Goal: Task Accomplishment & Management: Manage account settings

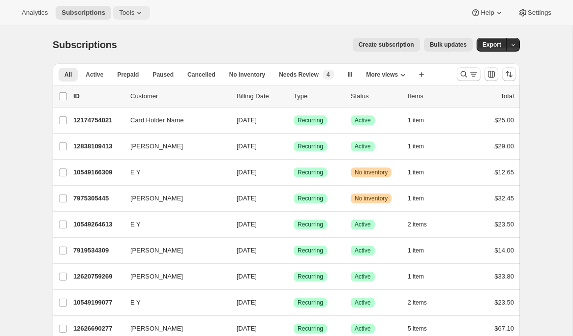
click at [132, 13] on span "Tools" at bounding box center [126, 13] width 15 height 8
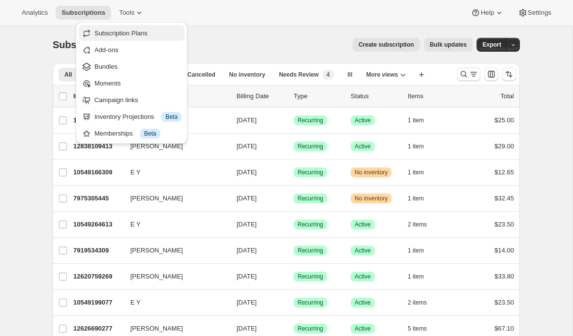
click at [143, 30] on span "Subscription Plans" at bounding box center [120, 33] width 53 height 7
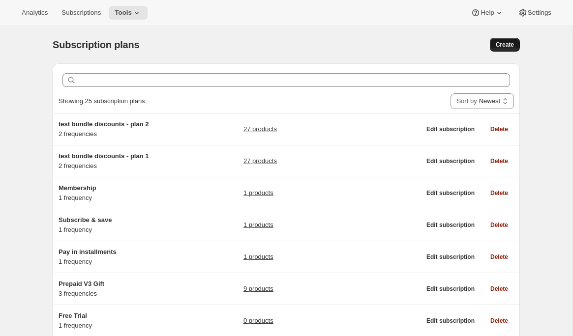
click at [508, 48] on span "Create" at bounding box center [505, 45] width 18 height 8
select select "WEEK"
select select "MONTH"
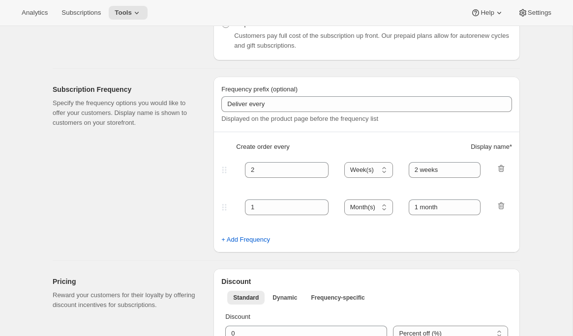
scroll to position [226, 0]
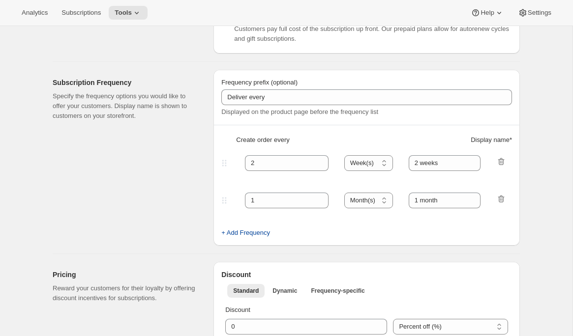
click at [252, 235] on span "+ Add Frequency" at bounding box center [245, 233] width 49 height 10
select select "MONTH"
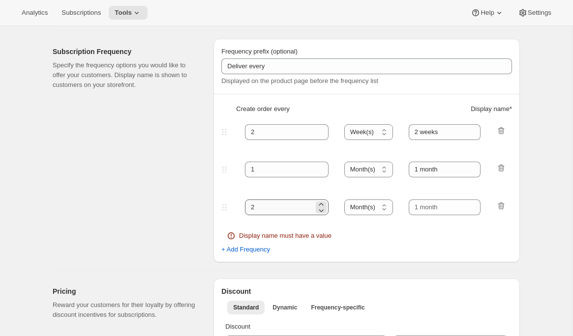
scroll to position [260, 0]
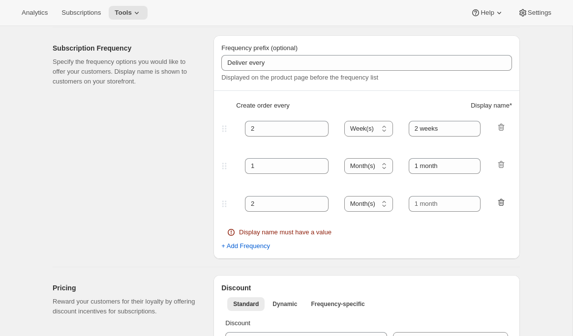
click at [498, 206] on icon "button" at bounding box center [501, 203] width 10 height 10
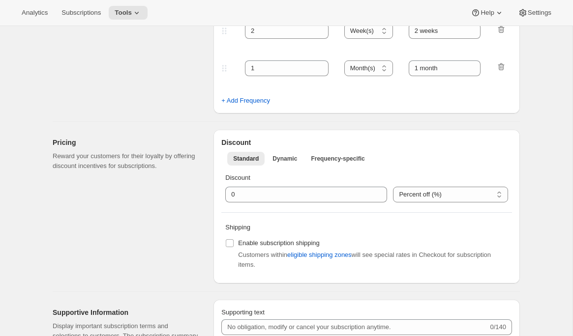
scroll to position [364, 0]
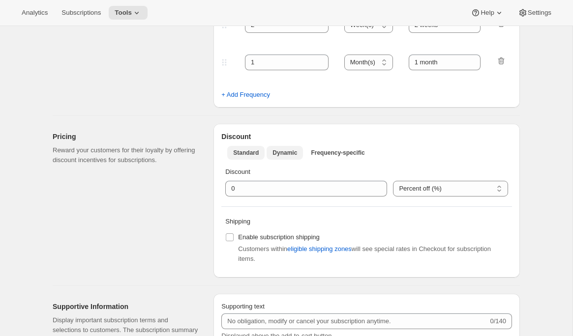
click at [294, 156] on span "Dynamic" at bounding box center [285, 153] width 25 height 8
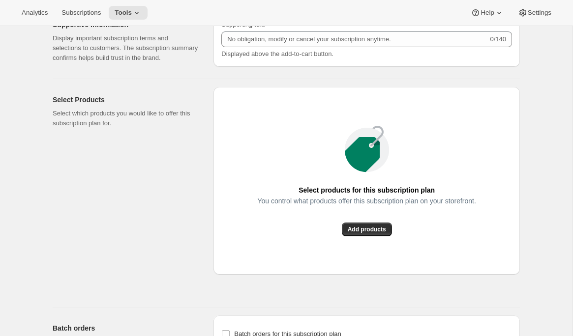
scroll to position [755, 0]
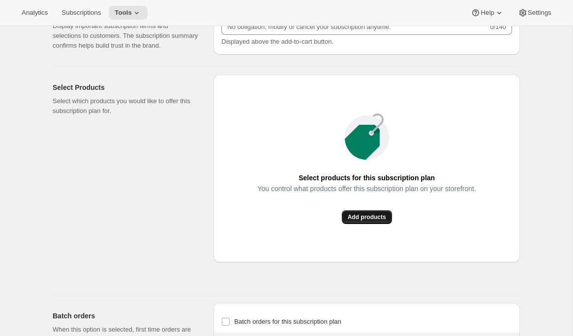
click at [374, 224] on button "Add products" at bounding box center [367, 218] width 50 height 14
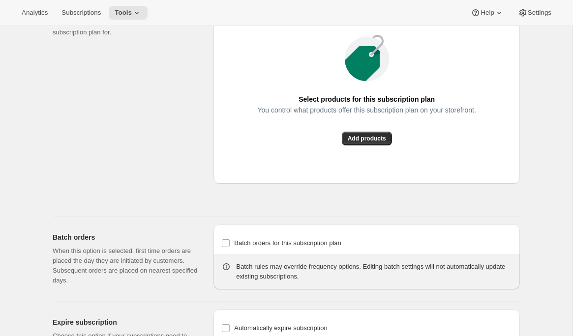
scroll to position [961, 0]
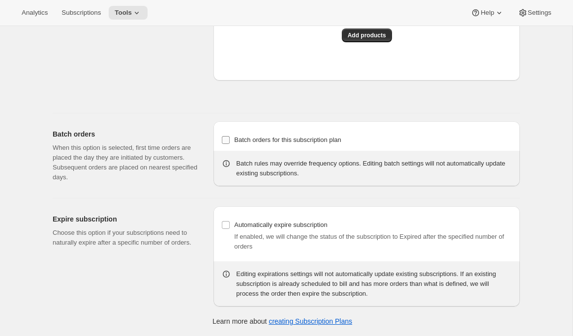
click at [258, 134] on label "Batch orders for this subscription plan" at bounding box center [281, 140] width 120 height 14
click at [230, 136] on input "Batch orders for this subscription plan" at bounding box center [226, 140] width 8 height 8
checkbox input "true"
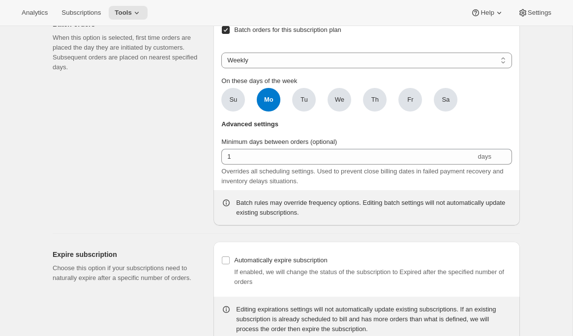
scroll to position [1049, 0]
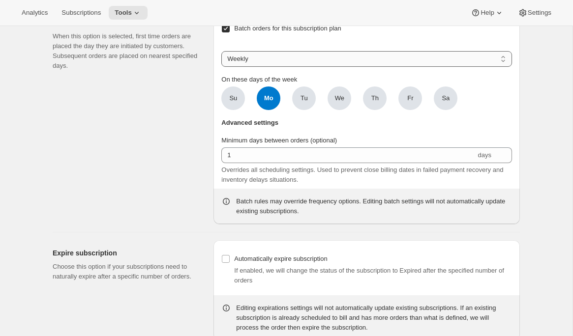
click at [279, 67] on select "Weekly Monthly Yearly" at bounding box center [366, 59] width 291 height 16
click at [221, 67] on select "Weekly Monthly Yearly" at bounding box center [366, 59] width 291 height 16
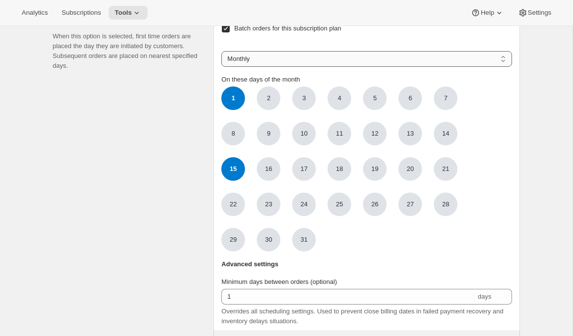
click at [284, 67] on select "Weekly Monthly Yearly" at bounding box center [366, 59] width 291 height 16
click at [221, 67] on select "Weekly Monthly Yearly" at bounding box center [366, 59] width 291 height 16
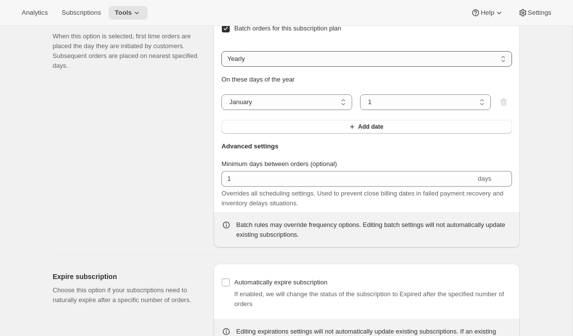
click at [257, 67] on select "Weekly Monthly Yearly" at bounding box center [366, 59] width 291 height 16
select select "WEEKDAY"
click at [221, 67] on select "Weekly Monthly Yearly" at bounding box center [366, 59] width 291 height 16
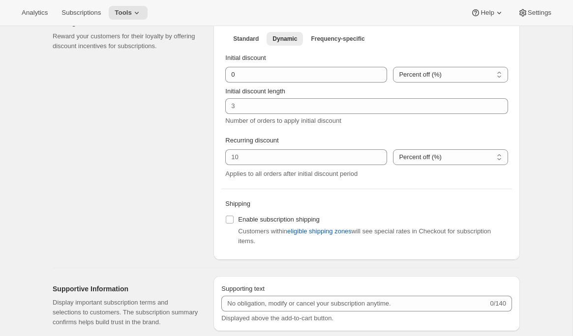
scroll to position [0, 0]
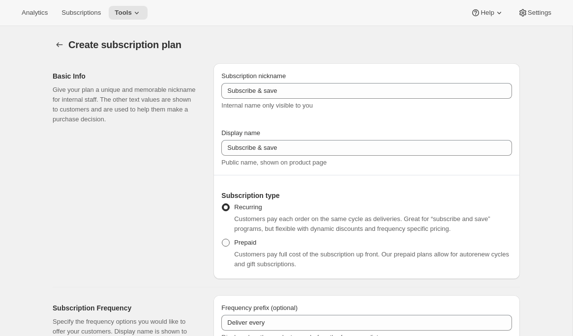
click at [246, 241] on span "Prepaid" at bounding box center [245, 242] width 22 height 7
click at [222, 240] on input "Prepaid" at bounding box center [222, 239] width 0 height 0
radio input "true"
select select "MONTH"
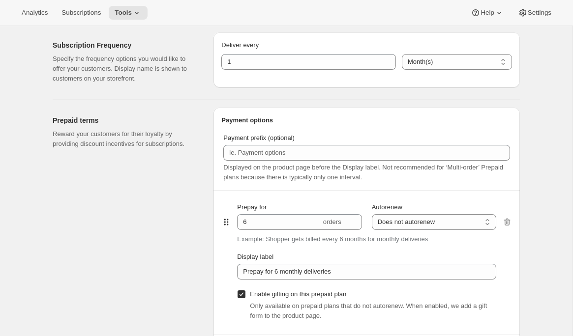
scroll to position [490, 0]
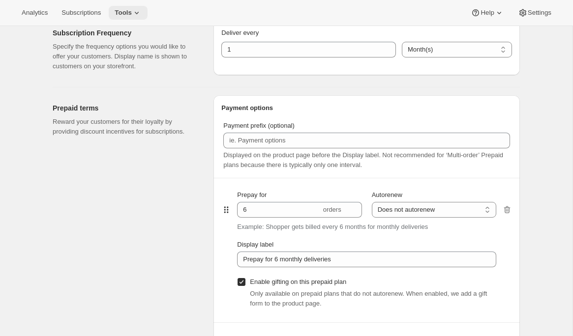
click at [138, 12] on icon at bounding box center [137, 13] width 10 height 10
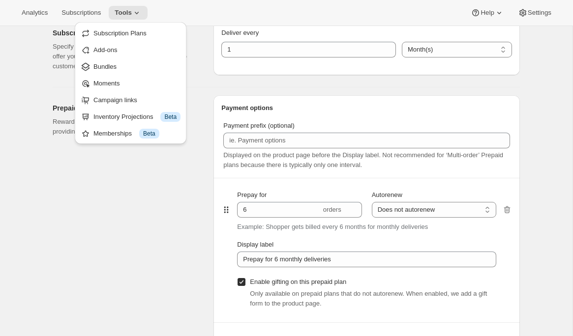
click at [121, 69] on span "Bundles" at bounding box center [136, 67] width 87 height 10
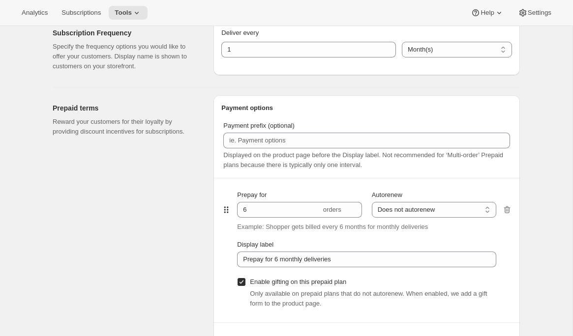
radio input "true"
checkbox input "false"
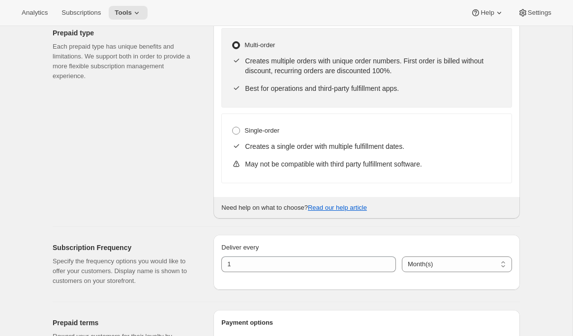
select select "WEEK"
select select "MONTH"
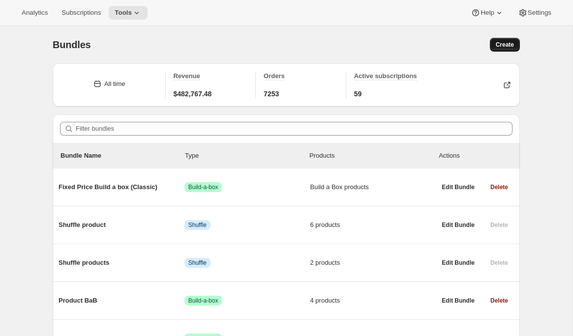
click at [505, 43] on span "Create" at bounding box center [505, 45] width 18 height 8
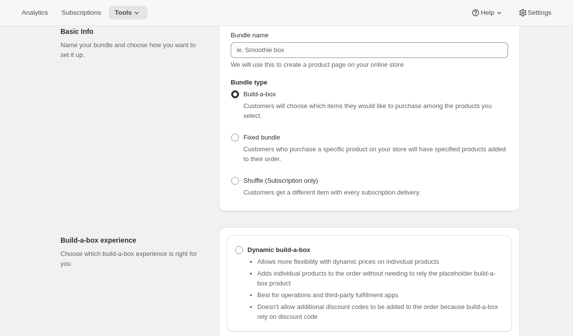
scroll to position [69, 0]
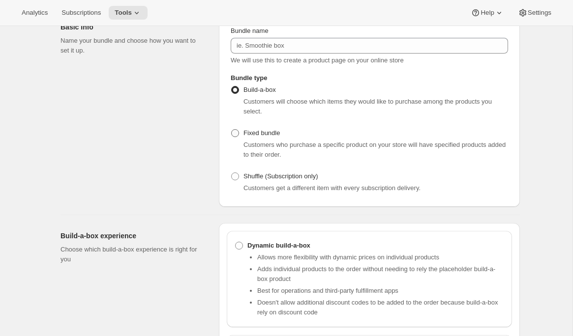
click at [260, 137] on span "Fixed bundle" at bounding box center [262, 132] width 36 height 7
click at [232, 130] on input "Fixed bundle" at bounding box center [231, 129] width 0 height 0
radio input "true"
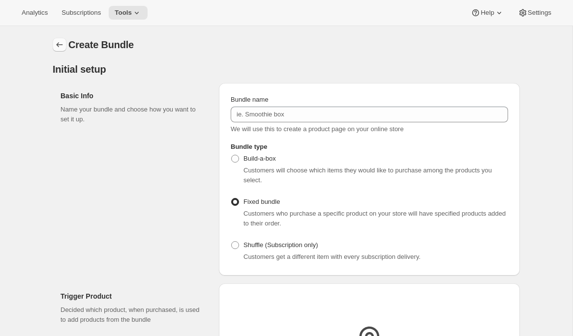
scroll to position [2, 0]
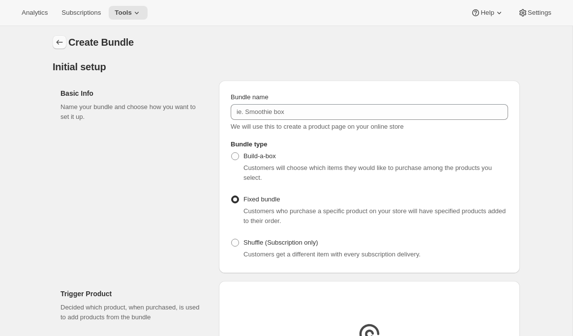
click at [58, 44] on icon "Bundles" at bounding box center [60, 42] width 6 height 5
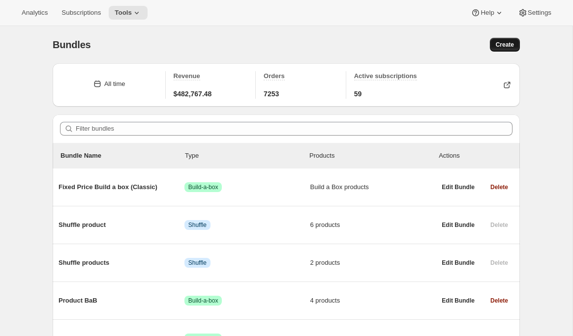
click at [516, 41] on button "Create" at bounding box center [505, 45] width 30 height 14
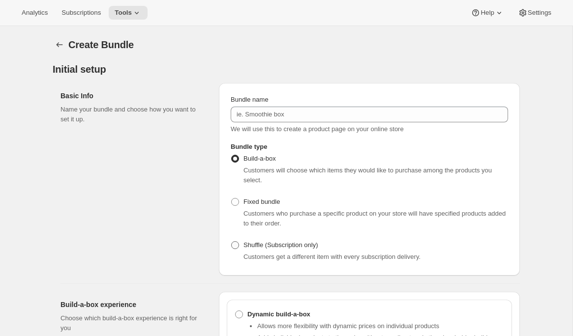
click at [276, 249] on span "Shuffle (Subscription only)" at bounding box center [281, 245] width 75 height 7
click at [232, 242] on input "Shuffle (Subscription only)" at bounding box center [231, 242] width 0 height 0
radio input "true"
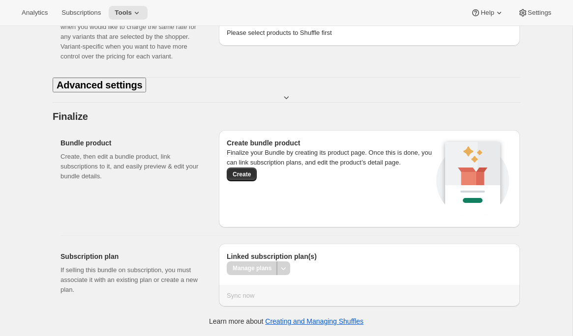
scroll to position [662, 0]
click at [69, 82] on h2 "Advanced settings" at bounding box center [100, 85] width 86 height 12
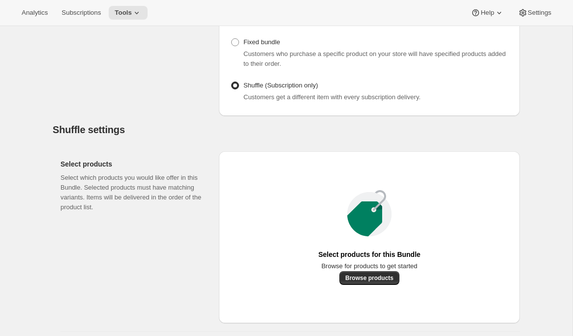
scroll to position [0, 0]
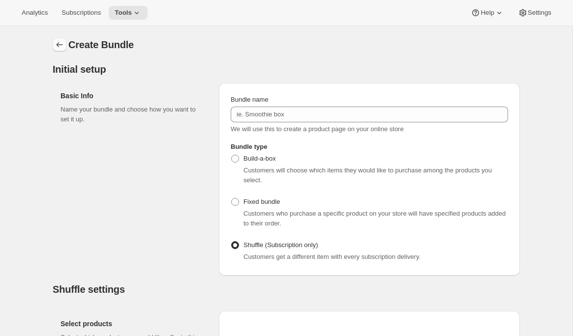
click at [60, 45] on icon "Bundles" at bounding box center [60, 45] width 10 height 10
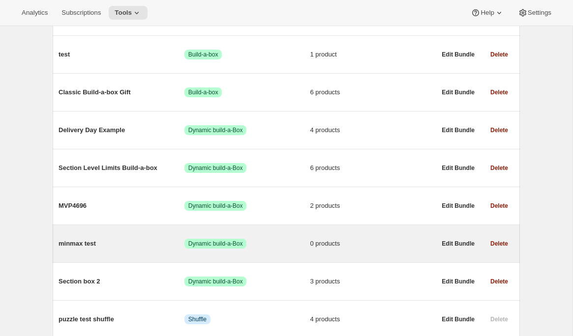
scroll to position [1233, 0]
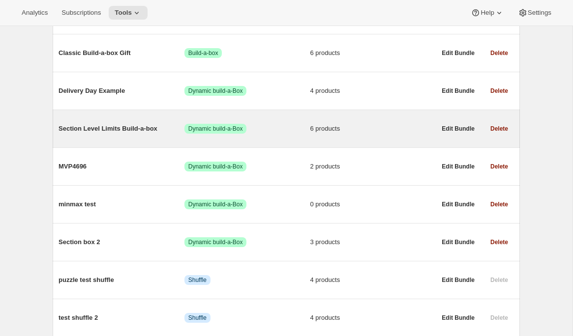
click at [130, 142] on div "Section Level Limits Build-a-box Success Dynamic build-a-Box 6 products" at bounding box center [247, 129] width 377 height 26
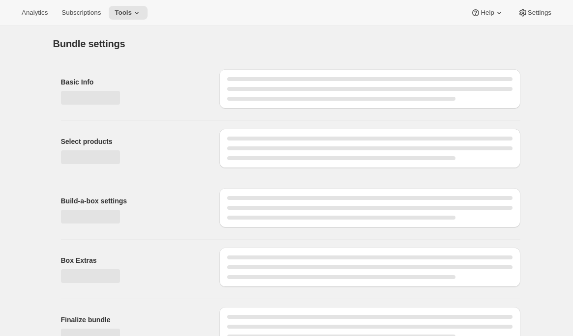
type input "Section Level Limits Build-a-box"
radio input "true"
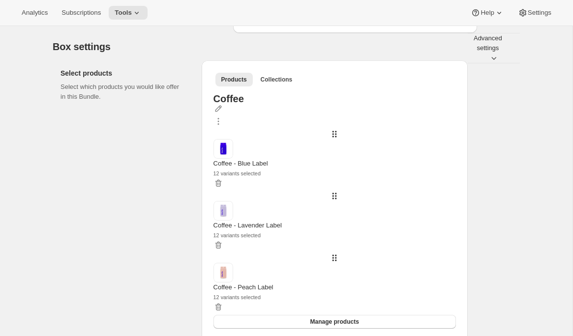
scroll to position [162, 0]
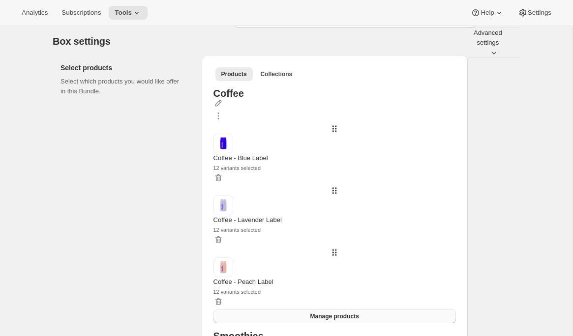
click at [331, 310] on button "Manage products" at bounding box center [334, 317] width 243 height 14
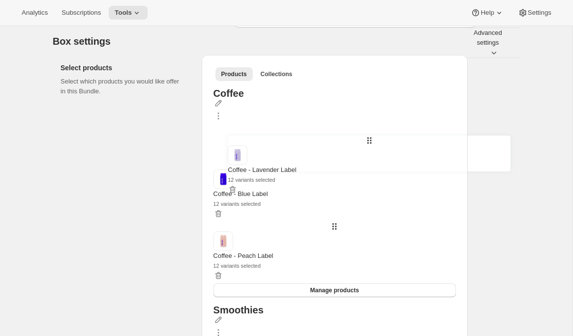
drag, startPoint x: 229, startPoint y: 179, endPoint x: 233, endPoint y: 149, distance: 30.3
click at [233, 149] on div "Coffee - Blue Label 12 variants selected Coffee - Lavender Label 12 variants se…" at bounding box center [334, 204] width 243 height 160
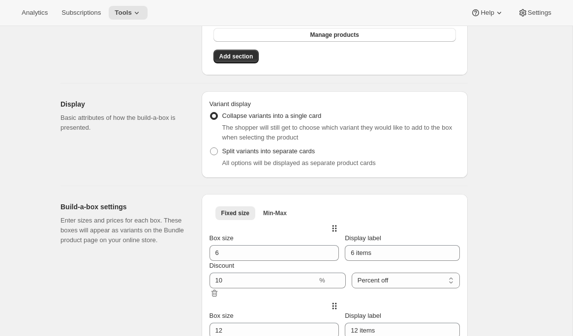
scroll to position [658, 0]
click at [275, 209] on span "Min-Max" at bounding box center [275, 213] width 24 height 8
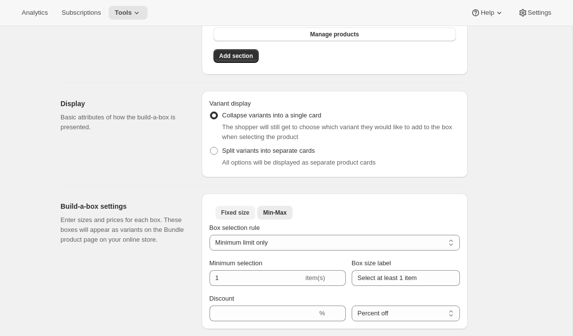
click at [246, 209] on span "Fixed size" at bounding box center [235, 213] width 28 height 8
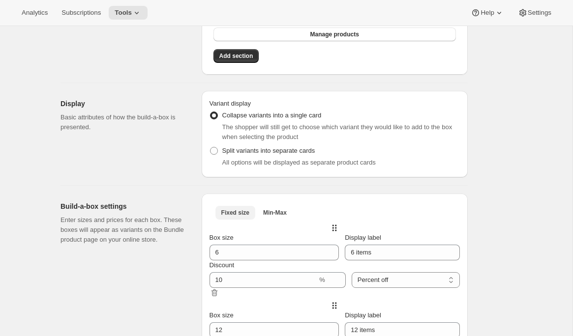
scroll to position [836, 0]
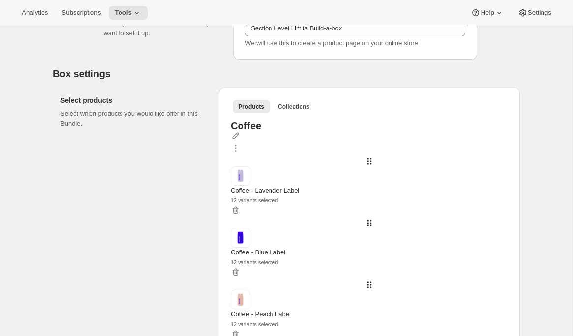
scroll to position [0, 0]
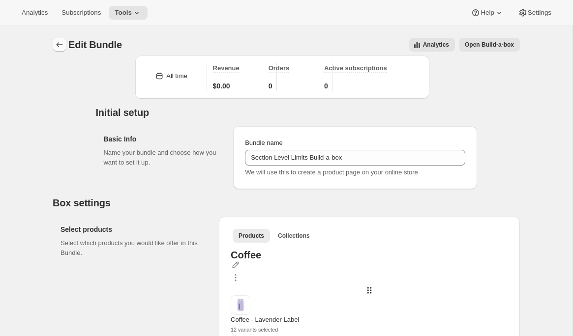
click at [59, 47] on icon "Bundles" at bounding box center [60, 45] width 10 height 10
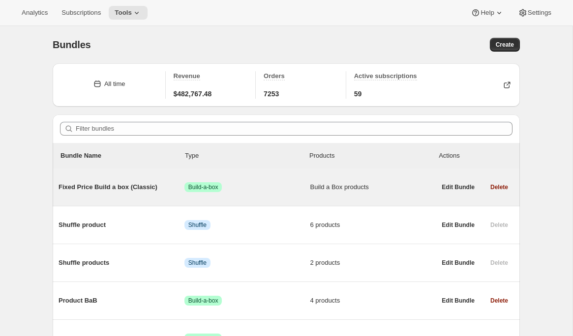
click at [105, 190] on span "Fixed Price Build a box (Classic)" at bounding box center [122, 188] width 126 height 10
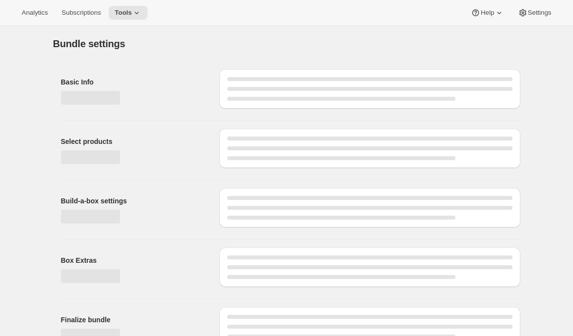
type input "Fixed Price Build a box (Classic)"
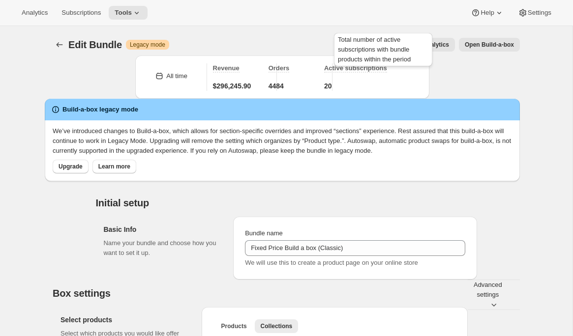
click at [418, 45] on div "Total number of active subscriptions with bundle products within the period" at bounding box center [383, 51] width 102 height 41
click at [440, 46] on span "Analytics" at bounding box center [436, 45] width 26 height 8
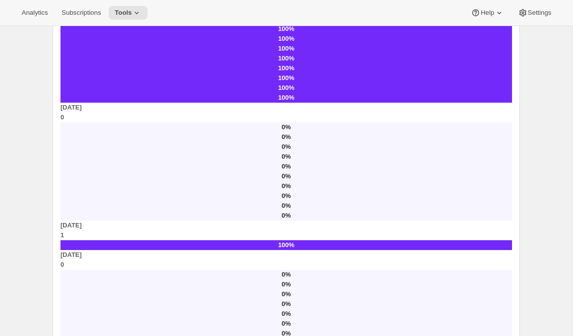
scroll to position [1439, 0]
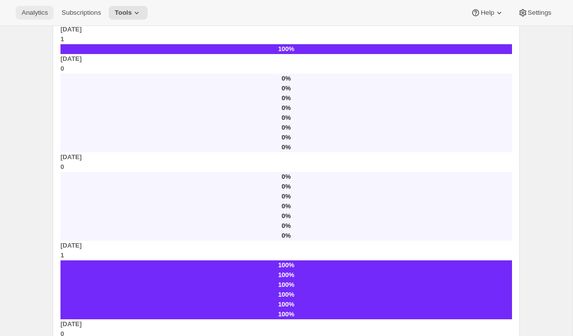
click at [37, 16] on span "Analytics" at bounding box center [35, 13] width 26 height 8
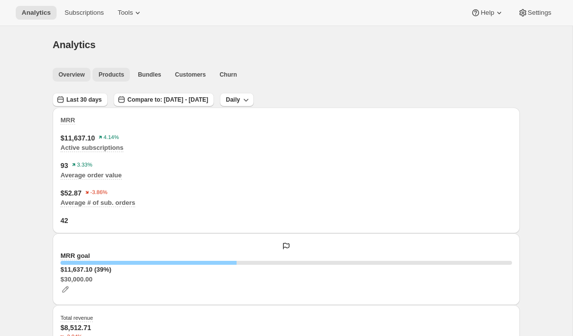
click at [127, 74] on button "Products" at bounding box center [110, 75] width 37 height 14
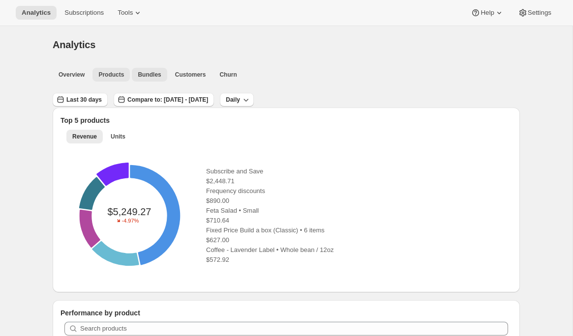
click at [149, 77] on span "Bundles" at bounding box center [149, 75] width 23 height 8
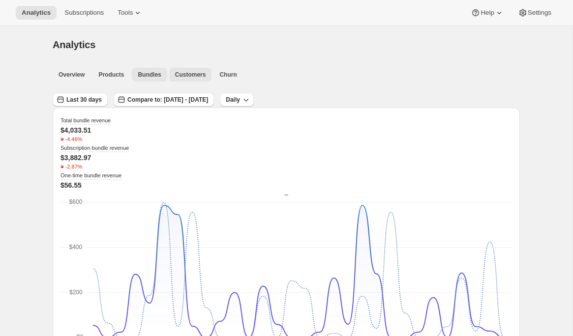
click at [184, 71] on span "Customers" at bounding box center [190, 75] width 31 height 8
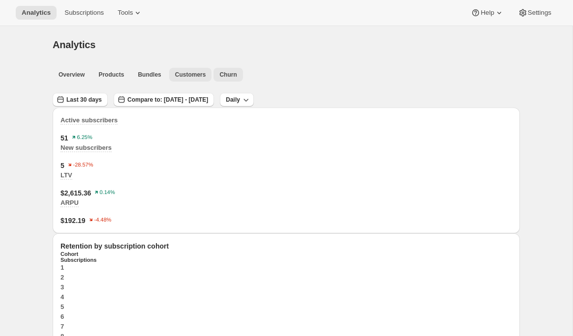
click at [232, 73] on span "Churn" at bounding box center [227, 75] width 17 height 8
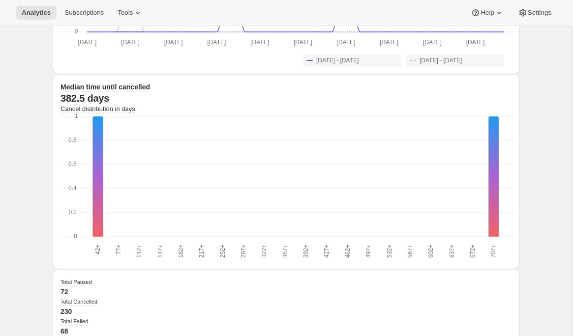
scroll to position [931, 0]
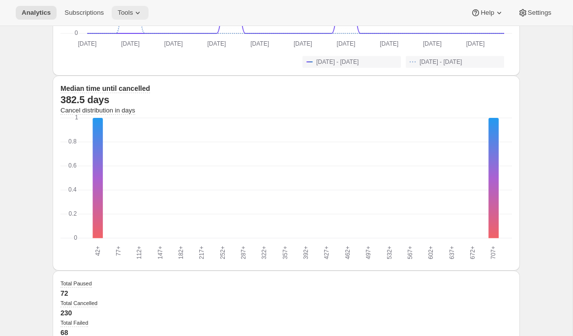
click at [129, 19] on button "Tools" at bounding box center [130, 13] width 37 height 14
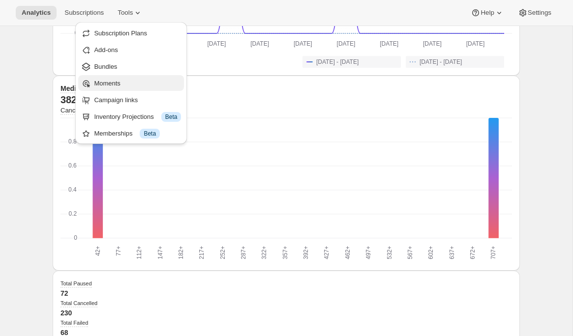
click at [142, 80] on span "Moments" at bounding box center [137, 84] width 87 height 10
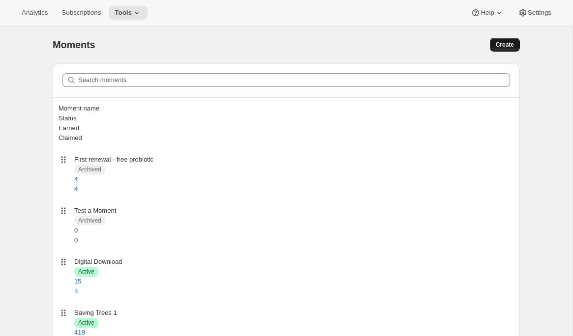
click at [496, 44] on span "Create" at bounding box center [505, 45] width 18 height 8
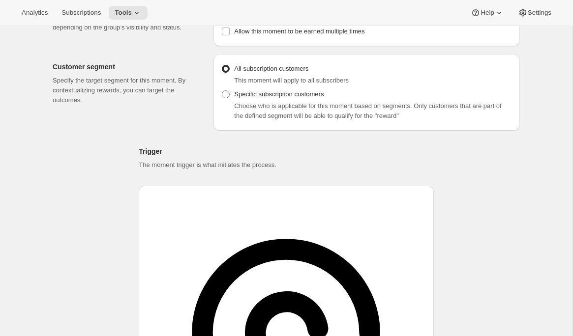
scroll to position [89, 0]
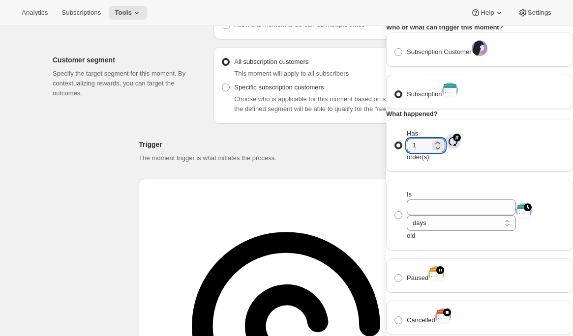
drag, startPoint x: 457, startPoint y: 233, endPoint x: 428, endPoint y: 236, distance: 28.7
click at [428, 161] on span "Has 1 order(s)" at bounding box center [426, 145] width 38 height 31
type input "3"
click at [485, 109] on div "Subscription Customer Subscription" at bounding box center [479, 70] width 187 height 77
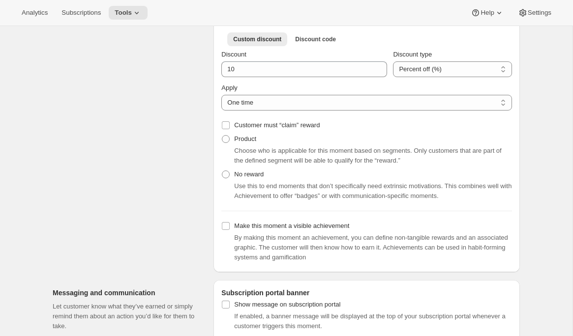
scroll to position [413, 0]
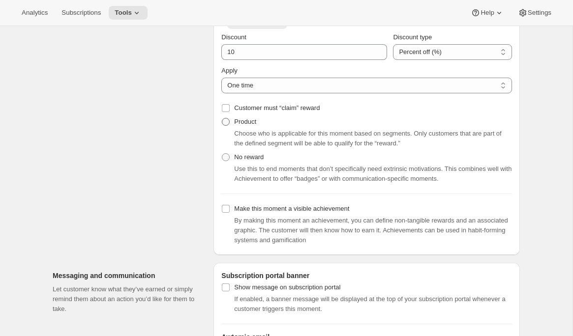
click at [244, 118] on span "Product" at bounding box center [245, 121] width 22 height 7
click at [222, 118] on input "Product" at bounding box center [222, 118] width 0 height 0
radio input "true"
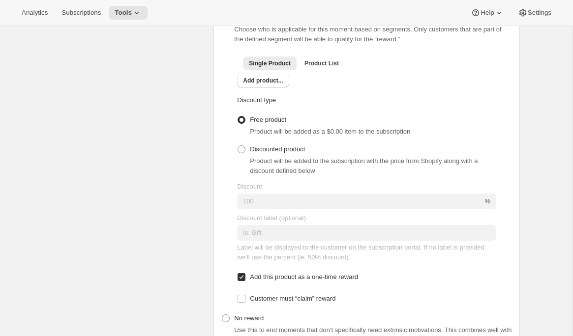
scroll to position [366, 0]
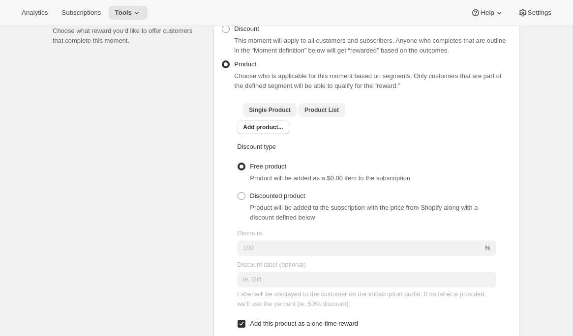
click at [313, 106] on span "Product List" at bounding box center [322, 110] width 34 height 8
checkbox input "true"
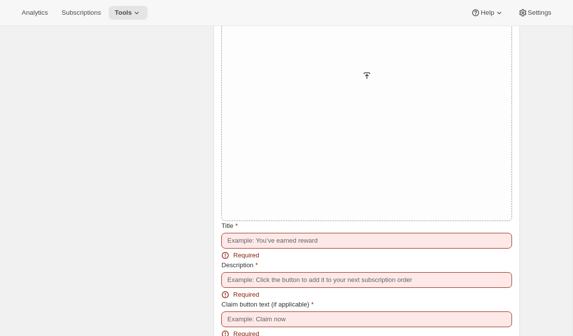
scroll to position [1050, 0]
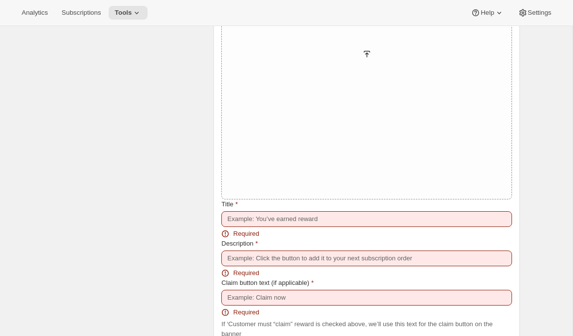
checkbox input "true"
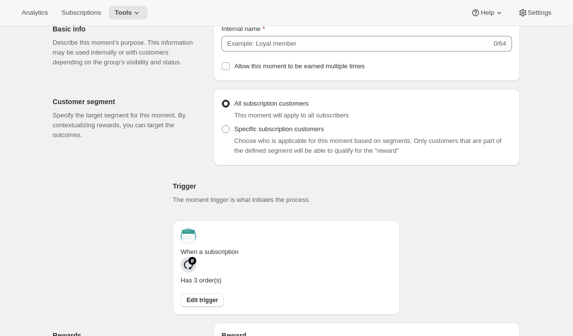
scroll to position [0, 0]
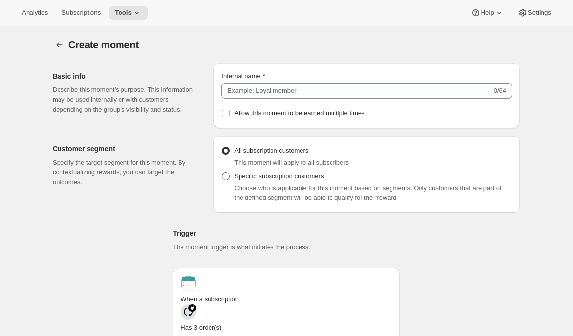
click at [247, 180] on span "Specific subscription customers" at bounding box center [279, 176] width 90 height 7
click at [222, 173] on input "Specific subscription customers" at bounding box center [222, 173] width 0 height 0
radio input "true"
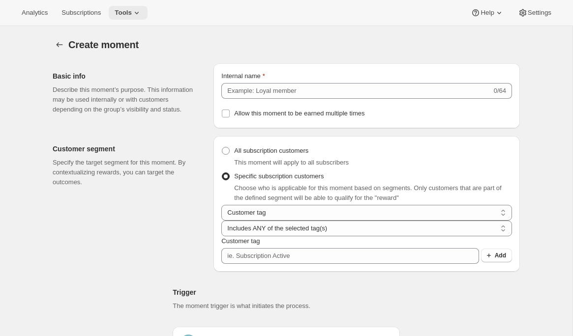
click at [146, 11] on button "Tools" at bounding box center [128, 13] width 39 height 14
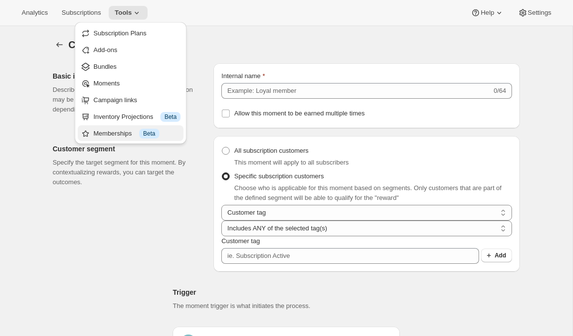
click at [122, 134] on div "Memberships Info Beta" at bounding box center [136, 134] width 87 height 10
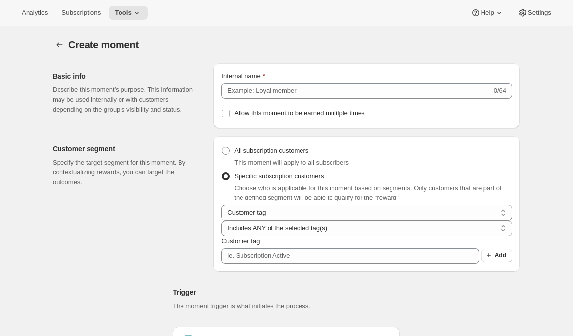
radio input "true"
checkbox input "false"
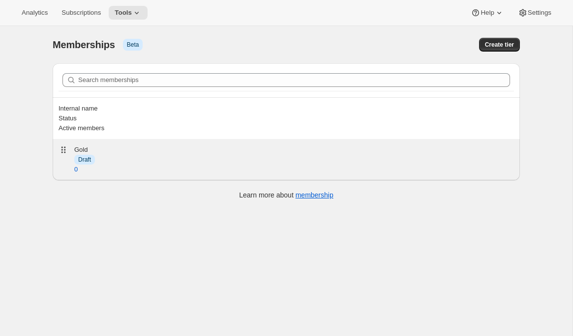
click at [182, 145] on div "Gold" at bounding box center [294, 150] width 440 height 10
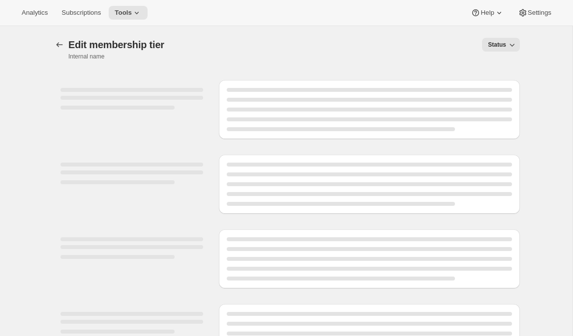
select select "products"
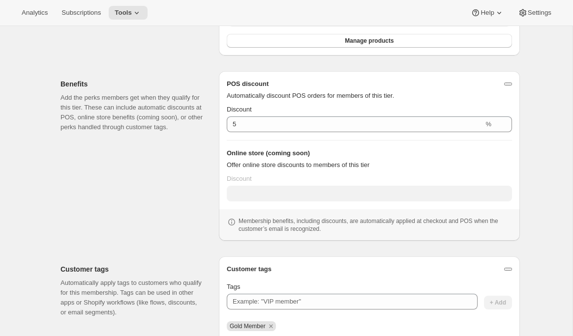
scroll to position [335, 0]
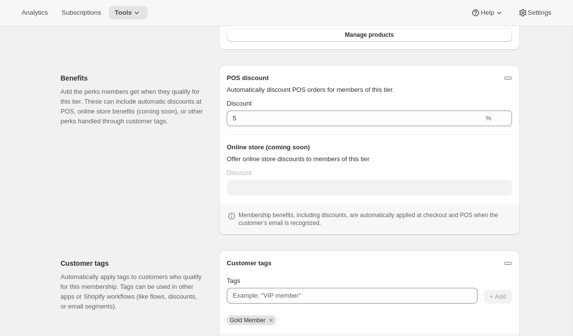
click at [229, 147] on h3 "Online store (coming soon)" at bounding box center [369, 148] width 285 height 10
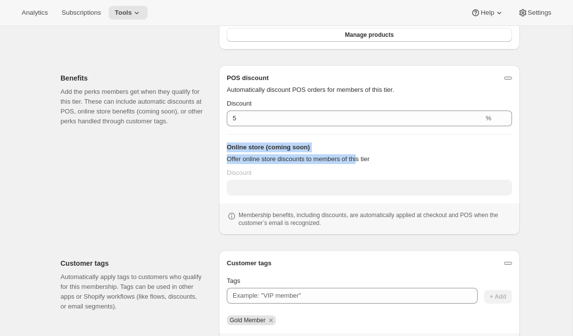
drag, startPoint x: 226, startPoint y: 148, endPoint x: 371, endPoint y: 159, distance: 145.6
click at [366, 160] on div "Online store (coming soon) Offer online store discounts to members of this tier" at bounding box center [369, 154] width 285 height 22
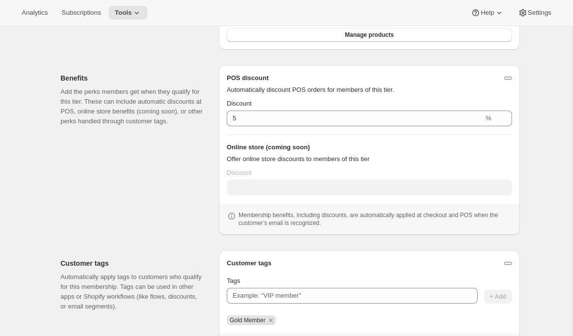
click at [371, 159] on p "Offer online store discounts to members of this tier" at bounding box center [369, 159] width 285 height 10
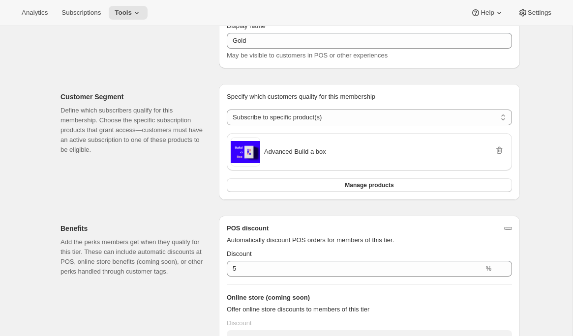
scroll to position [0, 0]
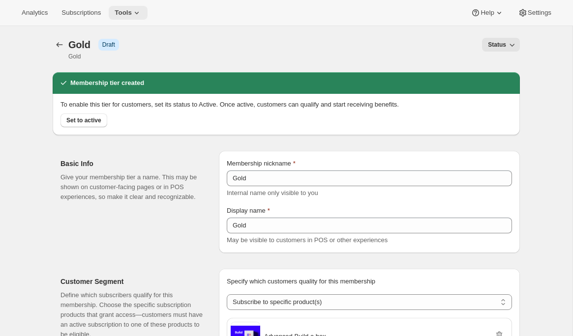
click at [128, 14] on span "Tools" at bounding box center [123, 13] width 17 height 8
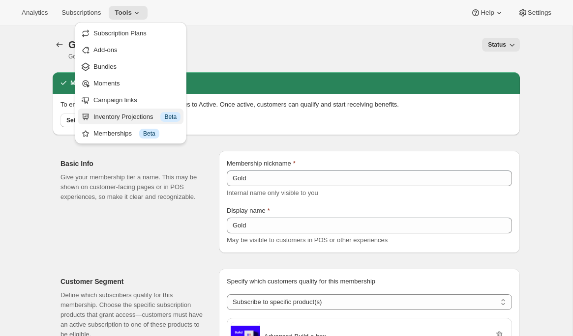
click at [134, 115] on div "Inventory Projections Info Beta" at bounding box center [136, 117] width 87 height 10
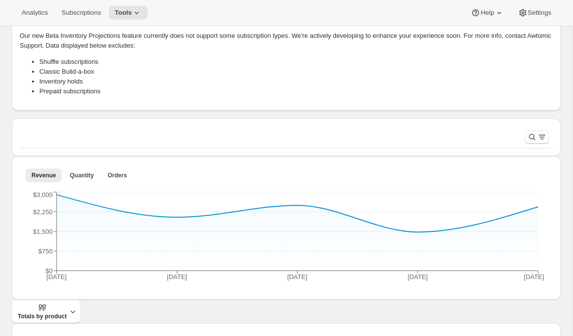
scroll to position [145, 0]
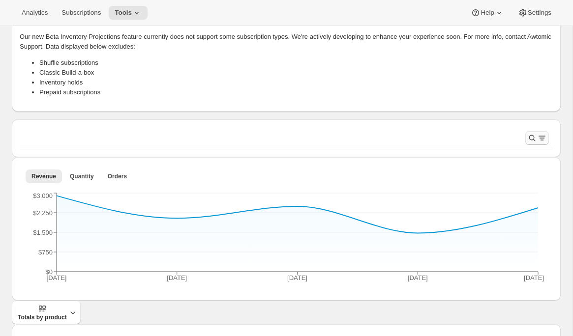
click at [541, 136] on icon "Filter products" at bounding box center [542, 138] width 10 height 10
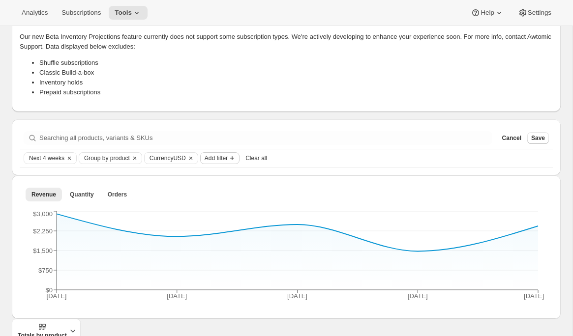
click at [228, 155] on span "Add filter" at bounding box center [216, 158] width 23 height 8
click at [187, 120] on div "Searching all products, variants & SKUs Cancel Save Next 4 weeks Group by produ…" at bounding box center [286, 148] width 549 height 56
click at [132, 12] on span "Tools" at bounding box center [123, 13] width 17 height 8
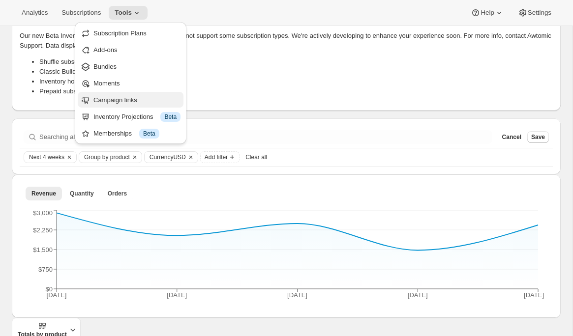
click at [136, 93] on button "Campaign links" at bounding box center [131, 100] width 106 height 16
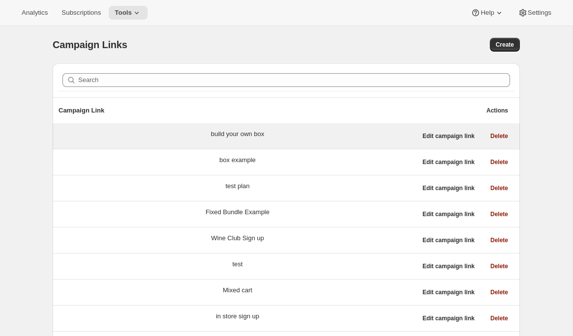
click at [139, 140] on div "build your own box" at bounding box center [238, 136] width 358 height 14
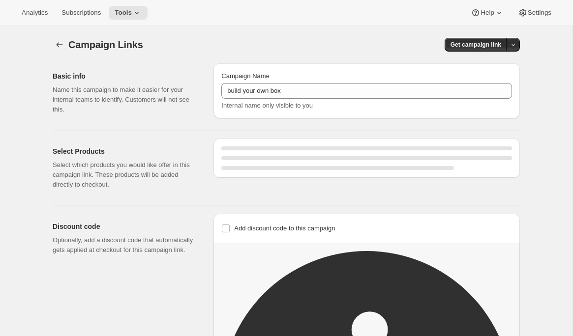
select select "gid://shopify/SellingPlan/3872391397"
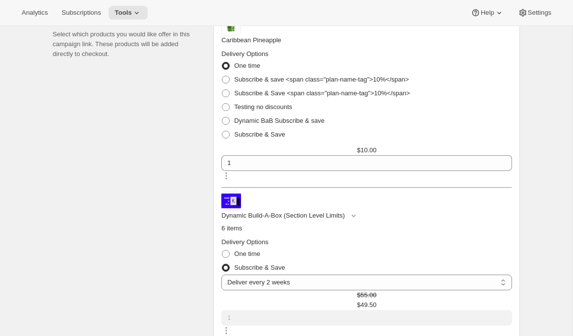
scroll to position [132, 0]
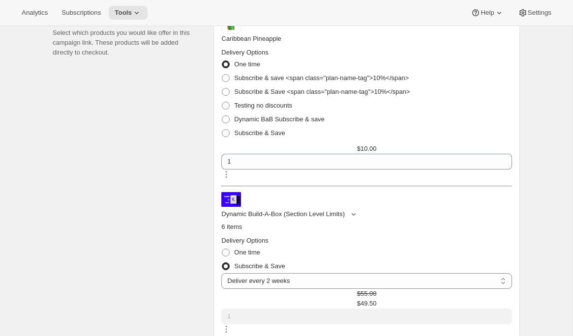
click at [359, 210] on icon "button" at bounding box center [354, 215] width 10 height 10
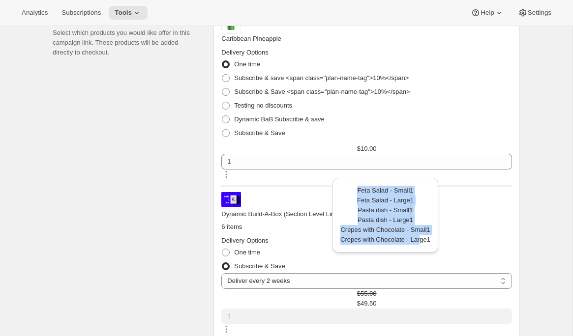
drag, startPoint x: 359, startPoint y: 188, endPoint x: 426, endPoint y: 242, distance: 85.8
click at [426, 242] on div "Feta Salad - Small 1 Feta Salad - Large 1 Pasta dish - Small 1 Pasta dish - Lar…" at bounding box center [385, 215] width 90 height 59
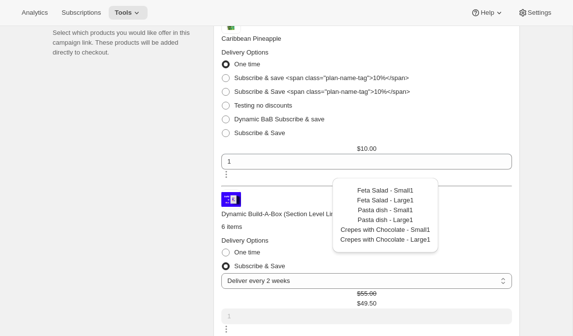
click at [427, 241] on span "Crepes with Chocolate - Large" at bounding box center [383, 239] width 87 height 7
drag, startPoint x: 528, startPoint y: 117, endPoint x: 386, endPoint y: 106, distance: 142.6
click at [529, 117] on div "Campaign Links. This page is ready Campaign Links Get campaign link Basic info …" at bounding box center [286, 318] width 491 height 848
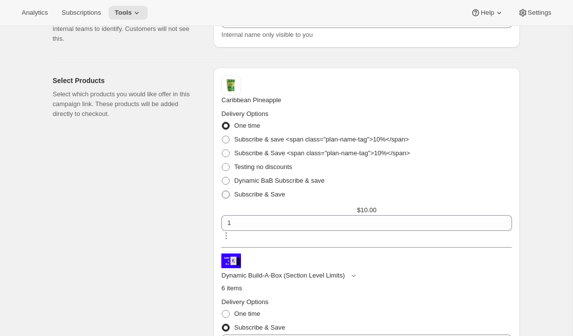
scroll to position [0, 0]
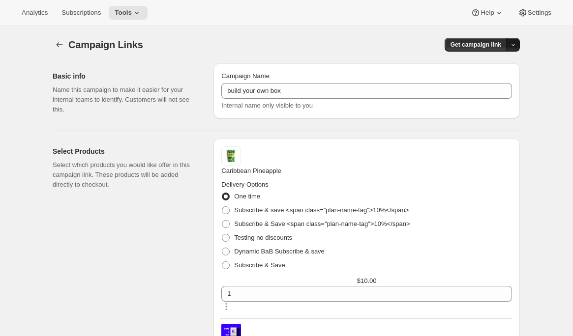
click at [512, 43] on icon "button" at bounding box center [513, 45] width 6 height 6
click at [501, 68] on span "Copy Link" at bounding box center [500, 64] width 29 height 7
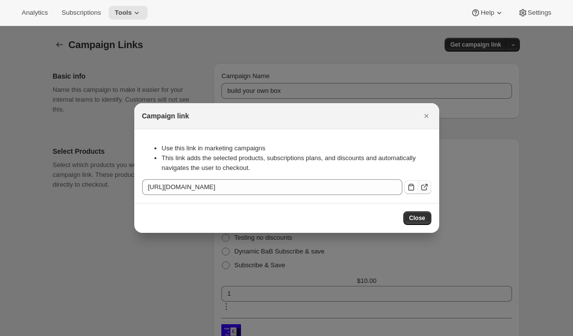
click at [420, 183] on icon ":r19v:" at bounding box center [425, 188] width 10 height 10
click at [424, 111] on icon "Close" at bounding box center [427, 116] width 10 height 10
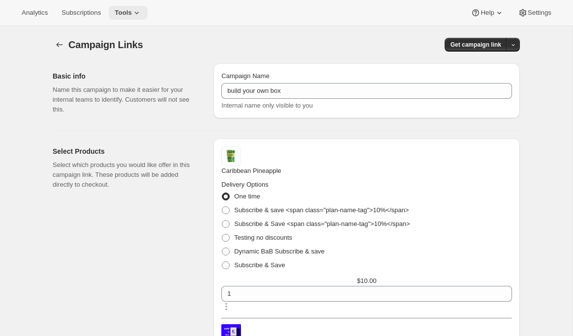
click at [140, 10] on icon at bounding box center [137, 13] width 10 height 10
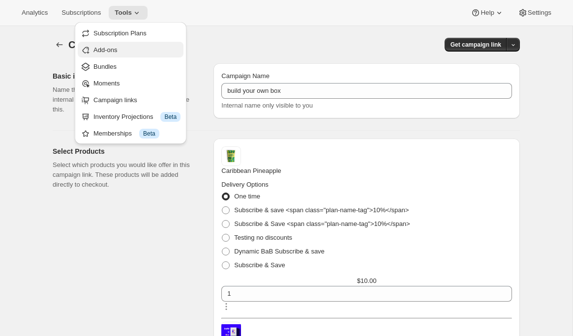
click at [131, 46] on span "Add-ons" at bounding box center [136, 50] width 87 height 10
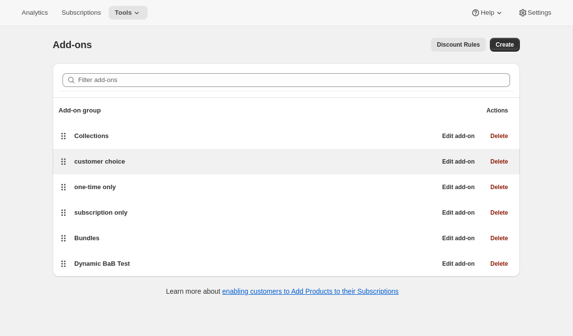
click at [166, 170] on div "customer choice Edit add-on Delete" at bounding box center [286, 162] width 467 height 26
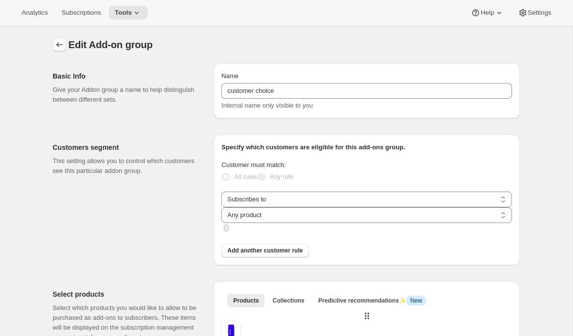
click at [64, 45] on icon "Addon groups" at bounding box center [60, 45] width 10 height 10
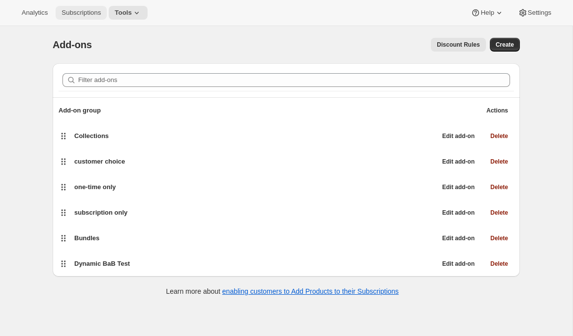
click at [86, 13] on span "Subscriptions" at bounding box center [80, 13] width 39 height 8
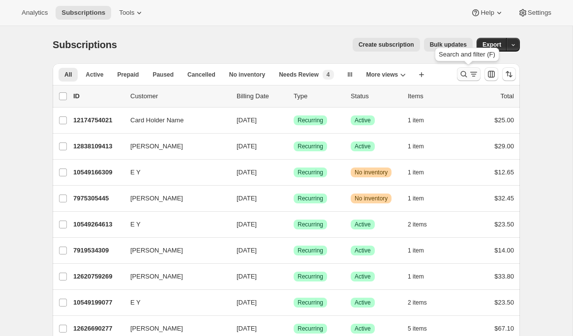
click at [466, 74] on icon "Search and filter results" at bounding box center [464, 74] width 10 height 10
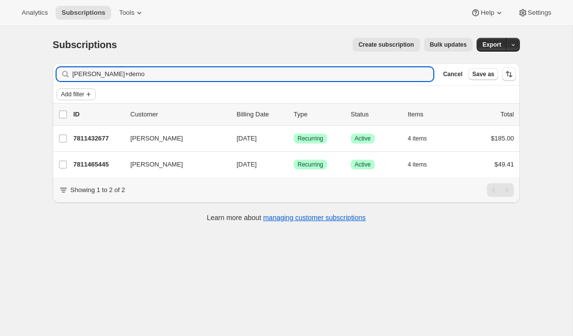
type input "emily+demo"
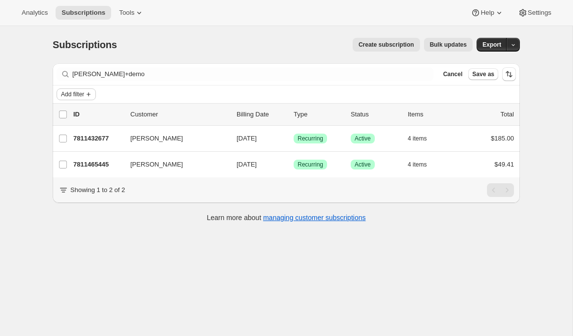
click at [84, 96] on span "Add filter" at bounding box center [72, 95] width 23 height 8
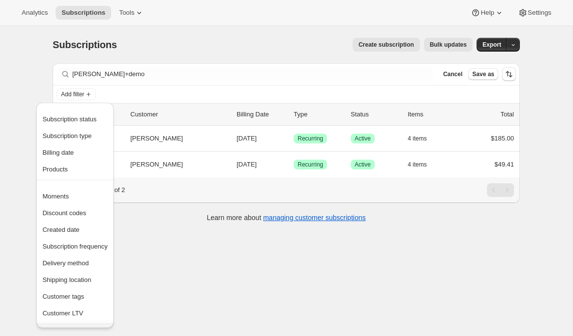
drag, startPoint x: 181, startPoint y: 256, endPoint x: 191, endPoint y: 244, distance: 16.4
click at [181, 256] on div "Subscriptions. This page is ready Subscriptions Create subscription Bulk update…" at bounding box center [286, 194] width 573 height 336
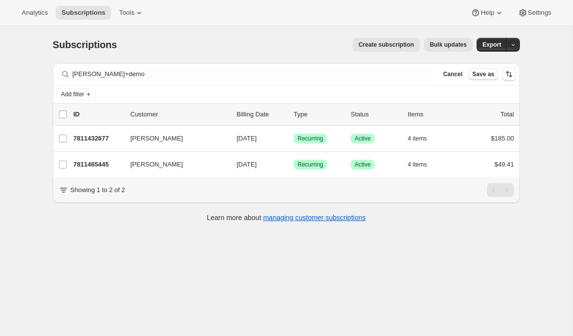
click at [452, 44] on span "Bulk updates" at bounding box center [448, 45] width 37 height 8
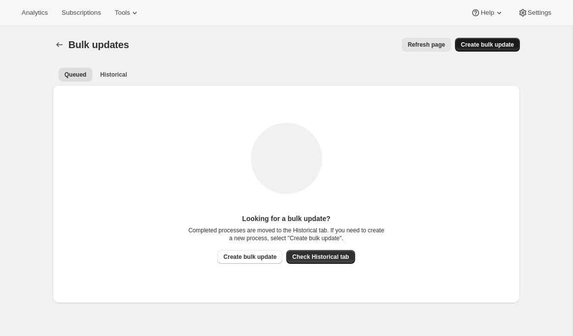
click at [479, 45] on span "Create bulk update" at bounding box center [487, 45] width 53 height 8
select select "15"
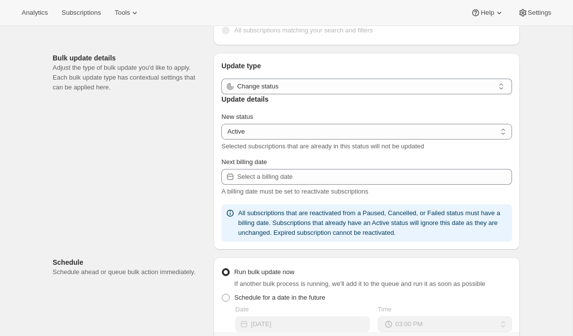
scroll to position [83, 0]
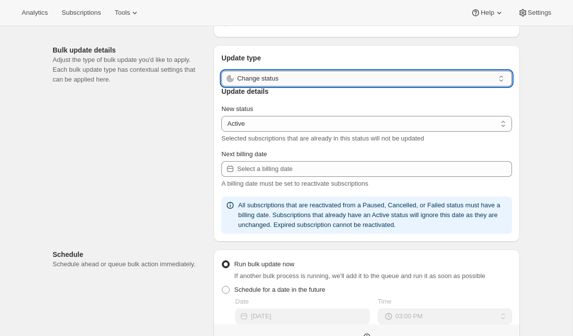
click at [309, 85] on input "Change status" at bounding box center [365, 79] width 257 height 16
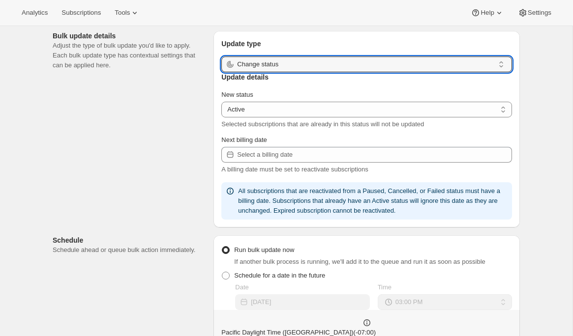
scroll to position [20, 0]
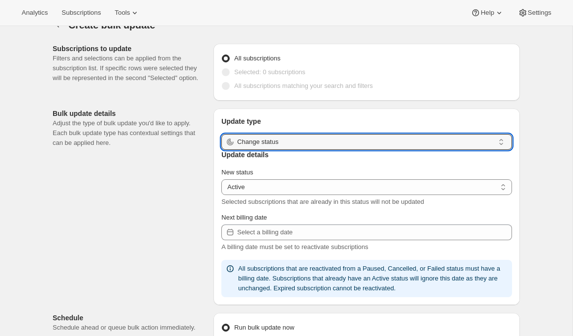
click at [107, 183] on div "Subscriptions to update Filters and selections can be applied from the subscrip…" at bounding box center [282, 338] width 475 height 604
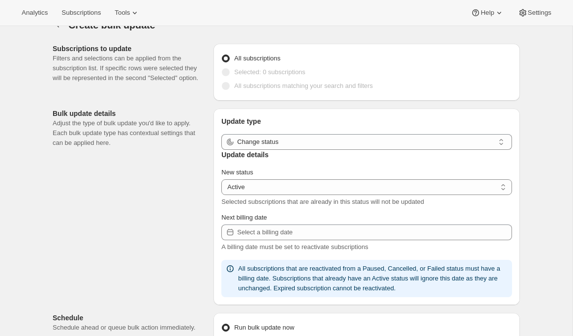
scroll to position [0, 0]
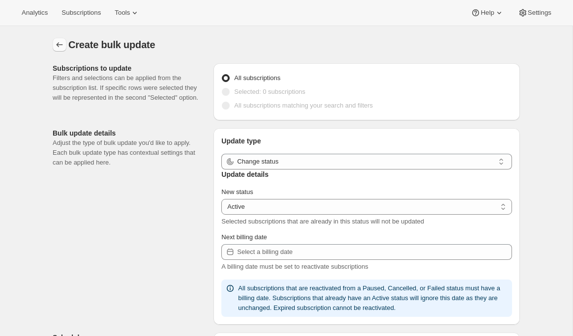
click at [59, 43] on icon "button" at bounding box center [60, 45] width 10 height 10
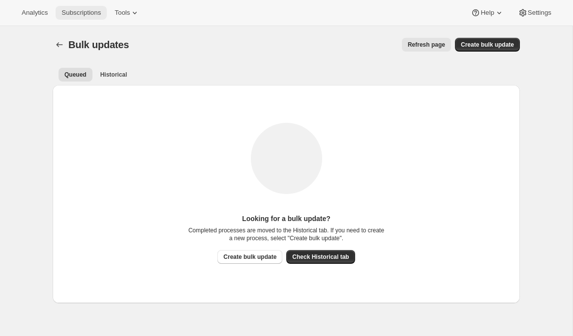
click at [88, 17] on button "Subscriptions" at bounding box center [81, 13] width 51 height 14
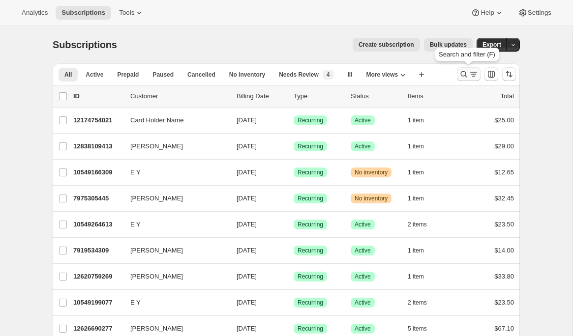
click at [465, 76] on icon "Search and filter results" at bounding box center [464, 74] width 6 height 6
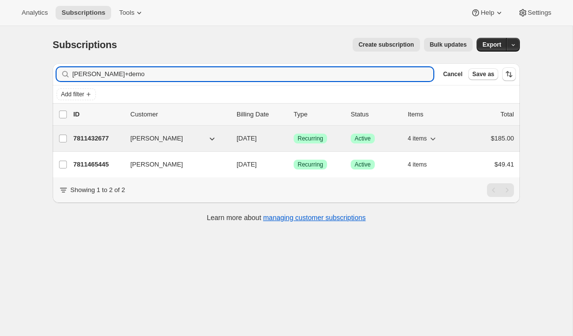
type input "emily+demo"
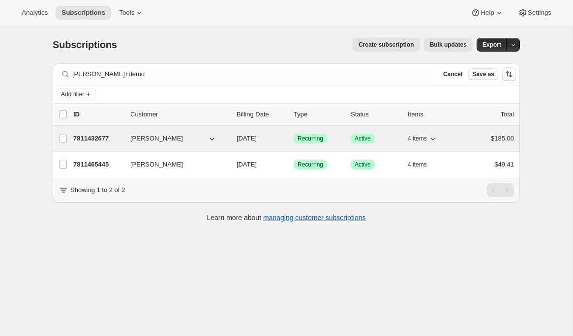
click at [83, 140] on p "7811432677" at bounding box center [97, 139] width 49 height 10
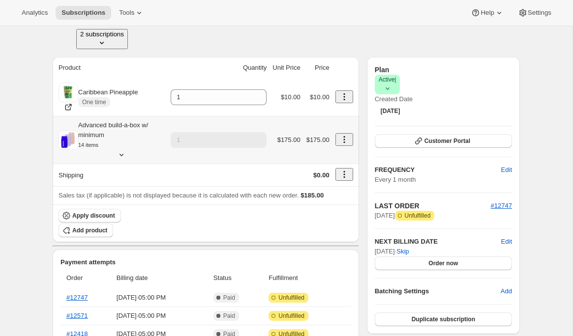
scroll to position [80, 0]
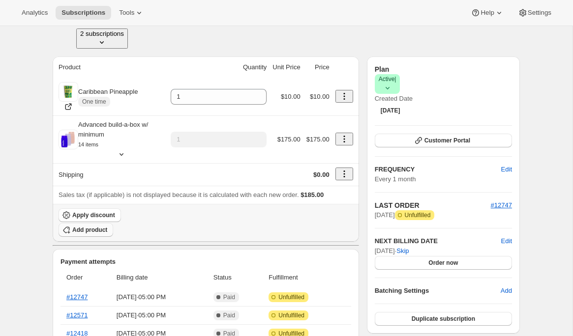
click at [107, 226] on span "Add product" at bounding box center [89, 230] width 35 height 8
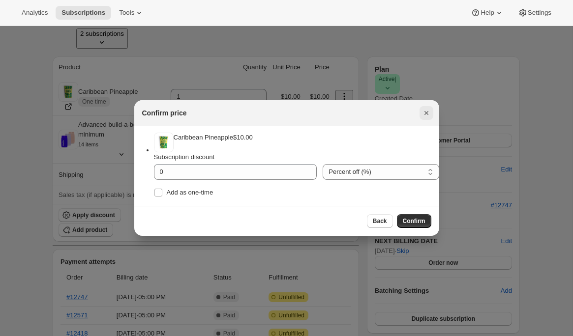
click at [427, 111] on icon "Close" at bounding box center [426, 113] width 4 height 4
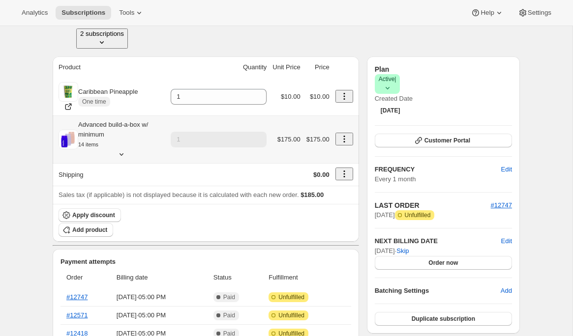
click at [126, 150] on icon at bounding box center [122, 155] width 10 height 10
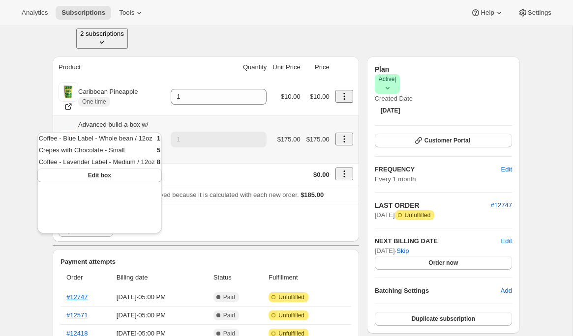
click at [165, 120] on div "Advanced build-a-box w/ minimum 14 items" at bounding box center [112, 139] width 106 height 39
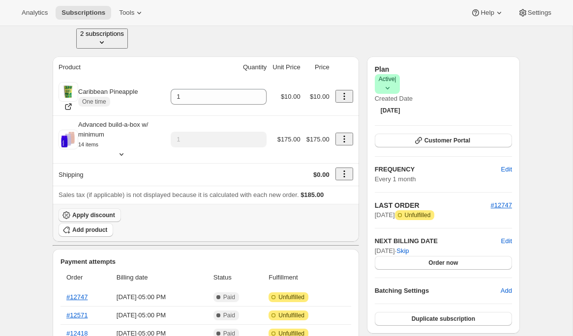
click at [121, 209] on button "Apply discount" at bounding box center [90, 216] width 62 height 14
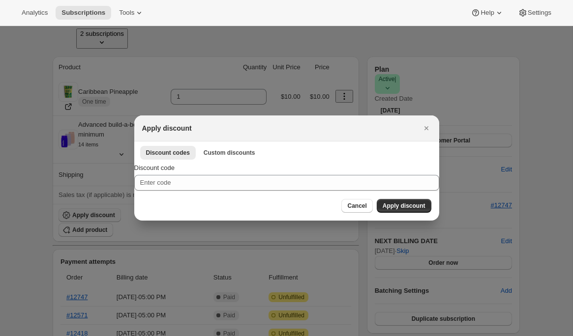
scroll to position [0, 0]
click at [428, 123] on icon "Close" at bounding box center [427, 128] width 10 height 10
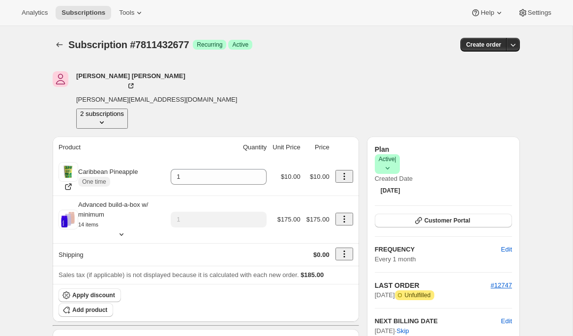
scroll to position [80, 0]
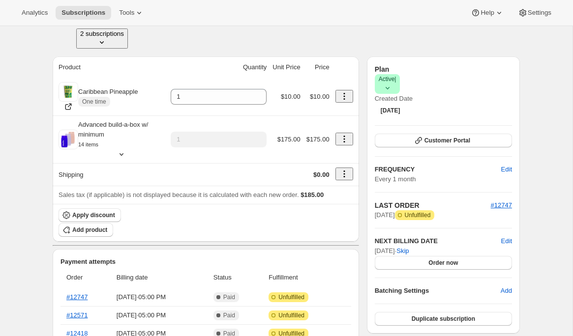
click at [393, 83] on icon at bounding box center [388, 88] width 10 height 10
click at [496, 83] on span "Cancel subscription" at bounding box center [490, 86] width 56 height 7
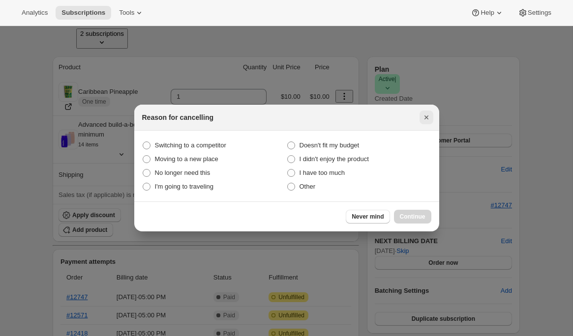
click at [429, 117] on icon "Close" at bounding box center [427, 118] width 10 height 10
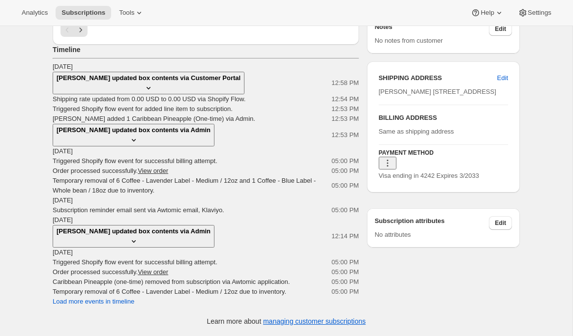
scroll to position [434, 0]
click at [388, 167] on icon at bounding box center [387, 165] width 1 height 1
click at [482, 244] on span "Add credit card" at bounding box center [484, 247] width 43 height 7
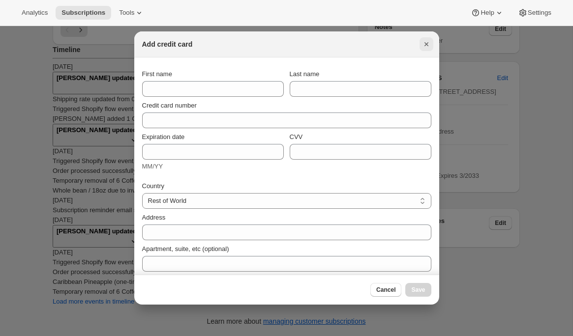
click at [430, 44] on icon "Close" at bounding box center [427, 44] width 10 height 10
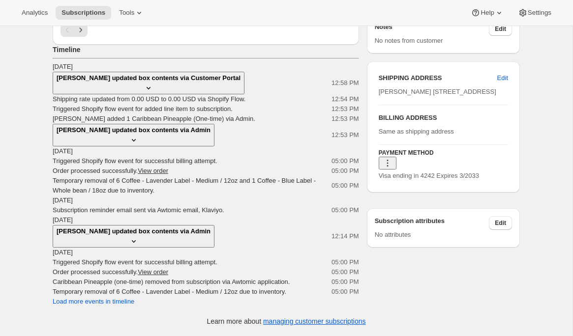
click at [139, 145] on icon at bounding box center [134, 140] width 10 height 10
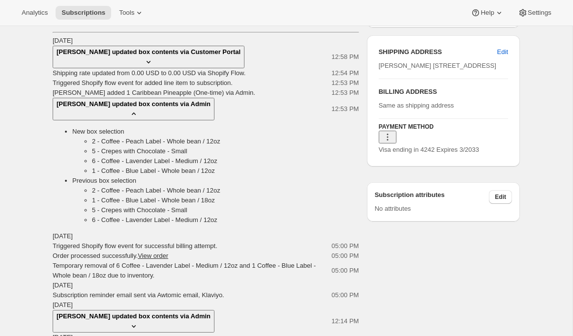
scroll to position [478, 0]
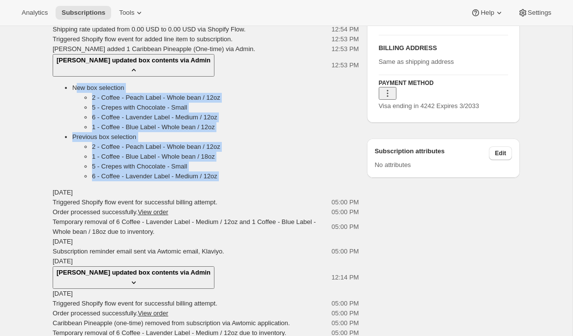
drag, startPoint x: 207, startPoint y: 259, endPoint x: 93, endPoint y: 160, distance: 150.3
click at [93, 160] on div "Aug 5, 2025 Emily Yuhas updated box contents via Customer Portal 12:58 PM New b…" at bounding box center [206, 165] width 306 height 346
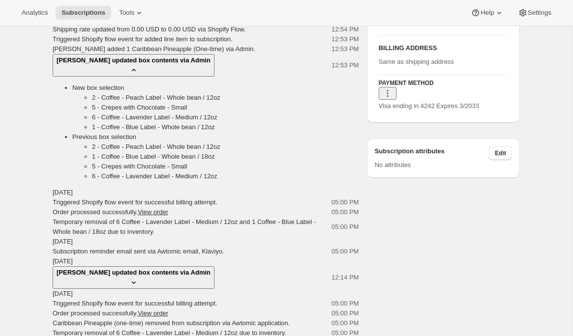
click at [93, 132] on li "New box selection 2 - Coffee - Peach Label - Whole bean / 12oz 5 - Crepes with …" at bounding box center [215, 107] width 287 height 49
click at [139, 75] on icon at bounding box center [134, 70] width 10 height 10
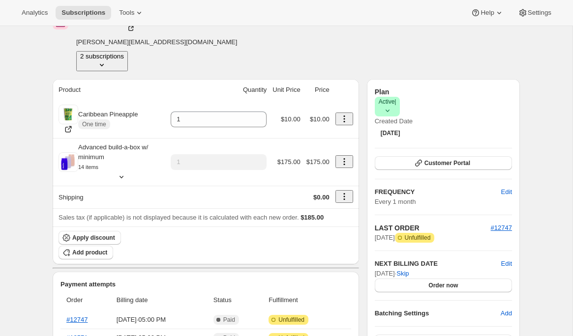
scroll to position [0, 0]
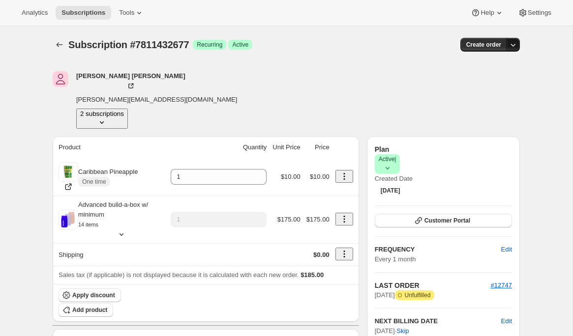
click at [515, 46] on icon "button" at bounding box center [513, 45] width 10 height 10
click at [492, 80] on span "Create custom one-time order" at bounding box center [471, 81] width 85 height 7
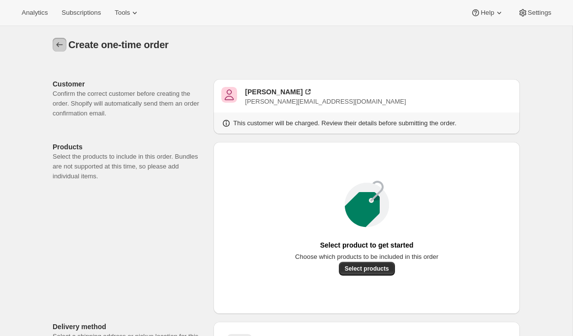
click at [56, 43] on icon "button" at bounding box center [60, 45] width 10 height 10
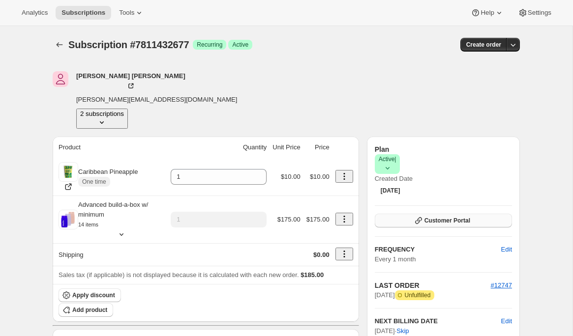
click at [463, 217] on span "Customer Portal" at bounding box center [448, 221] width 46 height 8
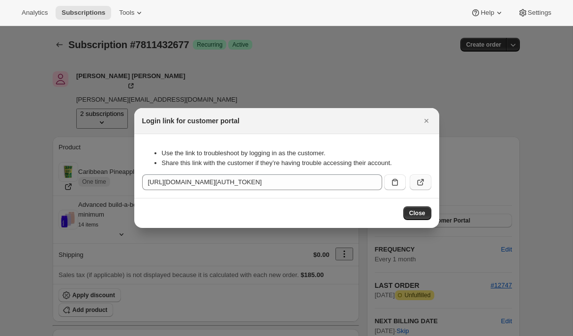
click at [416, 178] on icon ":r2ab:" at bounding box center [421, 183] width 10 height 10
click at [426, 119] on icon "Close" at bounding box center [426, 121] width 4 height 4
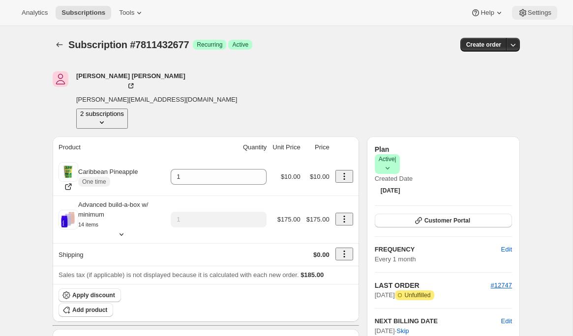
click at [541, 19] on button "Settings" at bounding box center [534, 13] width 45 height 14
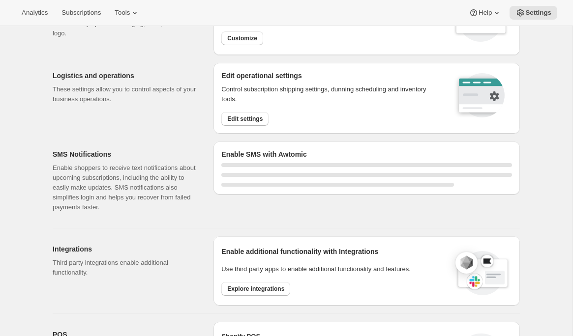
select select "22:00"
select select "09:00"
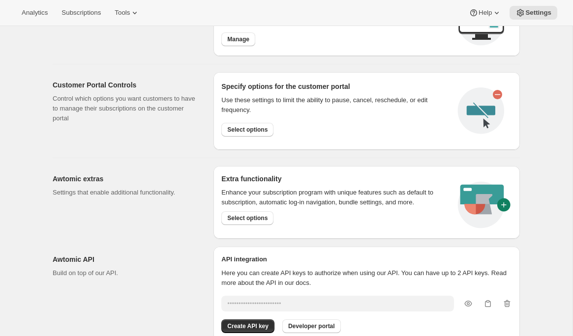
scroll to position [502, 0]
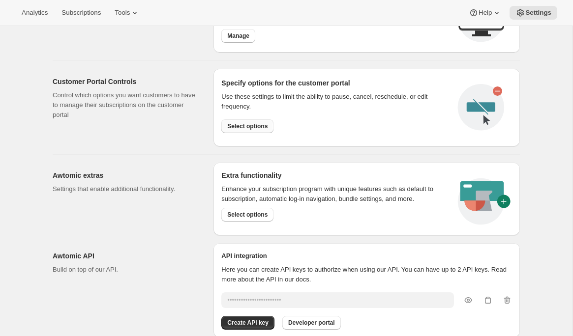
click at [229, 127] on span "Select options" at bounding box center [247, 126] width 40 height 8
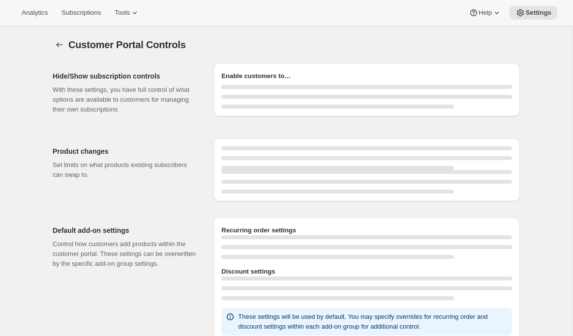
select select "INTERVAL"
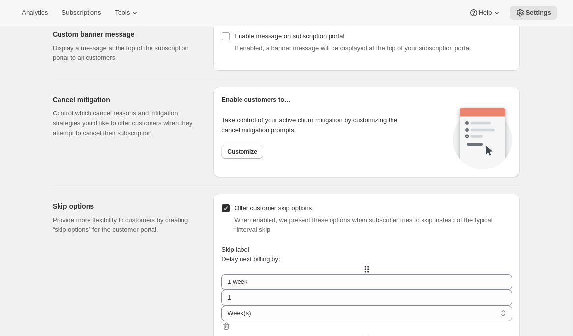
scroll to position [702, 0]
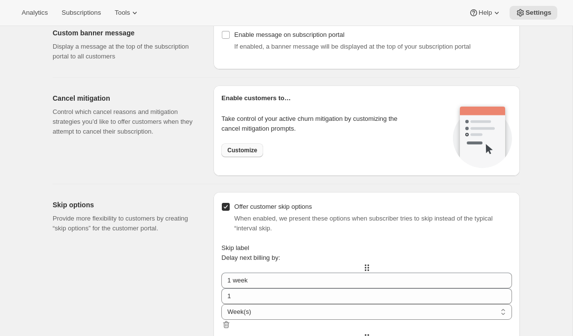
click at [253, 149] on span "Customize" at bounding box center [242, 151] width 30 height 8
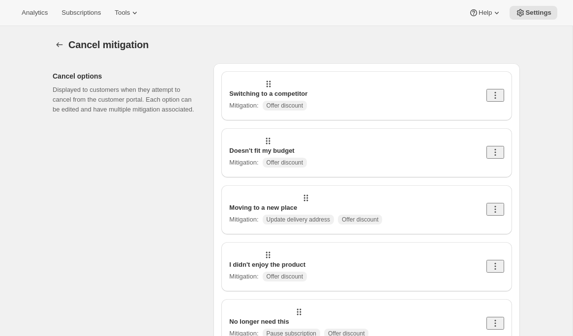
click at [497, 92] on icon at bounding box center [495, 96] width 10 height 10
click at [492, 109] on span "Edit" at bounding box center [492, 109] width 11 height 7
select select "showDiscount"
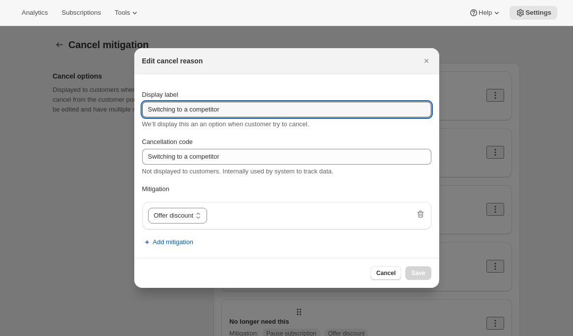
drag, startPoint x: 248, startPoint y: 112, endPoint x: 141, endPoint y: 112, distance: 107.7
click at [141, 112] on section "Display label Switching to a competitor We’ll display this an an option when cu…" at bounding box center [286, 166] width 305 height 184
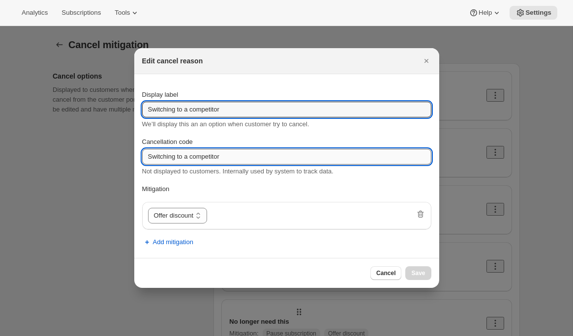
click at [252, 150] on input "Switching to a competitor" at bounding box center [286, 157] width 289 height 16
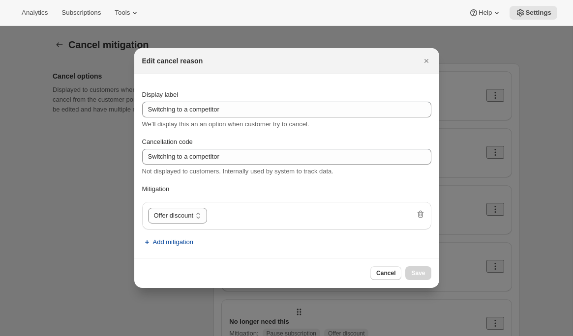
click at [168, 243] on span "Add mitigation" at bounding box center [173, 243] width 40 height 10
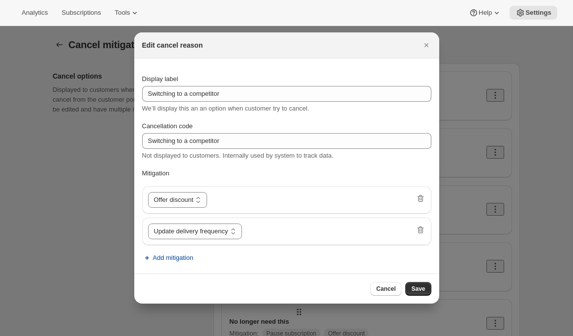
click at [165, 259] on span "Add mitigation" at bounding box center [173, 258] width 40 height 10
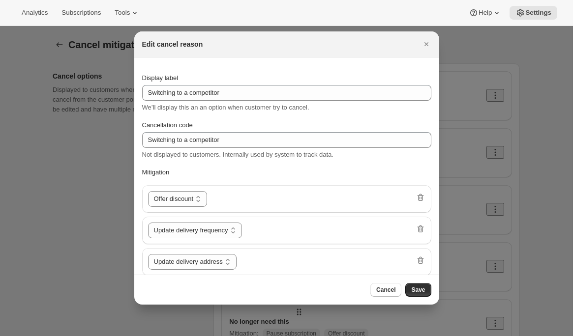
scroll to position [29, 0]
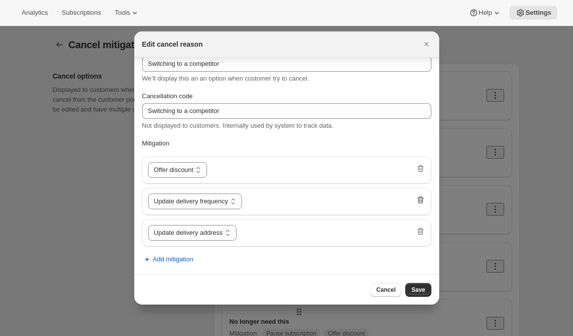
click at [418, 201] on icon ":r2ds:" at bounding box center [420, 200] width 6 height 7
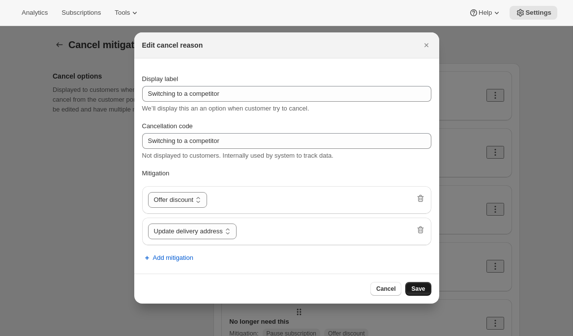
drag, startPoint x: 415, startPoint y: 288, endPoint x: 408, endPoint y: 285, distance: 7.0
click at [415, 287] on span "Save" at bounding box center [418, 289] width 14 height 8
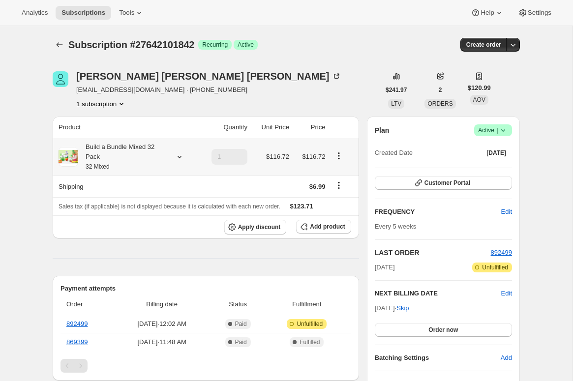
click at [179, 156] on icon at bounding box center [180, 157] width 10 height 10
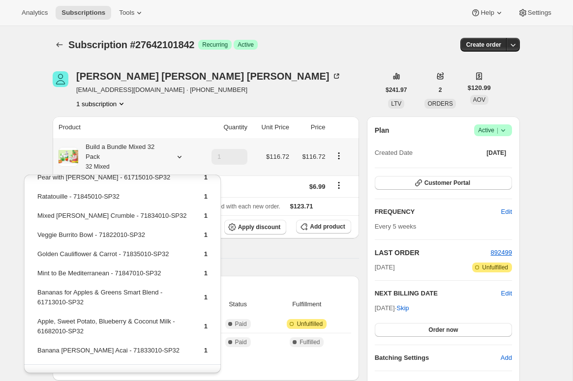
scroll to position [499, 0]
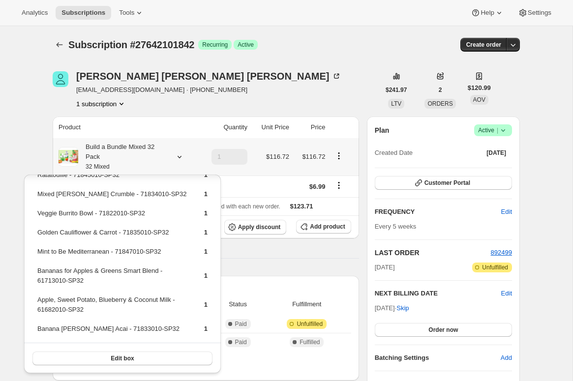
click at [194, 359] on button "Edit box" at bounding box center [122, 359] width 180 height 14
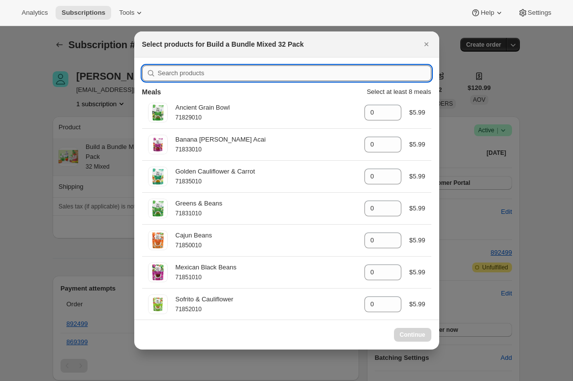
click at [183, 71] on input ":r37:" at bounding box center [295, 73] width 274 height 16
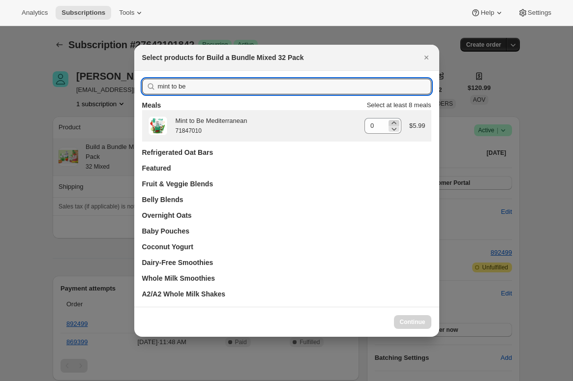
type input "mint to be"
click at [394, 121] on icon ":r37:" at bounding box center [394, 123] width 10 height 10
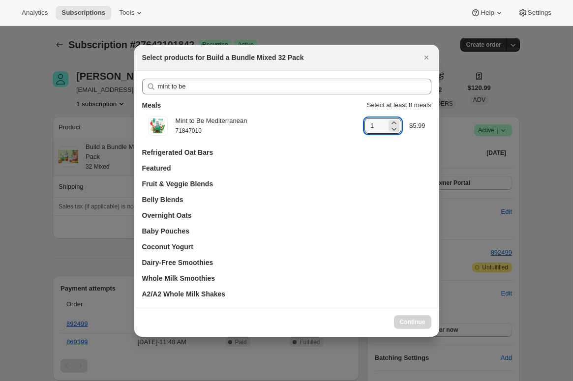
type input "0"
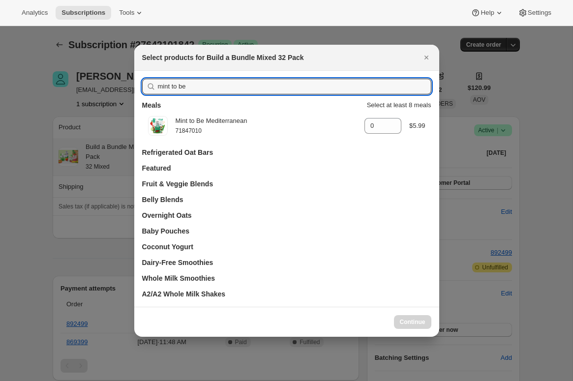
drag, startPoint x: 128, startPoint y: 89, endPoint x: 114, endPoint y: 90, distance: 14.3
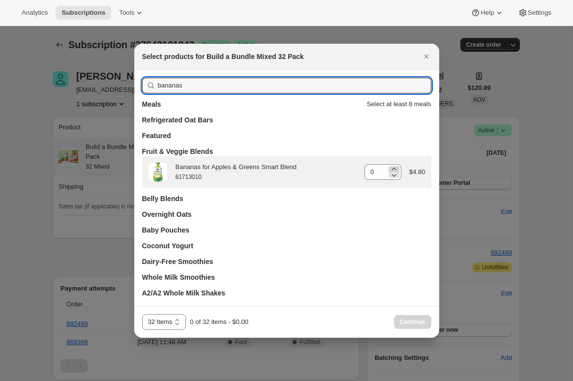
type input "bananas"
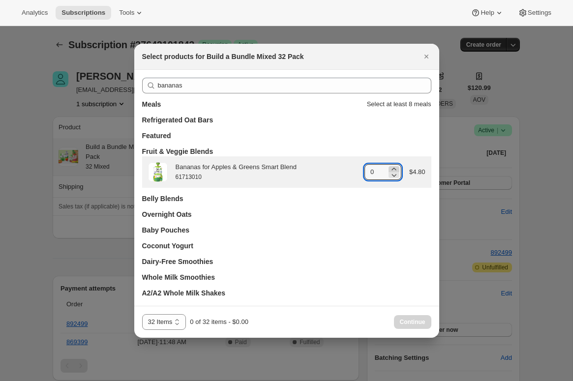
click at [393, 167] on icon ":r37:" at bounding box center [394, 169] width 10 height 10
type input "1"
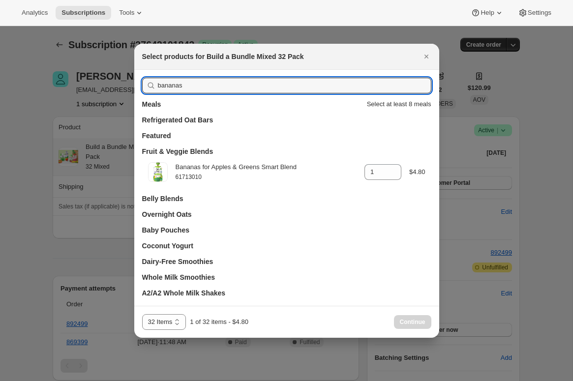
drag, startPoint x: 192, startPoint y: 89, endPoint x: 109, endPoint y: 84, distance: 83.8
type input "ap"
type input "0"
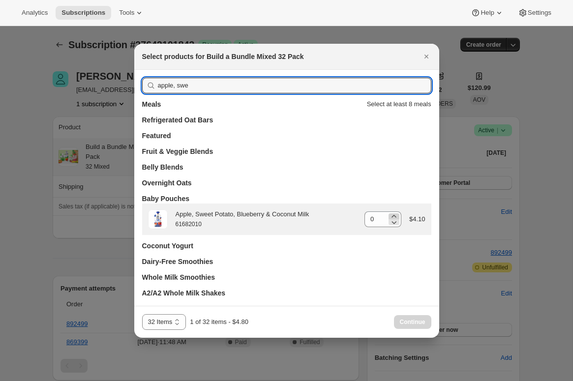
type input "apple, swe"
click at [393, 216] on icon ":r37:" at bounding box center [394, 217] width 10 height 10
type input "1"
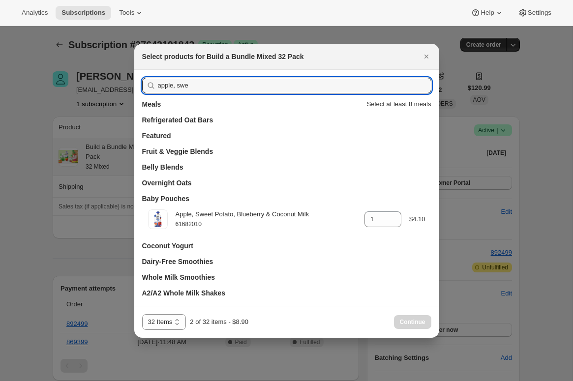
drag, startPoint x: 215, startPoint y: 85, endPoint x: 91, endPoint y: 85, distance: 124.9
type input "banana"
type input "0"
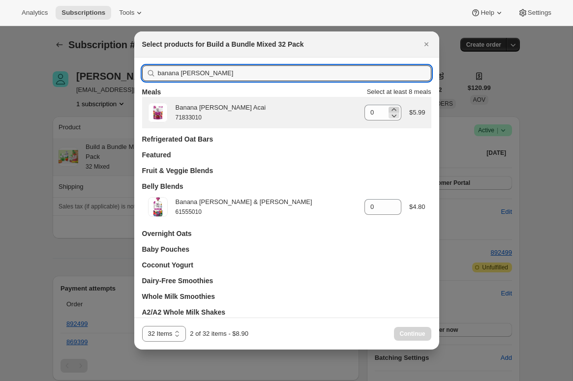
type input "banana [PERSON_NAME]"
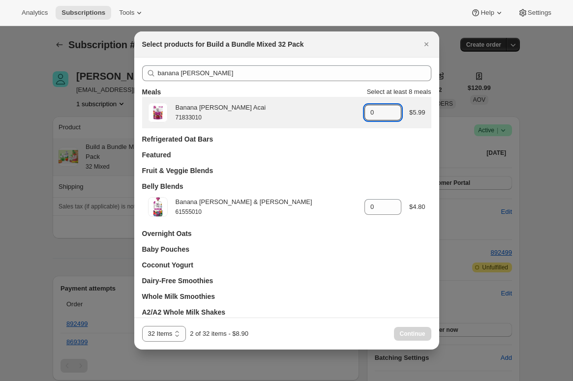
drag, startPoint x: 394, startPoint y: 107, endPoint x: 342, endPoint y: 103, distance: 52.3
click at [394, 107] on icon ":r37:" at bounding box center [394, 110] width 10 height 10
type input "1"
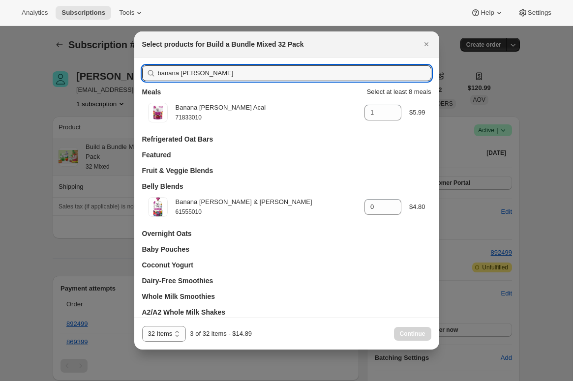
drag, startPoint x: 216, startPoint y: 72, endPoint x: 94, endPoint y: 74, distance: 122.0
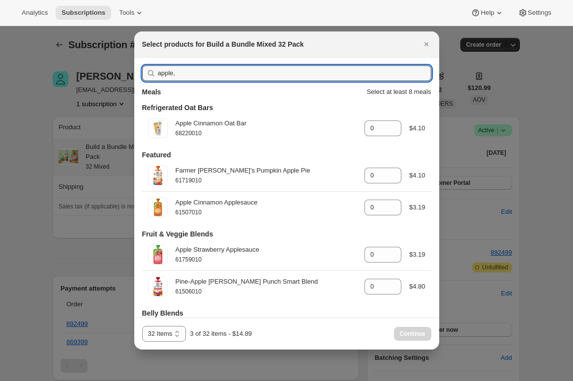
type input "apple,"
type input "1"
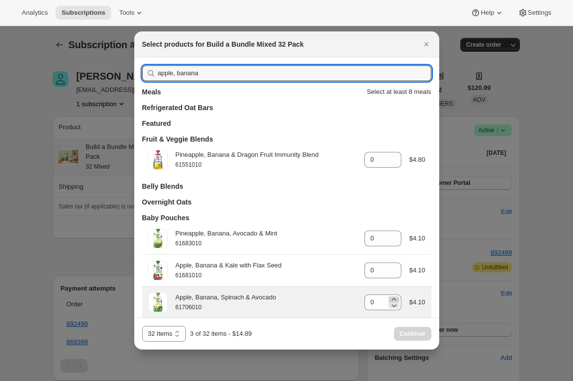
type input "apple, banana"
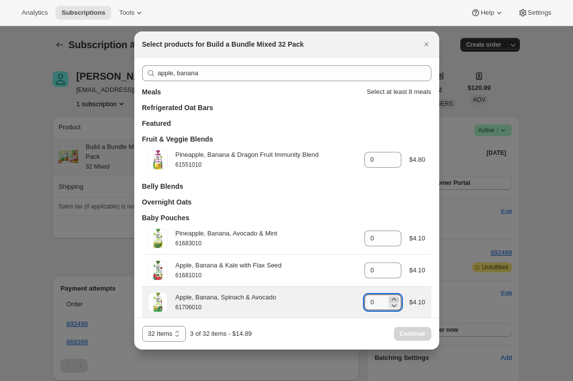
click at [396, 299] on icon ":r37:" at bounding box center [394, 300] width 10 height 10
type input "1"
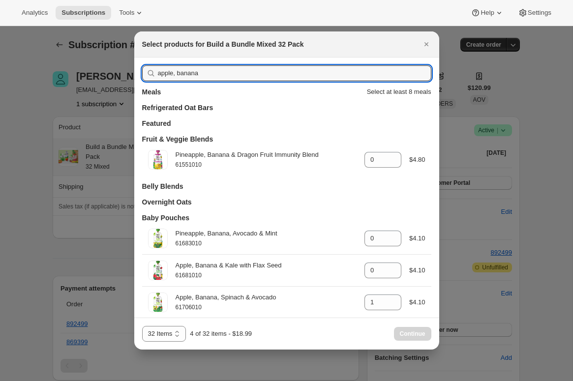
drag, startPoint x: 224, startPoint y: 71, endPoint x: 144, endPoint y: 72, distance: 80.2
click at [144, 72] on div "apple, banana" at bounding box center [286, 73] width 289 height 16
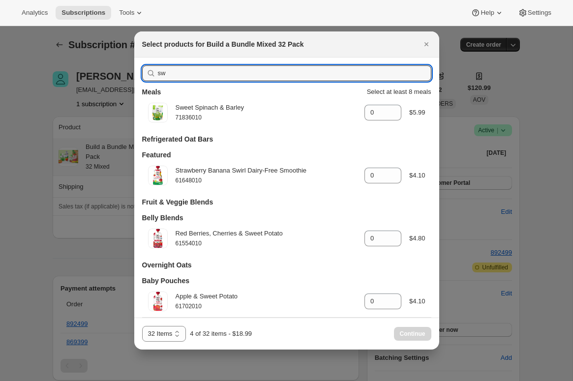
type input "s"
type input "0"
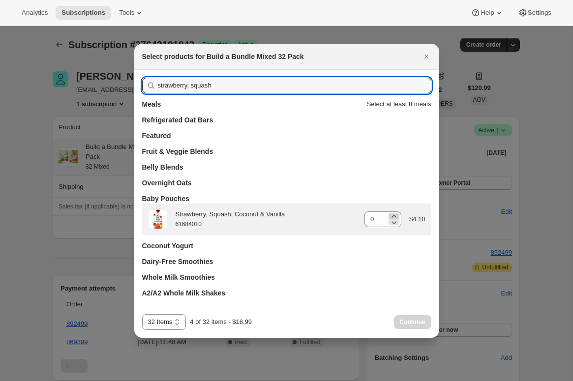
type input "strawberry, squash"
click at [398, 214] on icon ":r37:" at bounding box center [394, 217] width 10 height 10
type input "1"
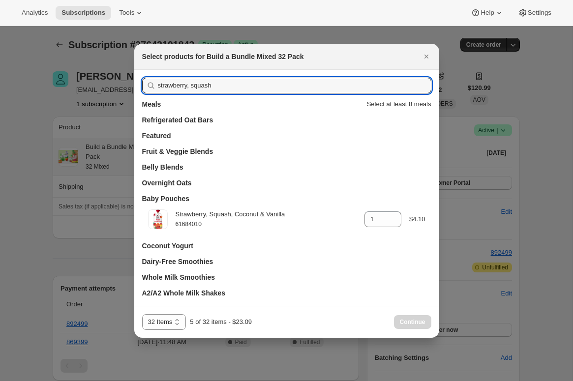
drag, startPoint x: 223, startPoint y: 85, endPoint x: 128, endPoint y: 85, distance: 94.9
type input "pear"
type input "0"
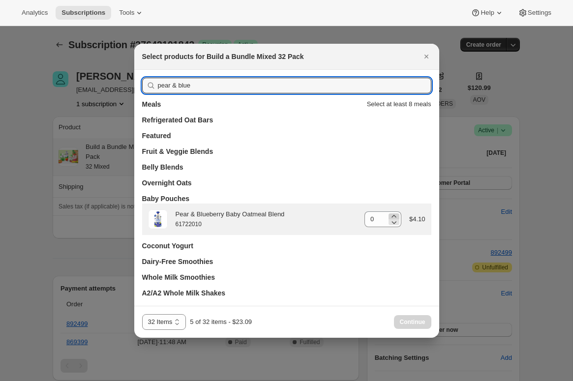
type input "pear & blue"
click at [395, 215] on icon ":r37:" at bounding box center [394, 217] width 10 height 10
type input "1"
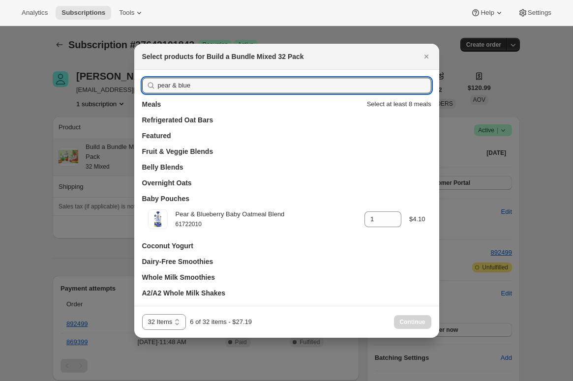
drag, startPoint x: 211, startPoint y: 86, endPoint x: 139, endPoint y: 88, distance: 72.4
click at [139, 88] on div "pear & blue Meals Select at least 8 meals Refrigerated Oat Bars Featured Fruit …" at bounding box center [286, 188] width 305 height 236
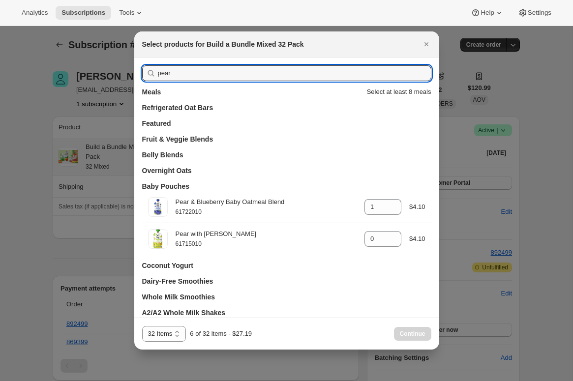
type input "pear w"
type input "0"
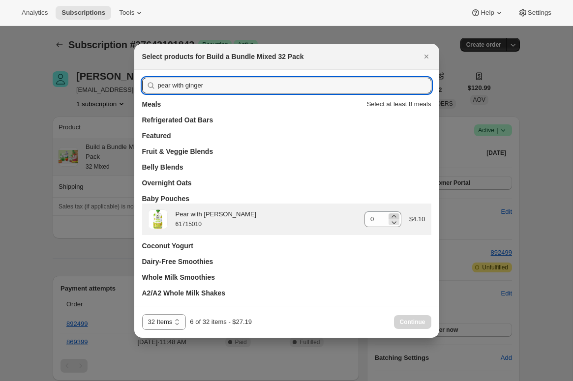
type input "pear with ginger"
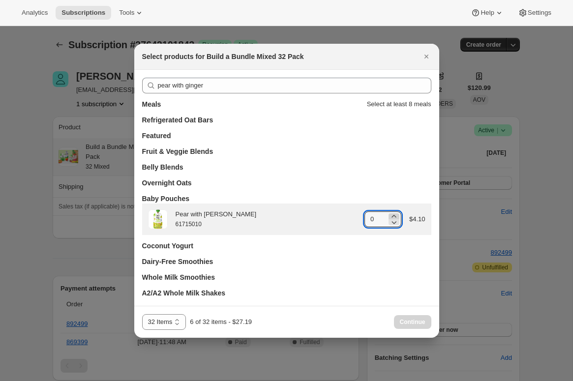
click at [395, 216] on icon ":r37:" at bounding box center [394, 216] width 4 height 2
type input "1"
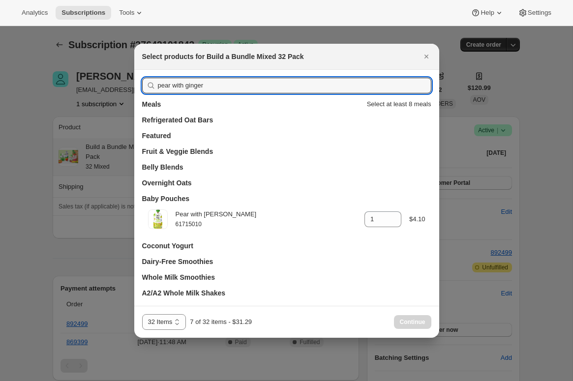
drag, startPoint x: 215, startPoint y: 85, endPoint x: 89, endPoint y: 73, distance: 127.0
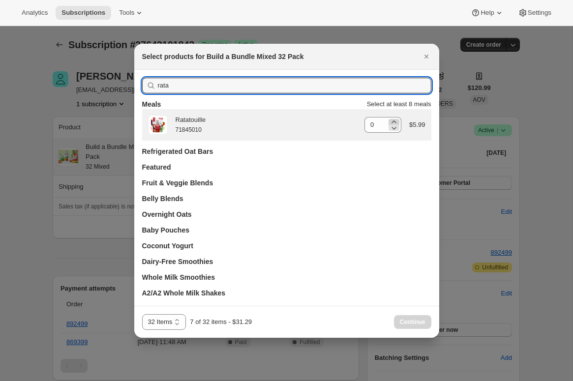
type input "rata"
click at [394, 120] on icon ":r37:" at bounding box center [394, 122] width 10 height 10
type input "1"
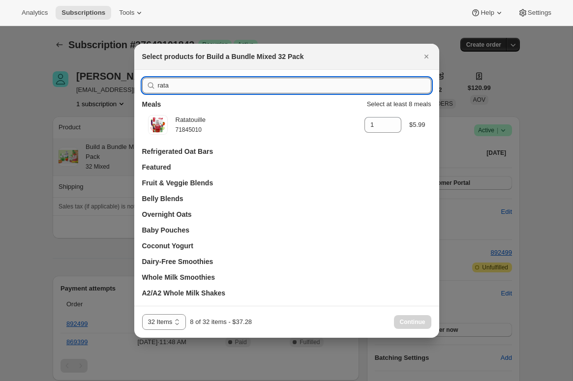
drag, startPoint x: 175, startPoint y: 85, endPoint x: 158, endPoint y: 88, distance: 16.5
click at [158, 88] on input "rata" at bounding box center [295, 86] width 274 height 16
type input "mixe"
type input "0"
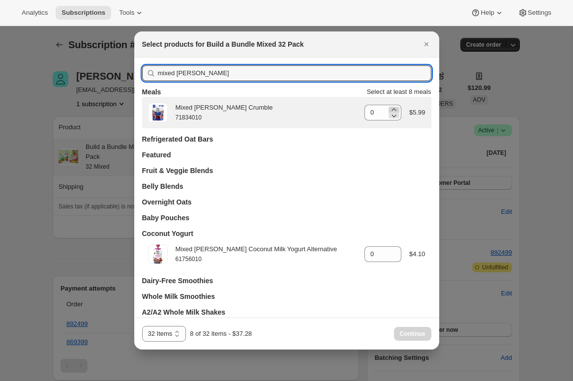
type input "mixed [PERSON_NAME]"
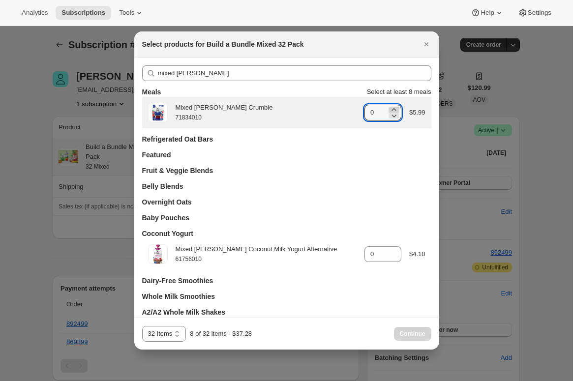
click at [394, 108] on icon ":r37:" at bounding box center [394, 110] width 10 height 10
type input "1"
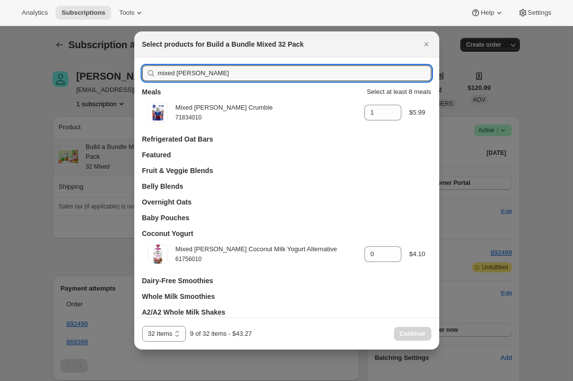
drag, startPoint x: 158, startPoint y: 71, endPoint x: 136, endPoint y: 72, distance: 21.7
click at [136, 72] on div "mixed [PERSON_NAME] Meals Select at least 8 meals Mixed [PERSON_NAME] Crumble 7…" at bounding box center [286, 192] width 305 height 268
type input "ve"
type input "0"
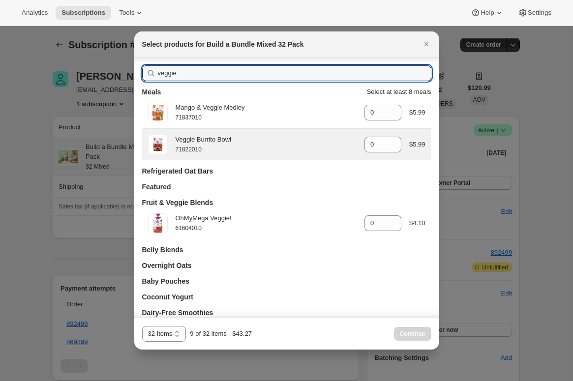
scroll to position [5, 0]
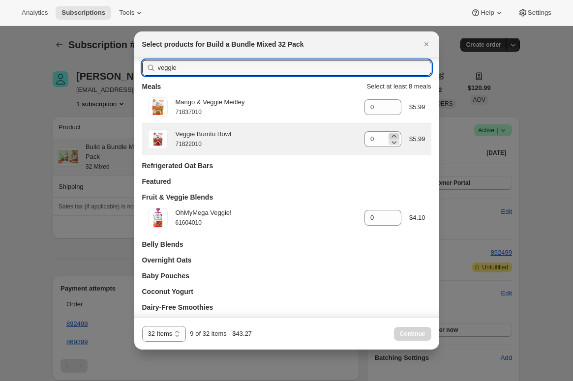
type input "veggie"
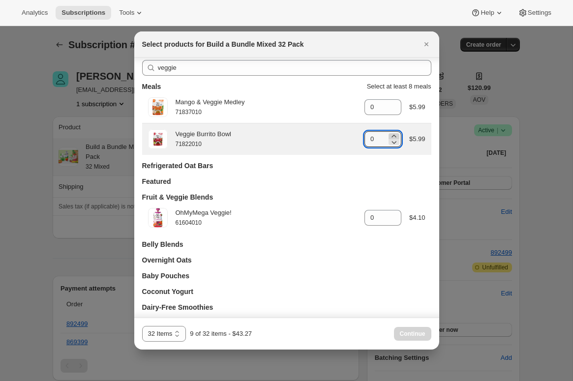
click at [392, 137] on icon ":r37:" at bounding box center [394, 136] width 10 height 10
type input "1"
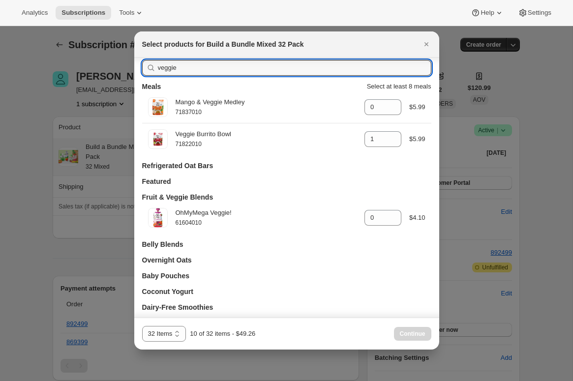
drag, startPoint x: 194, startPoint y: 67, endPoint x: 108, endPoint y: 66, distance: 86.6
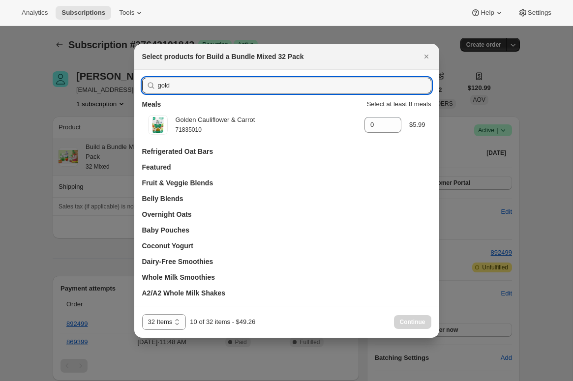
scroll to position [0, 0]
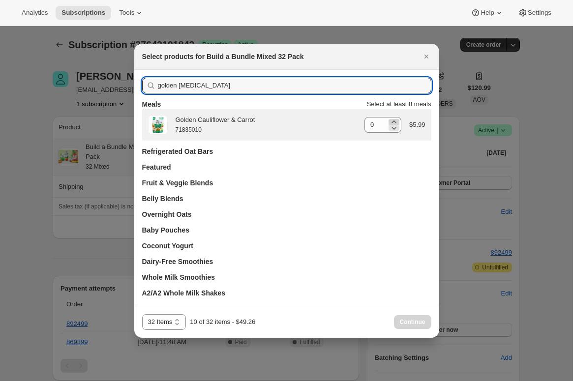
type input "golden [MEDICAL_DATA]"
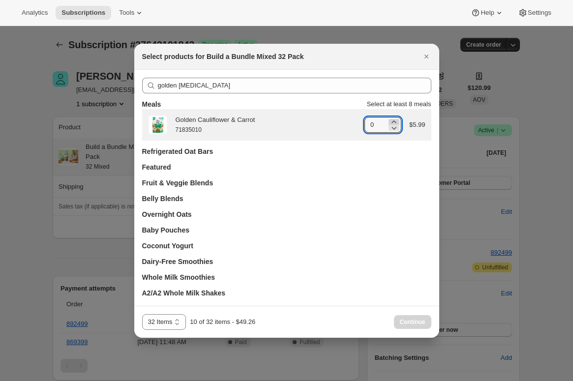
click at [391, 120] on icon ":r37:" at bounding box center [394, 122] width 10 height 10
type input "1"
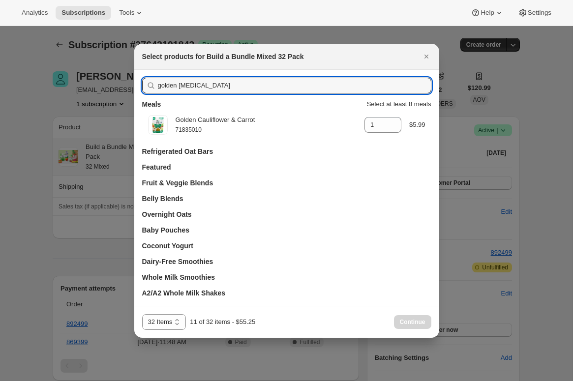
drag, startPoint x: 195, startPoint y: 87, endPoint x: 134, endPoint y: 87, distance: 60.5
click at [134, 87] on div "golden [MEDICAL_DATA] Meals Select at least 8 meals Golden Cauliflower & Carrot…" at bounding box center [286, 188] width 305 height 236
type input "0"
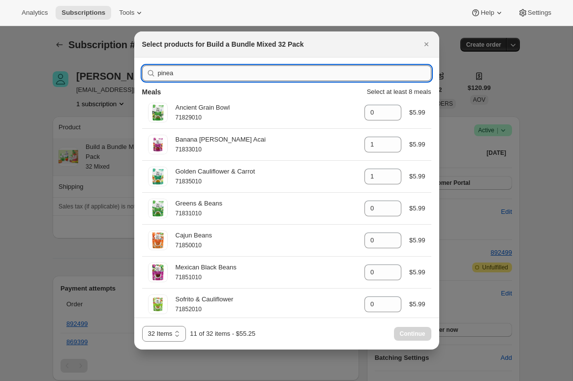
type input "pineap"
type input "0"
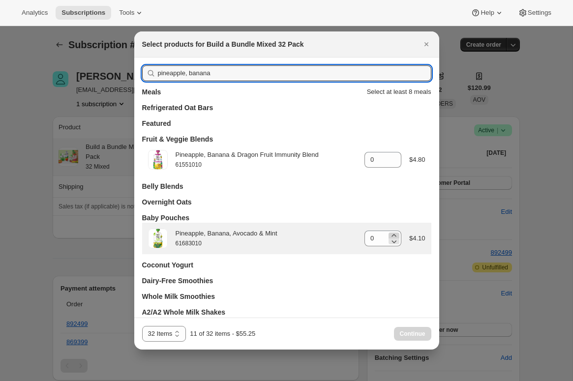
type input "pineapple, banana"
click at [396, 233] on icon ":r37:" at bounding box center [394, 236] width 10 height 10
type input "1"
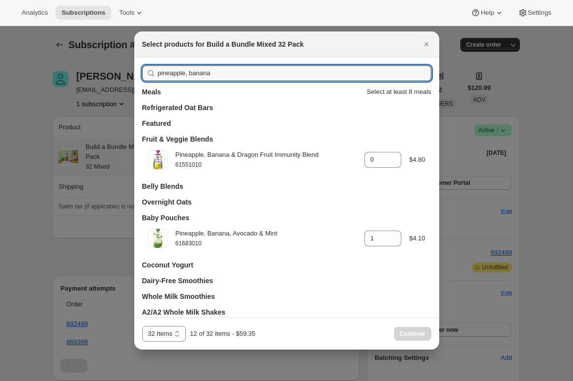
drag, startPoint x: 237, startPoint y: 76, endPoint x: 88, endPoint y: 62, distance: 149.2
type input "apple"
type input "1"
type input "apple c"
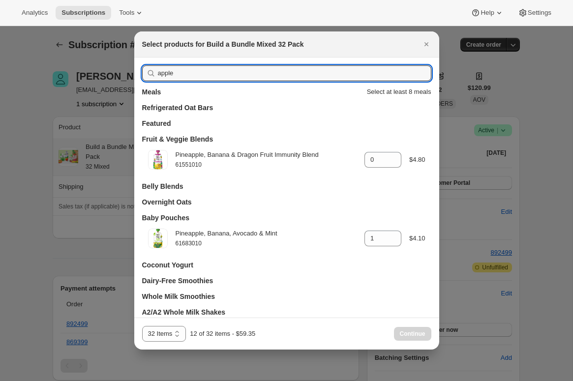
type input "0"
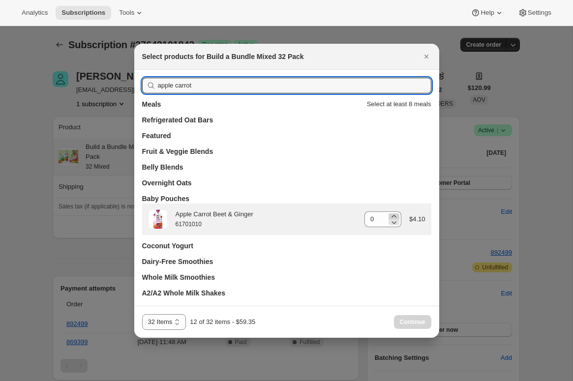
type input "apple carrot"
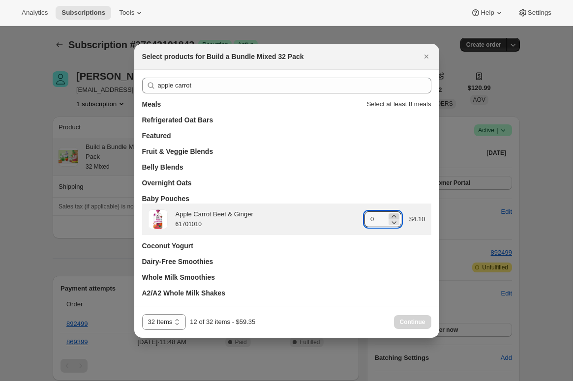
click at [395, 214] on icon ":r37:" at bounding box center [394, 217] width 10 height 10
type input "1"
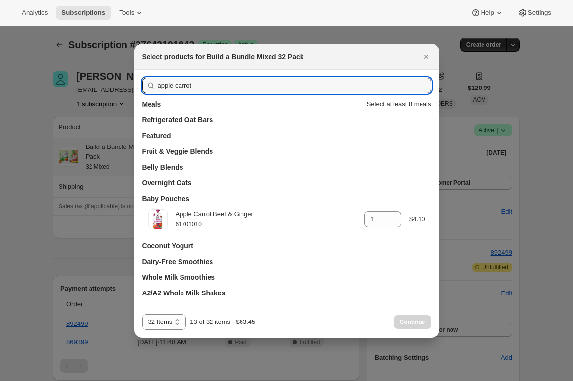
drag, startPoint x: 219, startPoint y: 87, endPoint x: 127, endPoint y: 82, distance: 92.6
type input "mango"
type input "0"
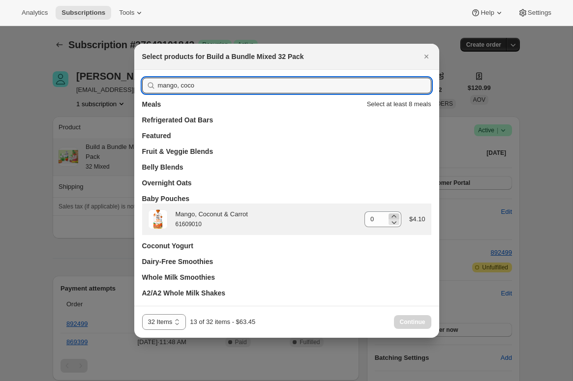
type input "mango, coco"
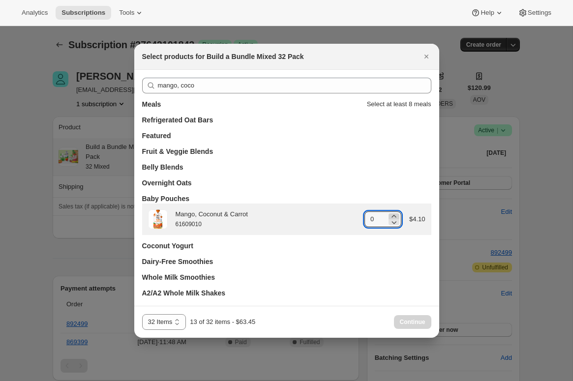
click at [396, 214] on icon ":r37:" at bounding box center [394, 217] width 10 height 10
type input "1"
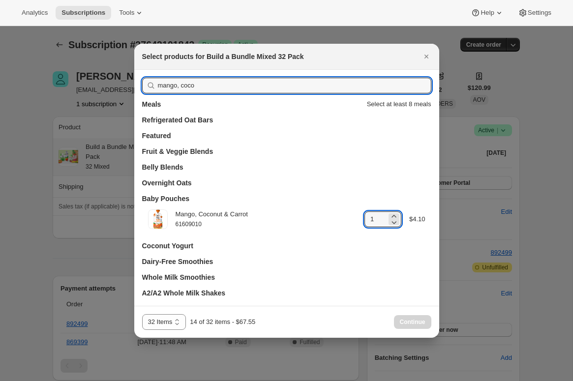
drag, startPoint x: 201, startPoint y: 84, endPoint x: 120, endPoint y: 85, distance: 81.2
type input "man"
type input "0"
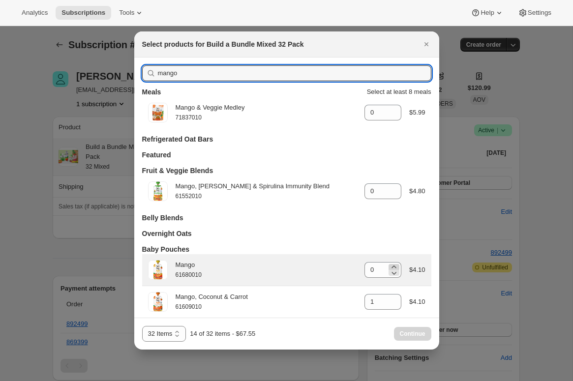
type input "mango"
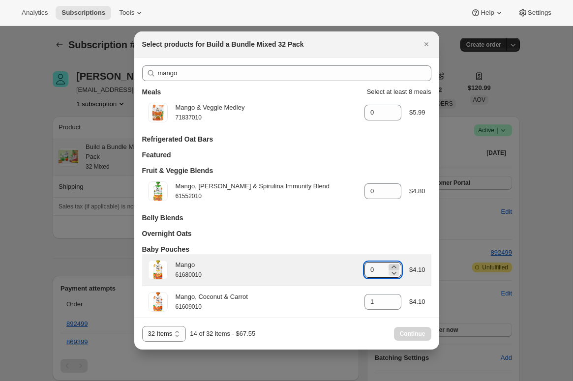
click at [392, 265] on icon ":r37:" at bounding box center [394, 267] width 10 height 10
type input "1"
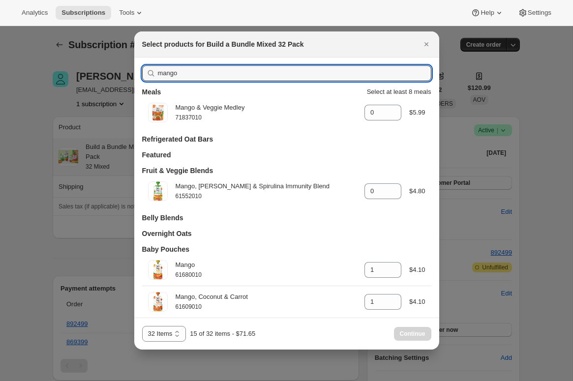
drag, startPoint x: 193, startPoint y: 69, endPoint x: 127, endPoint y: 66, distance: 65.5
type input "app"
type input "0"
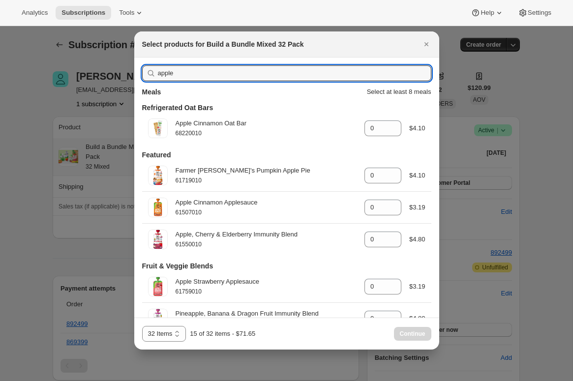
type input "apple,"
type input "1"
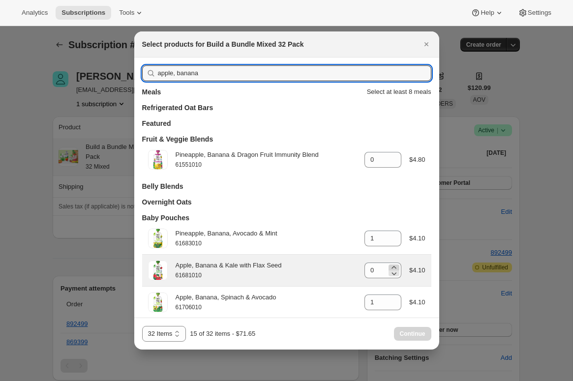
type input "apple, banana"
click at [394, 267] on icon ":r37:" at bounding box center [394, 267] width 4 height 2
type input "1"
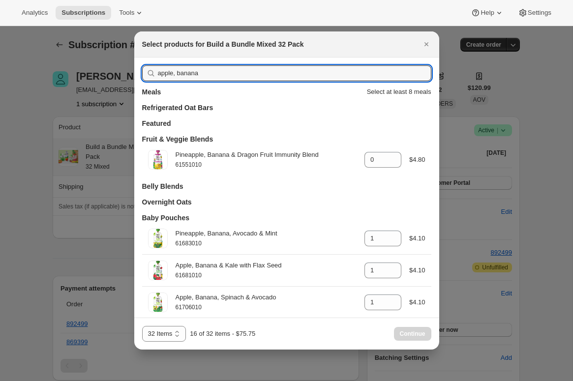
drag, startPoint x: 221, startPoint y: 74, endPoint x: 128, endPoint y: 66, distance: 92.9
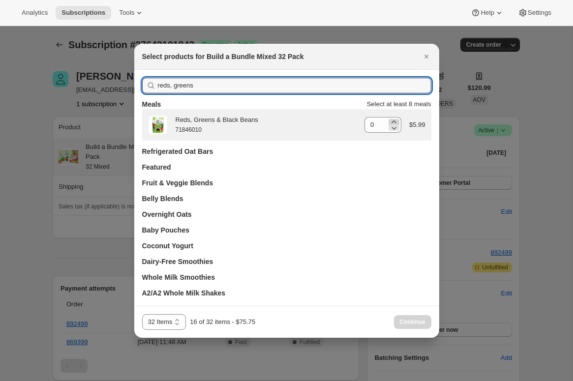
type input "reds, greens"
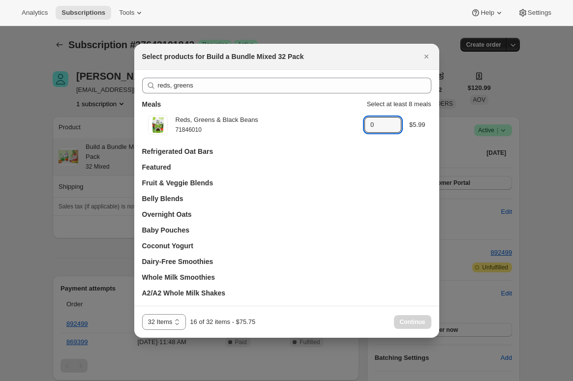
drag, startPoint x: 394, startPoint y: 120, endPoint x: 340, endPoint y: 107, distance: 54.8
click at [394, 120] on icon ":r37:" at bounding box center [394, 122] width 10 height 10
type input "1"
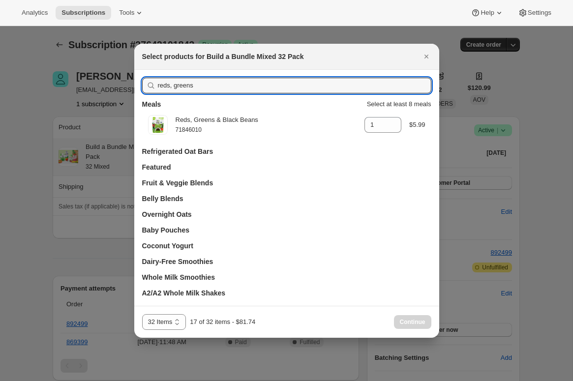
drag, startPoint x: 185, startPoint y: 84, endPoint x: 118, endPoint y: 80, distance: 67.0
type input "anc"
type input "0"
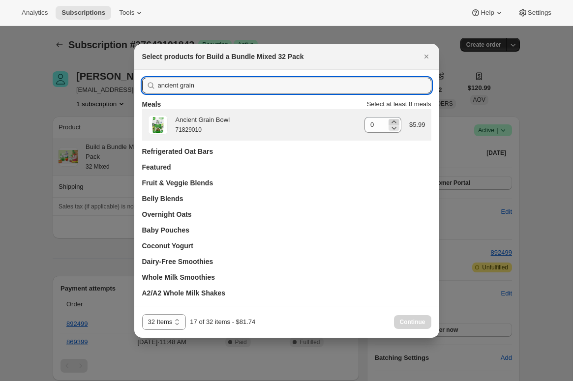
type input "ancient grain"
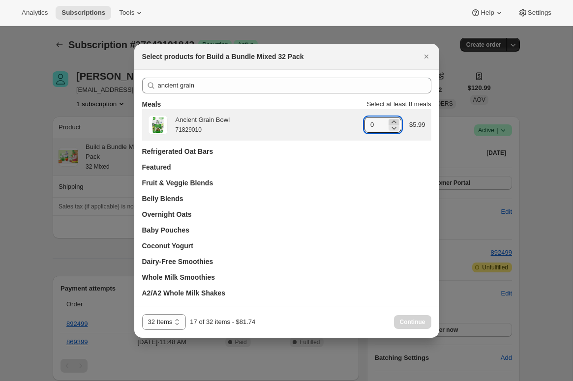
click at [395, 122] on icon ":r37:" at bounding box center [394, 122] width 10 height 10
type input "1"
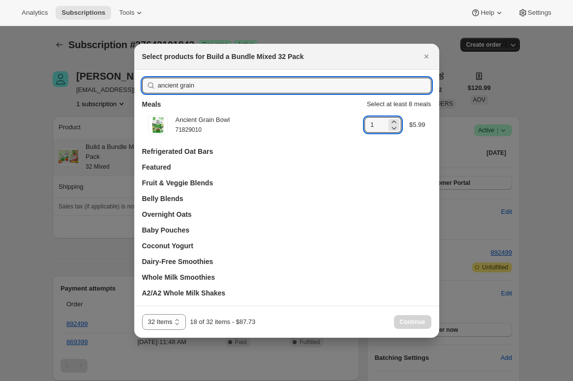
drag, startPoint x: 197, startPoint y: 87, endPoint x: 101, endPoint y: 81, distance: 96.1
type input "pa"
type input "0"
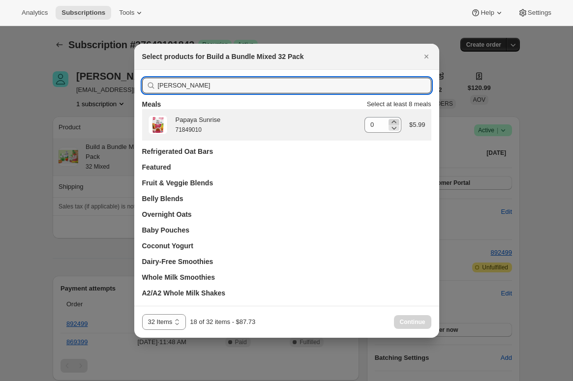
type input "[PERSON_NAME]"
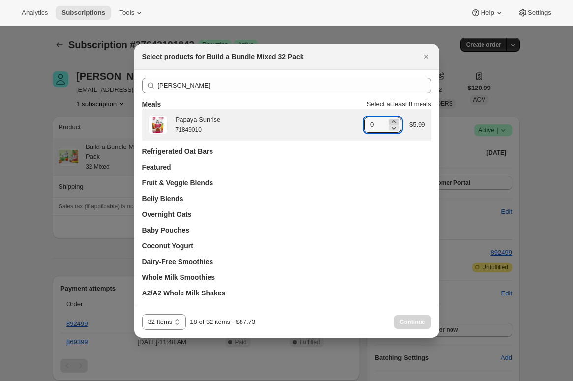
drag, startPoint x: 394, startPoint y: 120, endPoint x: 300, endPoint y: 108, distance: 94.6
click at [394, 120] on icon ":r37:" at bounding box center [394, 122] width 10 height 10
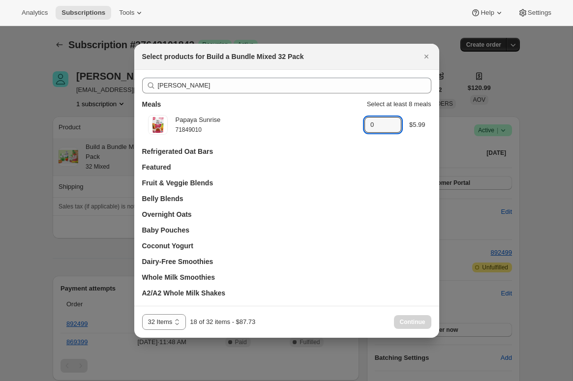
type input "1"
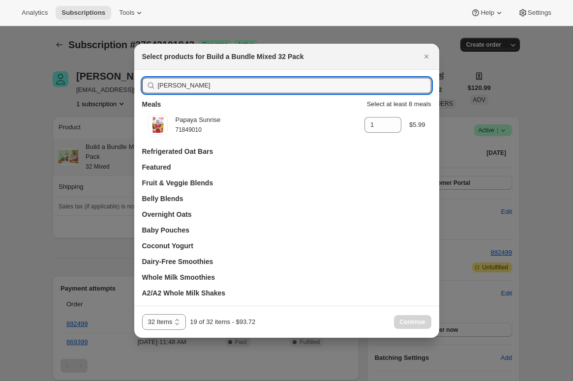
drag, startPoint x: 193, startPoint y: 87, endPoint x: 130, endPoint y: 86, distance: 62.5
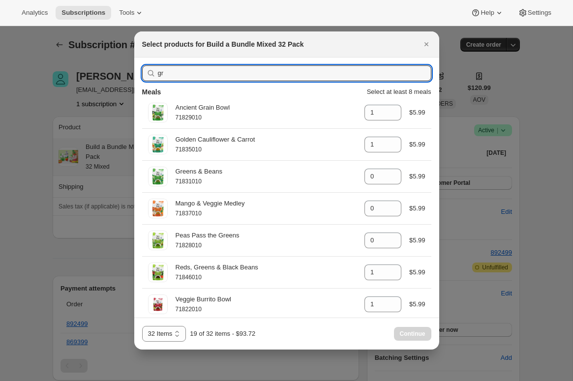
type input "gre"
type input "0"
type input "1"
type input "0"
type input "1"
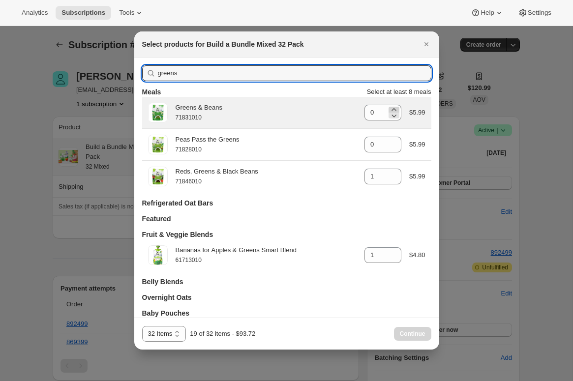
type input "greens"
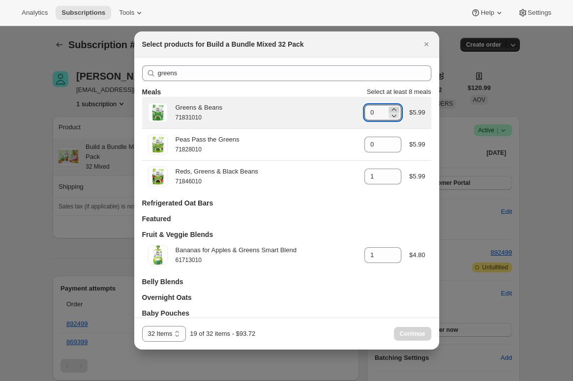
click at [394, 108] on icon ":r37:" at bounding box center [394, 110] width 10 height 10
type input "1"
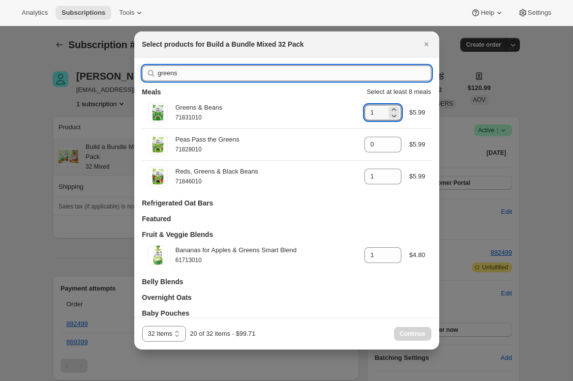
click at [169, 71] on input "greens" at bounding box center [295, 73] width 274 height 16
type input "wild"
type input "0"
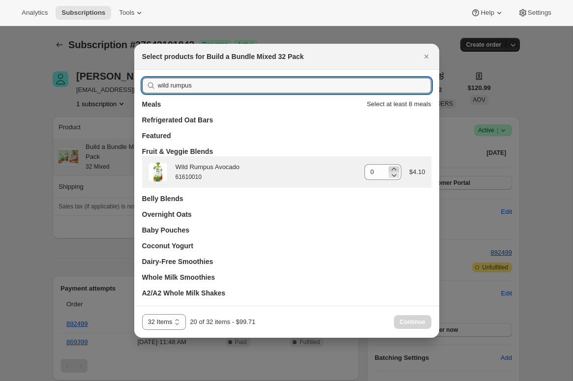
type input "wild rumpus"
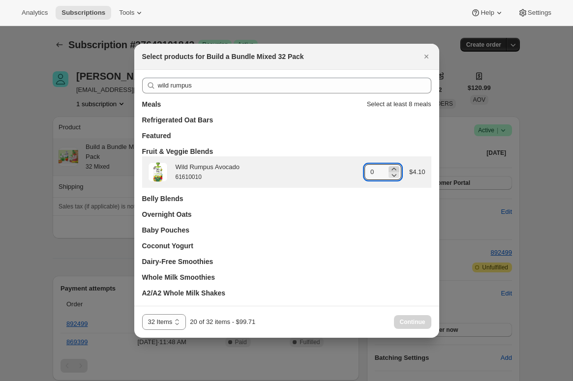
click at [396, 166] on icon ":r37:" at bounding box center [394, 169] width 10 height 10
type input "1"
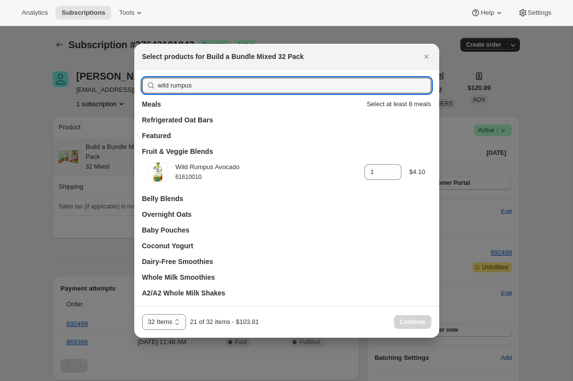
drag, startPoint x: 214, startPoint y: 90, endPoint x: 132, endPoint y: 86, distance: 82.2
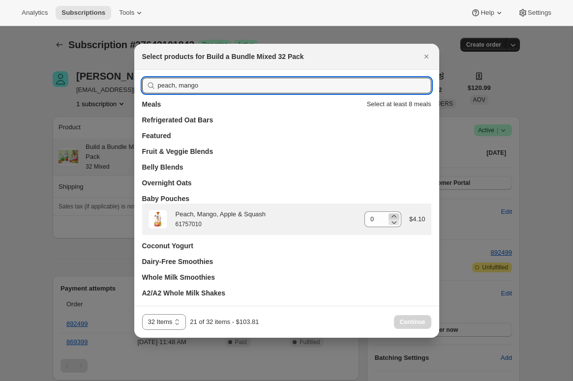
type input "peach, mango"
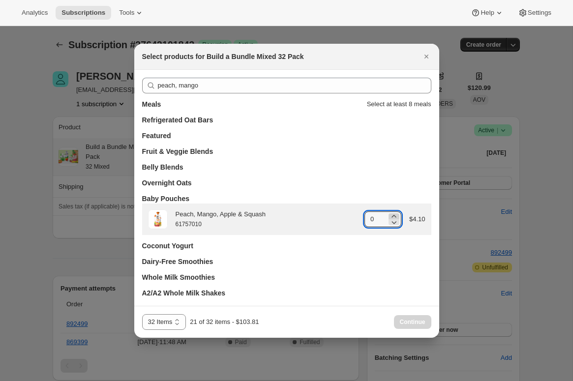
click at [393, 215] on icon ":r37:" at bounding box center [394, 216] width 4 height 2
type input "1"
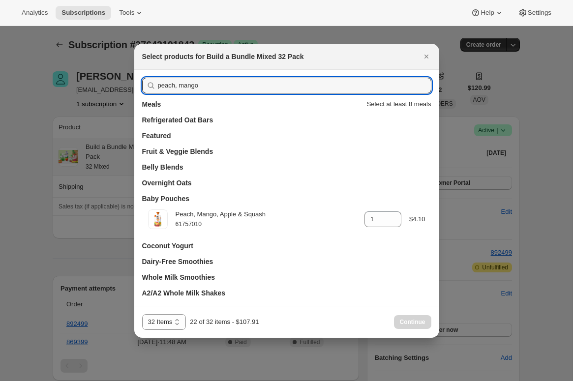
drag, startPoint x: 159, startPoint y: 89, endPoint x: 142, endPoint y: 88, distance: 17.7
click at [142, 88] on div "peach, mango" at bounding box center [286, 86] width 289 height 16
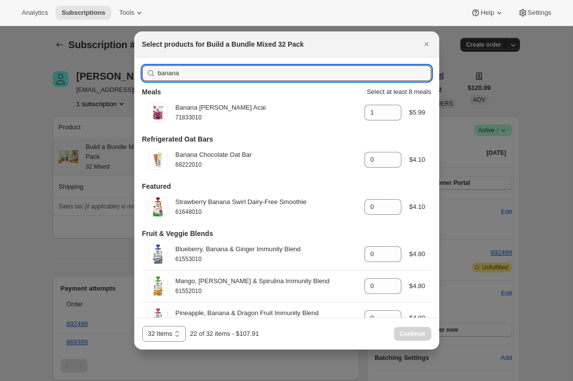
type input "banana"
type input "0"
type input "banana b"
type input "0"
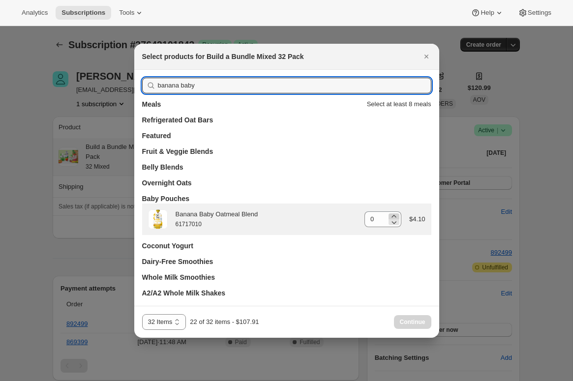
type input "banana baby"
click at [394, 215] on icon ":r37:" at bounding box center [394, 216] width 4 height 2
type input "1"
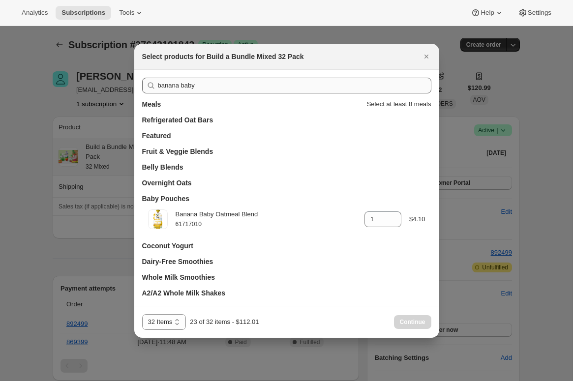
drag, startPoint x: 207, startPoint y: 76, endPoint x: 187, endPoint y: 81, distance: 20.2
click at [186, 81] on div "banana baby Meals Select at least 8 meals Refrigerated Oat Bars Featured Fruit …" at bounding box center [286, 188] width 305 height 236
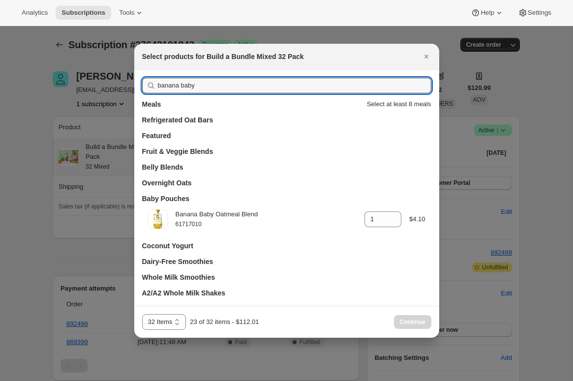
drag, startPoint x: 207, startPoint y: 84, endPoint x: 121, endPoint y: 80, distance: 86.6
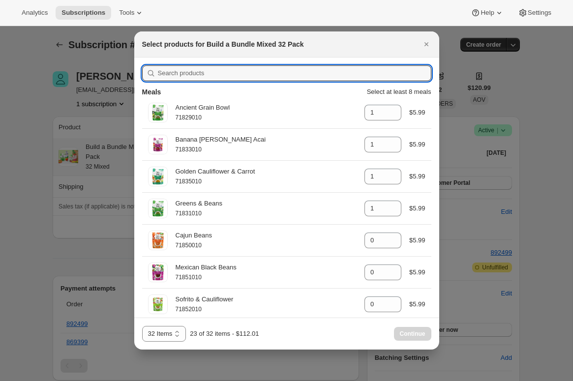
type input "1"
type input "0"
type input "1"
type input "0"
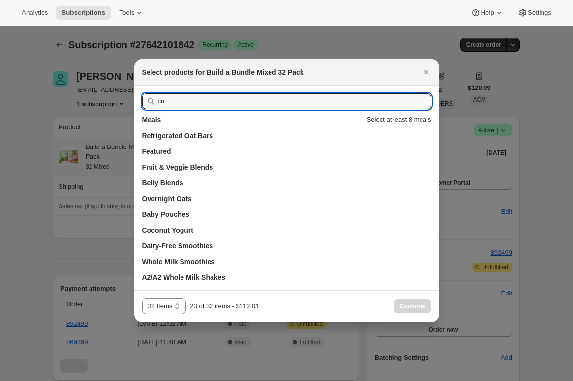
type input "c"
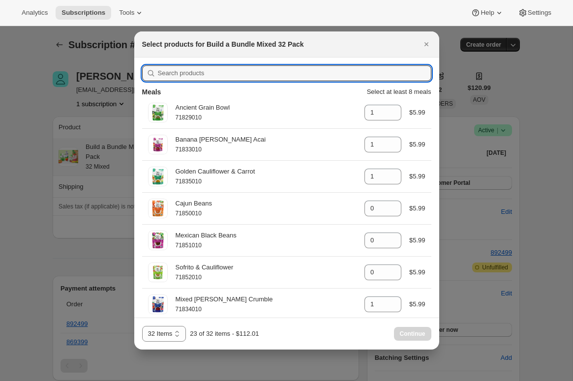
type input "1"
type input "0"
type input "apple"
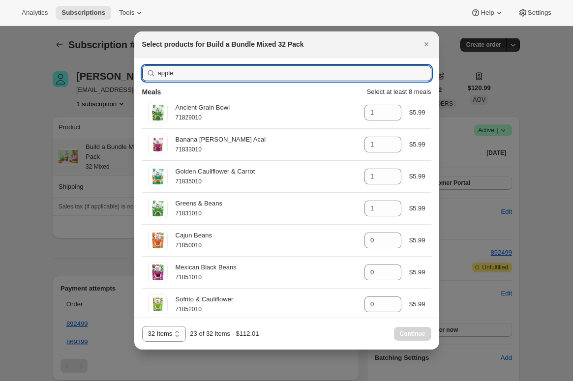
type input "0"
type input "1"
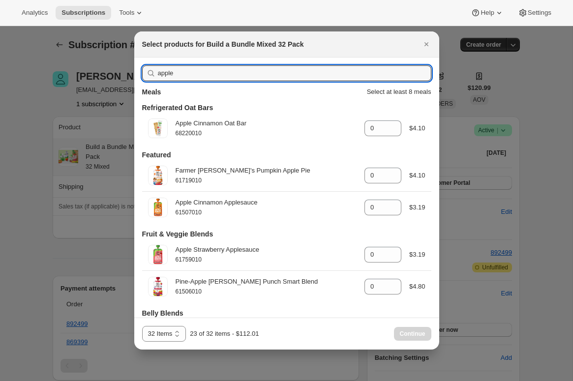
type input "apple *"
type input "1"
type input "0"
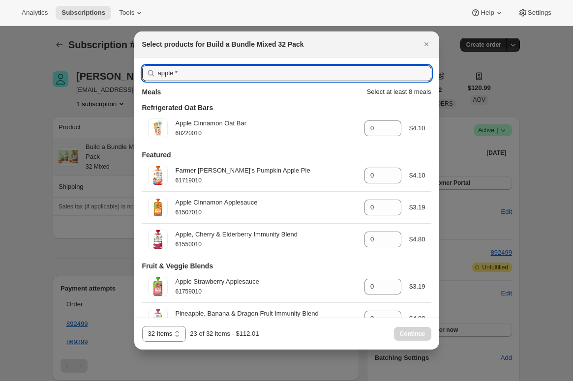
type input "apple"
type input "0"
type input "apple &"
type input "1"
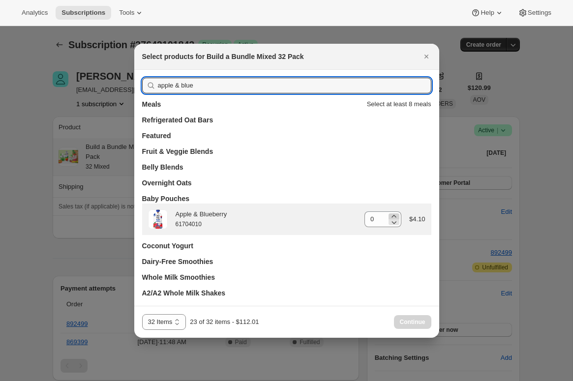
type input "apple & blue"
click at [395, 216] on icon ":r37:" at bounding box center [394, 216] width 4 height 2
type input "1"
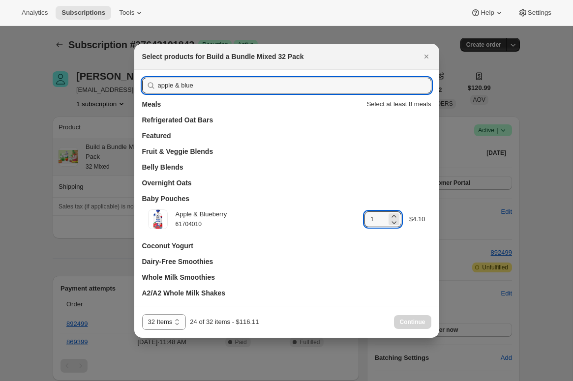
drag, startPoint x: 208, startPoint y: 89, endPoint x: 153, endPoint y: 85, distance: 55.2
click at [153, 85] on div "apple & blue" at bounding box center [286, 86] width 289 height 16
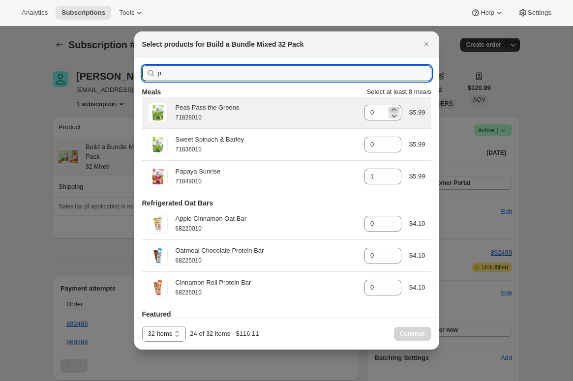
type input "p"
click at [393, 109] on icon ":r37:" at bounding box center [394, 109] width 4 height 2
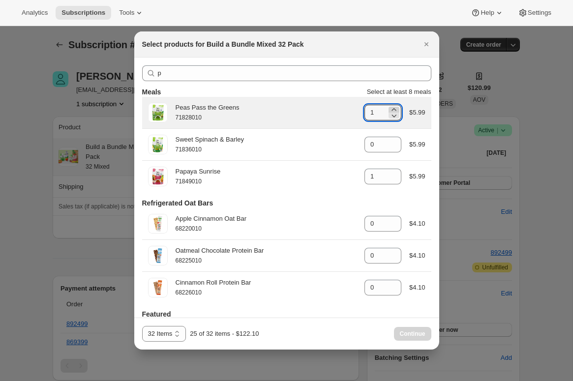
click at [393, 109] on icon ":r37:" at bounding box center [394, 109] width 4 height 2
type input "2"
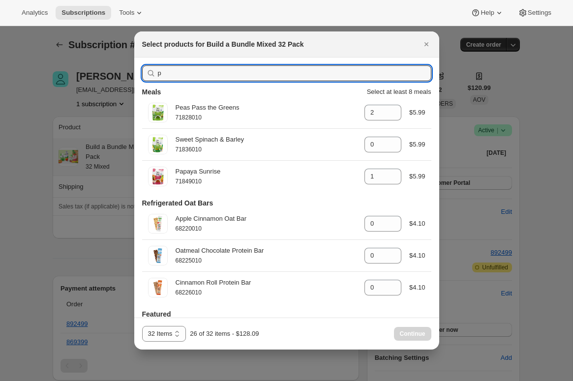
drag, startPoint x: 140, startPoint y: 76, endPoint x: 113, endPoint y: 78, distance: 27.1
type input "apple"
type input "0"
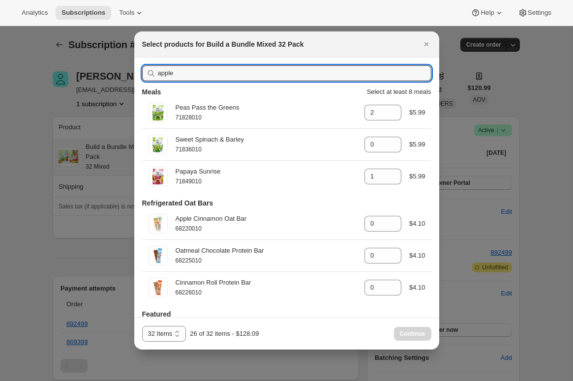
type input "1"
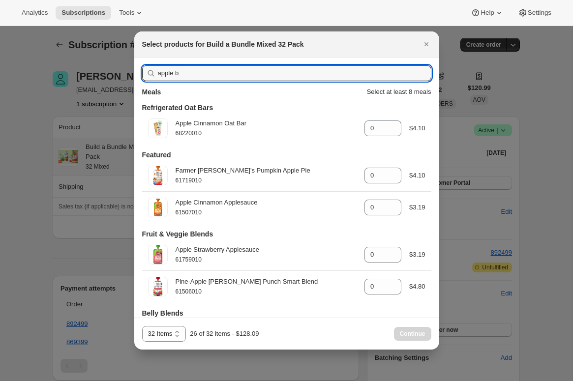
type input "apple ba"
type input "0"
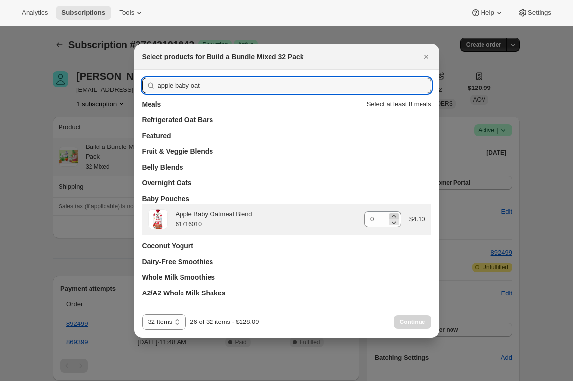
type input "apple baby oat"
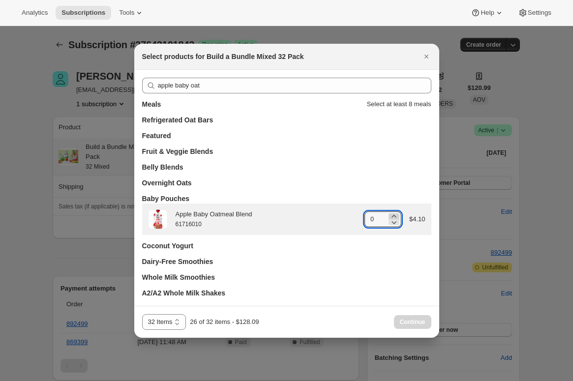
click at [391, 214] on icon ":r37:" at bounding box center [394, 217] width 10 height 10
type input "1"
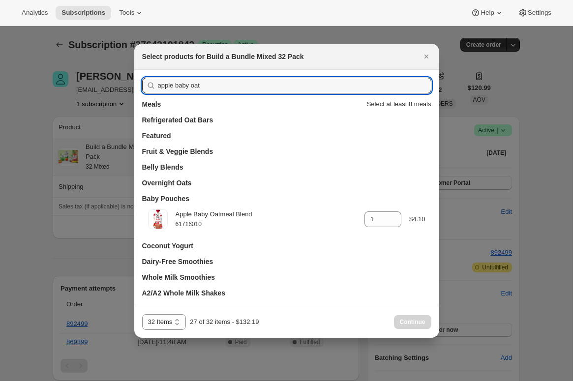
drag, startPoint x: 209, startPoint y: 80, endPoint x: 100, endPoint y: 85, distance: 108.9
drag, startPoint x: 227, startPoint y: 84, endPoint x: 93, endPoint y: 83, distance: 133.8
type input "swe"
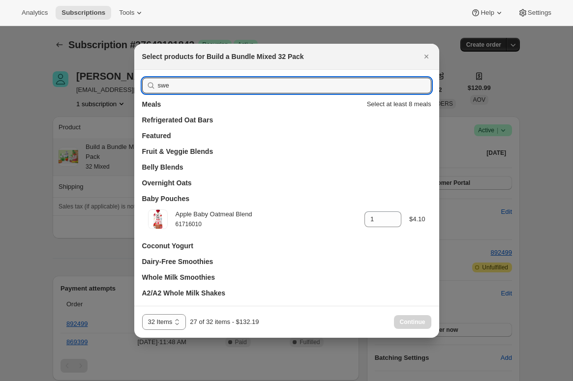
type input "0"
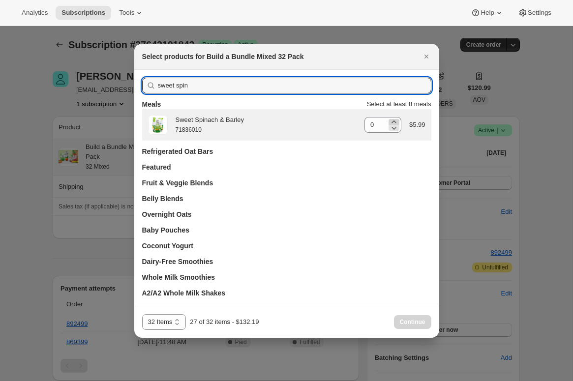
type input "sweet spin"
click at [392, 121] on icon ":r37:" at bounding box center [394, 122] width 4 height 2
type input "1"
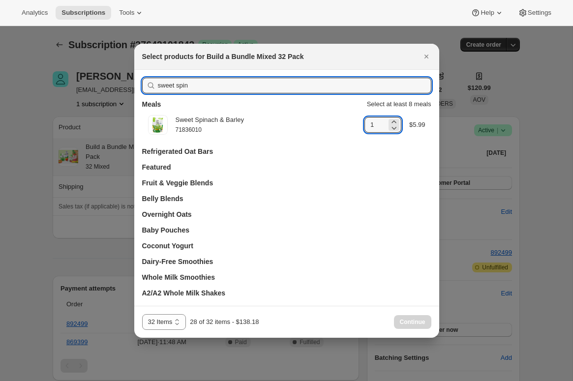
drag, startPoint x: 193, startPoint y: 85, endPoint x: 106, endPoint y: 89, distance: 87.1
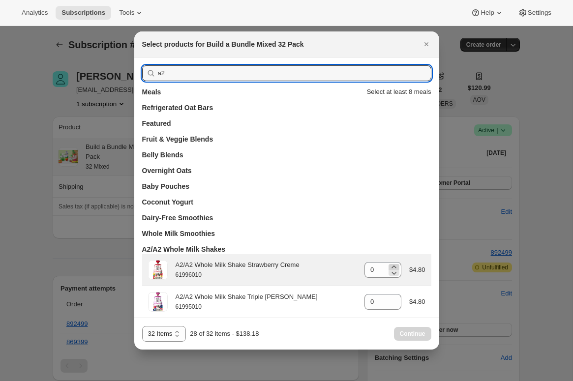
type input "a2"
click at [389, 267] on icon ":r37:" at bounding box center [394, 267] width 10 height 10
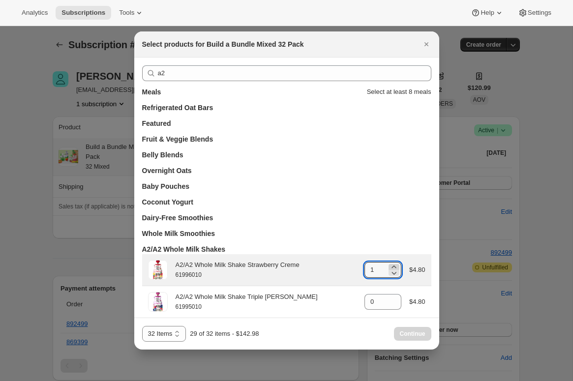
click at [392, 265] on icon ":r37:" at bounding box center [394, 267] width 10 height 10
type input "2"
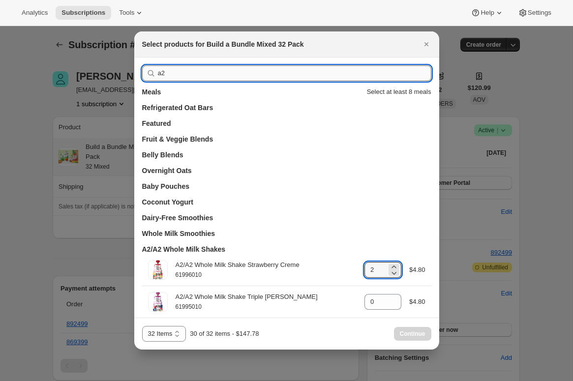
drag, startPoint x: 189, startPoint y: 69, endPoint x: 183, endPoint y: 71, distance: 6.7
click at [189, 70] on input "a2" at bounding box center [295, 73] width 274 height 16
drag, startPoint x: 183, startPoint y: 71, endPoint x: 133, endPoint y: 77, distance: 50.0
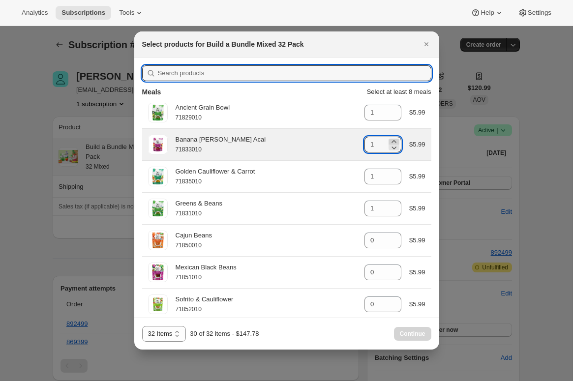
click at [393, 140] on icon ":r37:" at bounding box center [394, 142] width 10 height 10
type input "2"
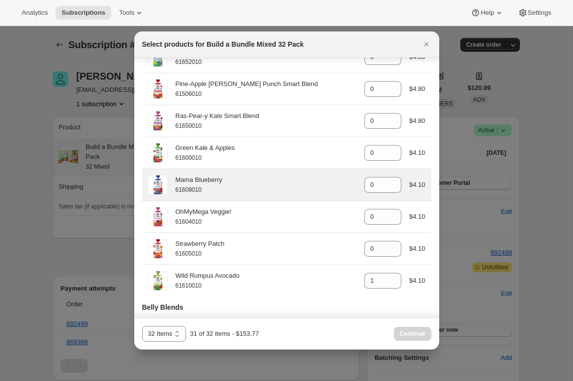
scroll to position [1094, 0]
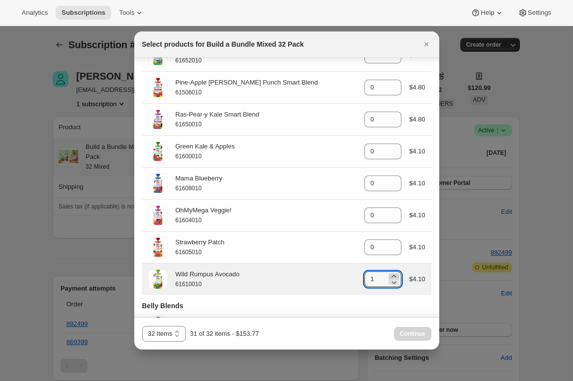
click at [395, 281] on icon ":r37:" at bounding box center [394, 277] width 10 height 10
type input "2"
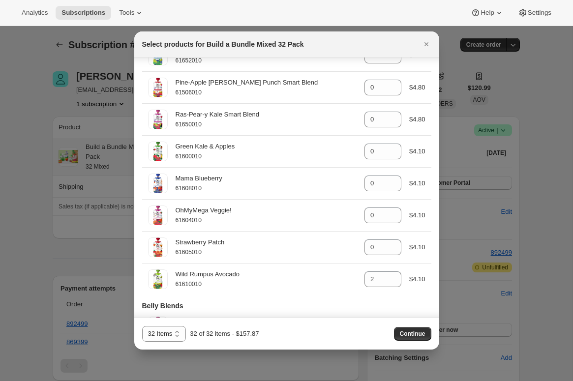
click at [416, 337] on button "Continue" at bounding box center [412, 334] width 37 height 14
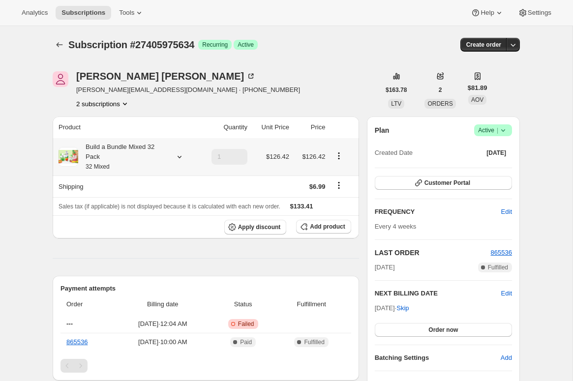
click at [180, 157] on icon at bounding box center [180, 157] width 10 height 10
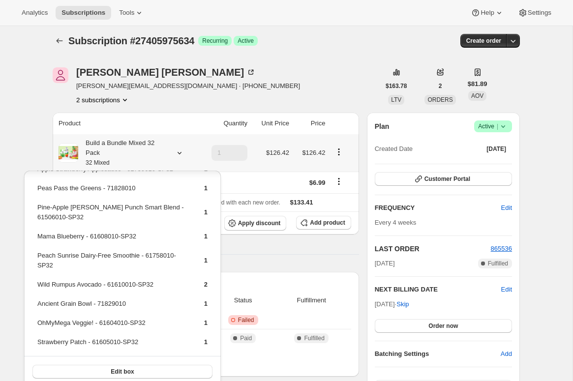
scroll to position [472, 0]
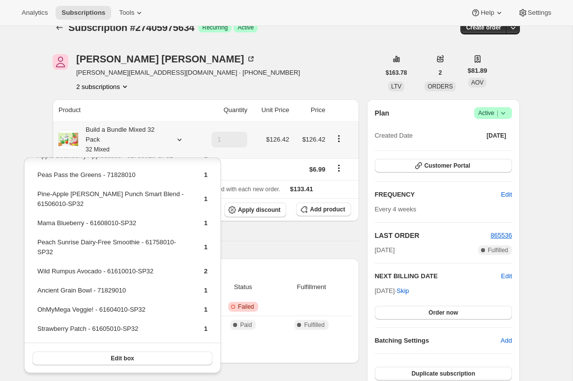
click at [135, 358] on button "Edit box" at bounding box center [122, 359] width 180 height 14
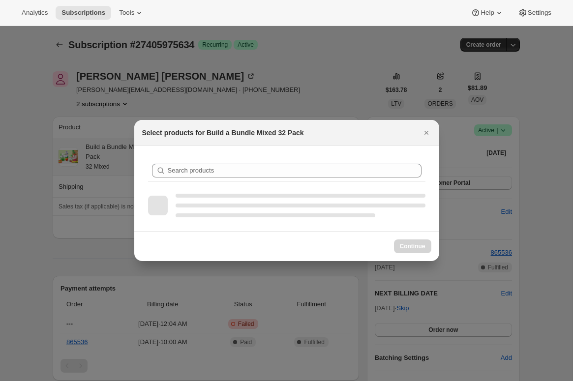
scroll to position [17, 0]
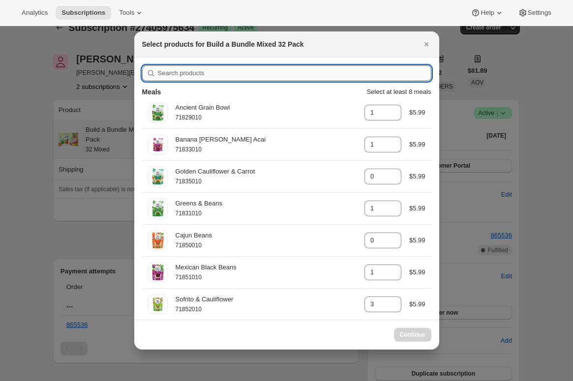
click at [231, 69] on input ":r39:" at bounding box center [295, 73] width 274 height 16
type input "an"
type input "1"
type input "0"
type input "1"
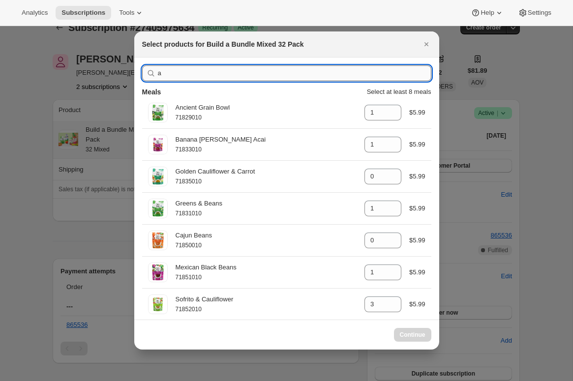
type input "0"
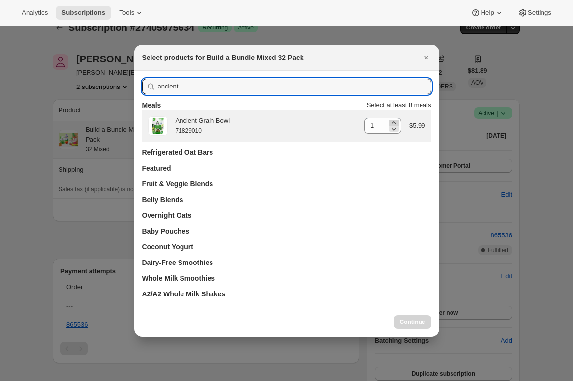
type input "ancient"
click at [392, 120] on icon ":r39:" at bounding box center [394, 123] width 10 height 10
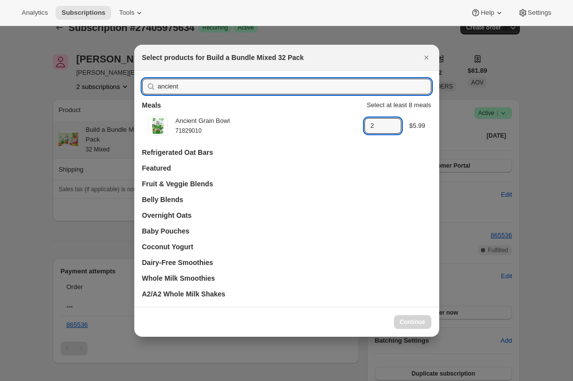
type input "1"
drag, startPoint x: 120, startPoint y: 87, endPoint x: 92, endPoint y: 84, distance: 27.2
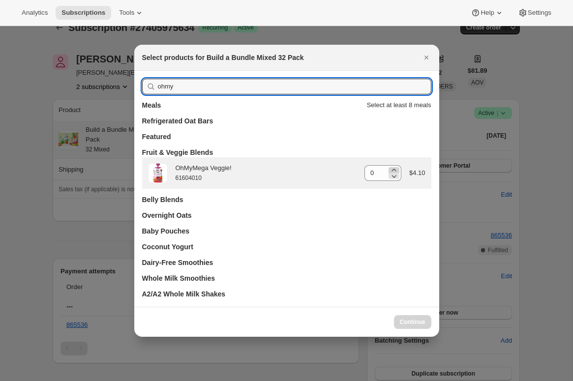
type input "ohmy"
click at [395, 168] on icon ":r39:" at bounding box center [394, 170] width 10 height 10
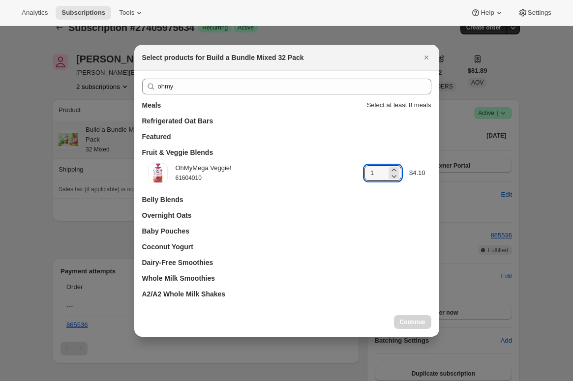
type input "0"
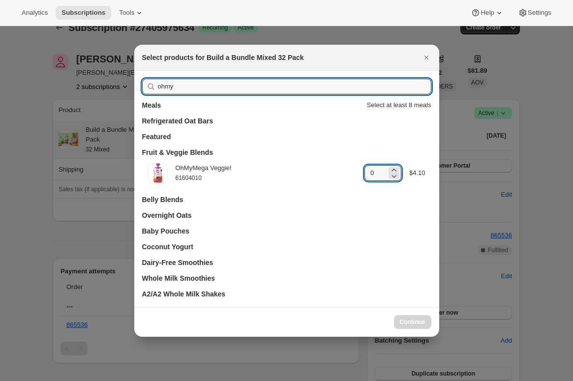
drag, startPoint x: 178, startPoint y: 85, endPoint x: 122, endPoint y: 83, distance: 56.1
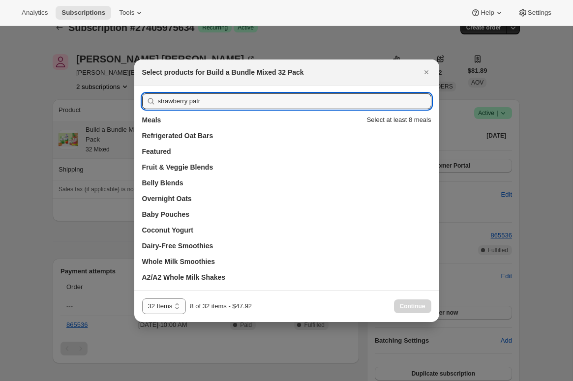
scroll to position [0, 0]
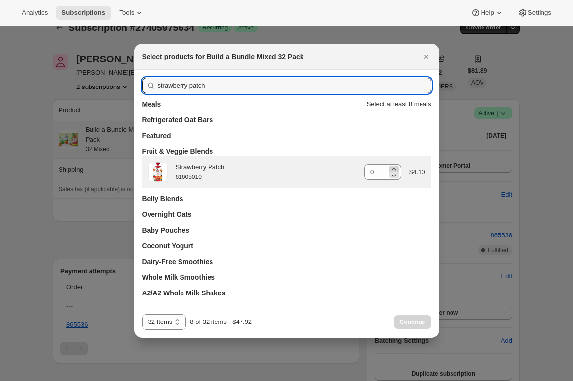
type input "strawberry patch"
click at [394, 168] on icon ":r39:" at bounding box center [394, 169] width 4 height 2
type input "1"
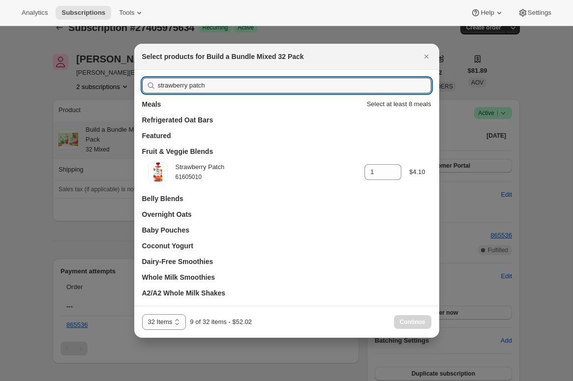
drag, startPoint x: 222, startPoint y: 84, endPoint x: 97, endPoint y: 76, distance: 125.7
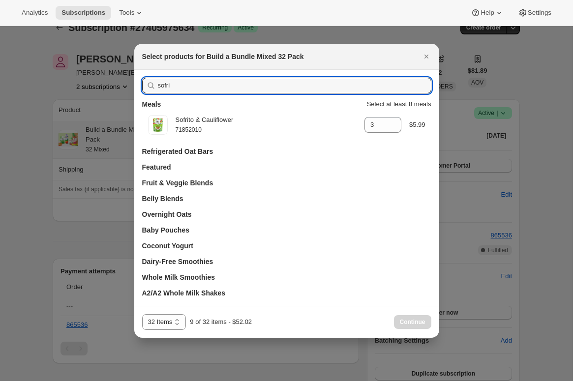
drag, startPoint x: 196, startPoint y: 91, endPoint x: 119, endPoint y: 85, distance: 77.5
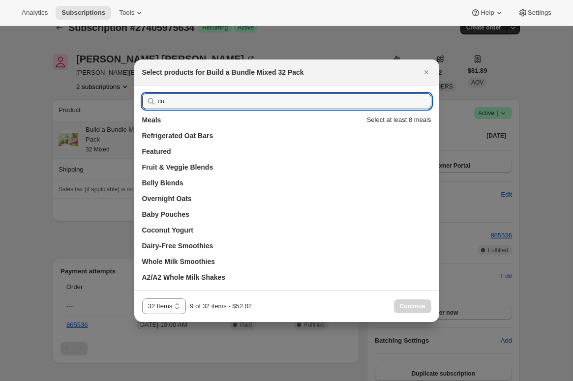
type input "c"
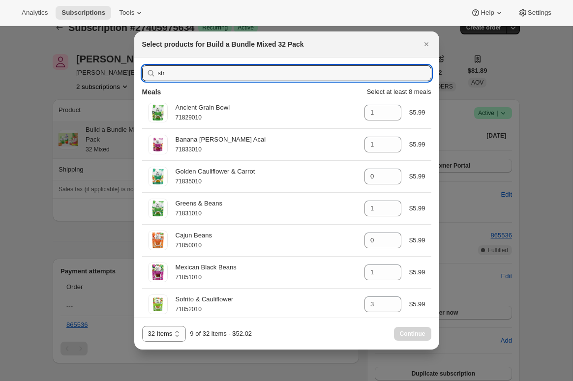
type input "stra"
type input "1"
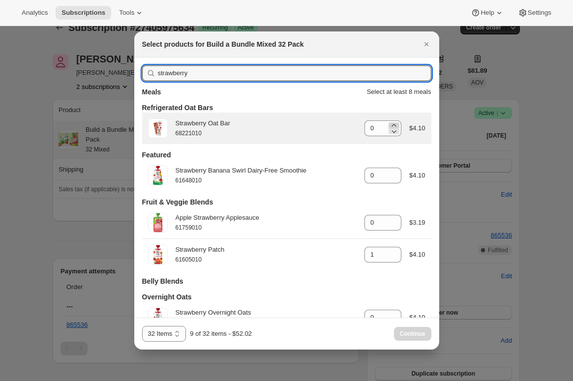
type input "strawberry"
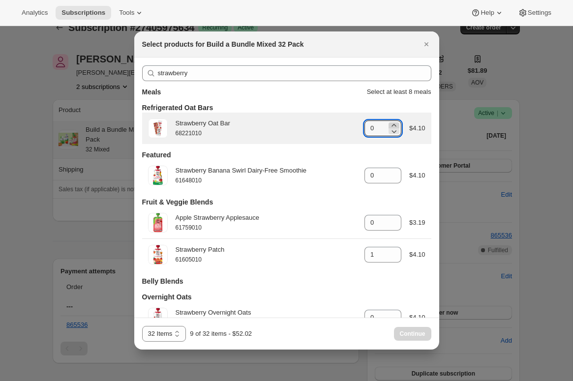
click at [393, 125] on icon ":r39:" at bounding box center [394, 126] width 10 height 10
type input "1"
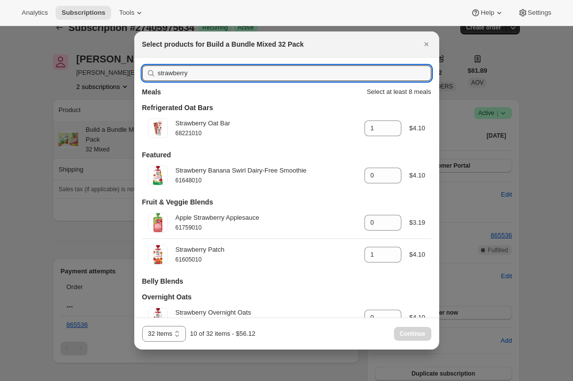
drag, startPoint x: 164, startPoint y: 73, endPoint x: 116, endPoint y: 73, distance: 47.7
type input "a"
type input "0"
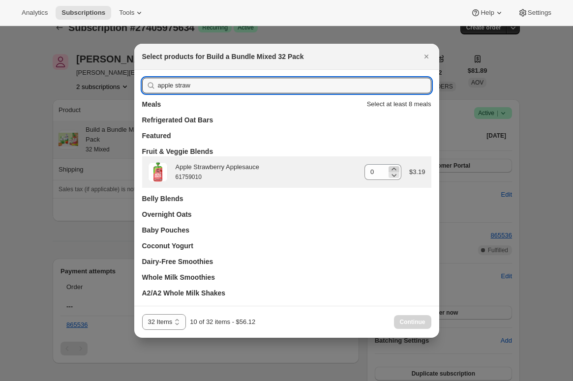
type input "apple straw"
click at [396, 167] on icon ":r39:" at bounding box center [394, 169] width 10 height 10
type input "1"
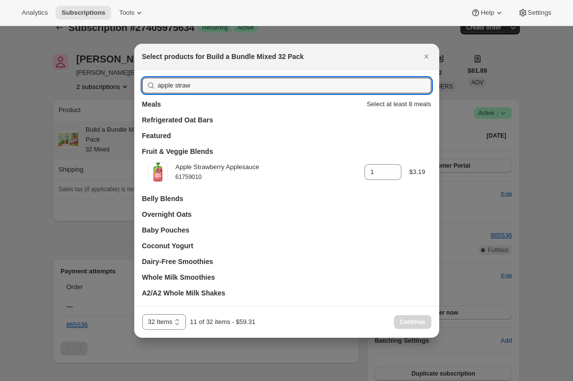
drag, startPoint x: 189, startPoint y: 83, endPoint x: 154, endPoint y: 80, distance: 35.5
click at [155, 80] on div "apple straw" at bounding box center [286, 86] width 289 height 16
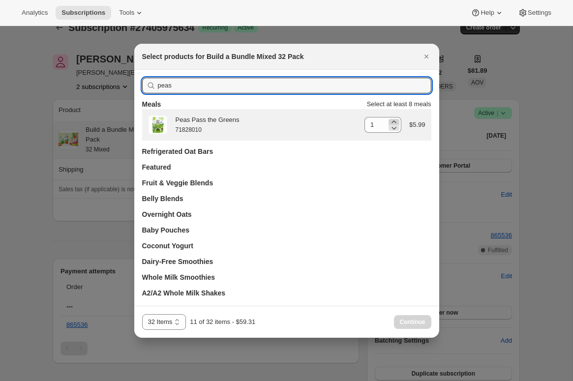
type input "peas"
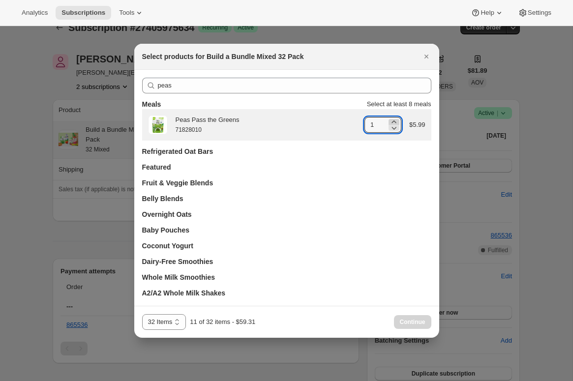
click at [394, 120] on icon ":r39:" at bounding box center [394, 122] width 10 height 10
type input "2"
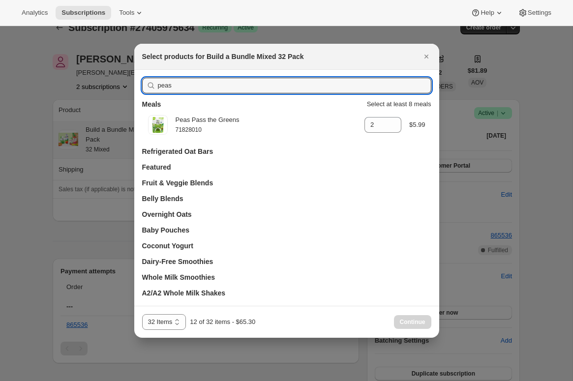
drag, startPoint x: 225, startPoint y: 88, endPoint x: 148, endPoint y: 88, distance: 77.7
click at [148, 88] on div "peas" at bounding box center [286, 86] width 289 height 16
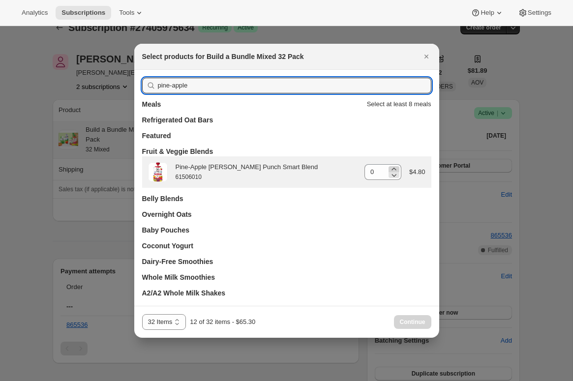
type input "pine-apple"
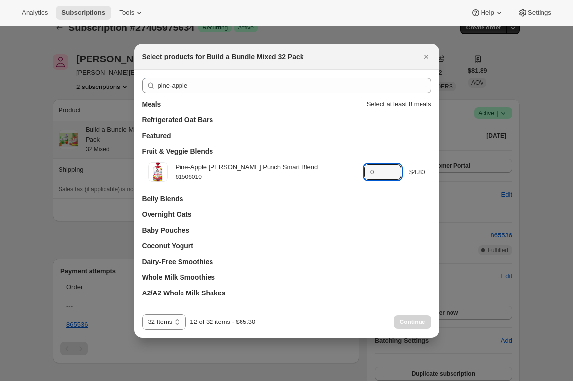
drag, startPoint x: 391, startPoint y: 166, endPoint x: 335, endPoint y: 148, distance: 59.1
click at [391, 166] on icon ":r39:" at bounding box center [394, 169] width 10 height 10
type input "1"
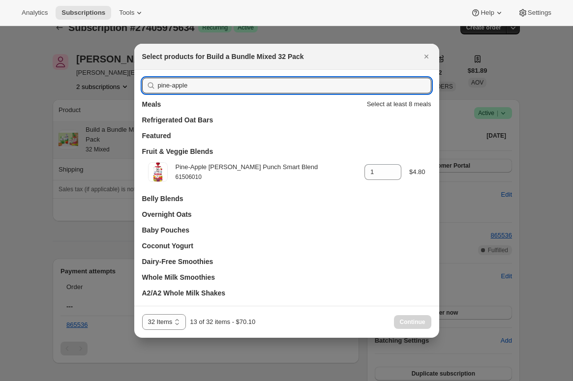
drag, startPoint x: 169, startPoint y: 90, endPoint x: 91, endPoint y: 86, distance: 77.8
type input "mama"
type input "0"
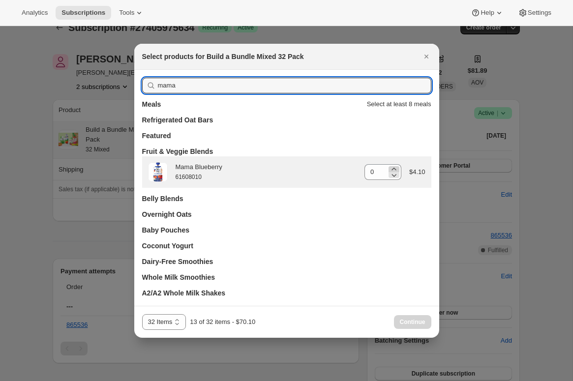
type input "mama"
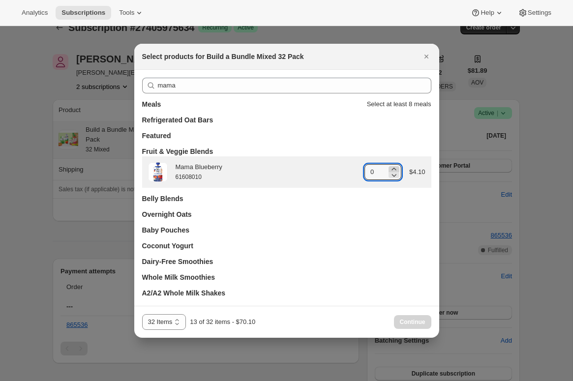
click at [391, 167] on icon ":r39:" at bounding box center [394, 169] width 10 height 10
type input "1"
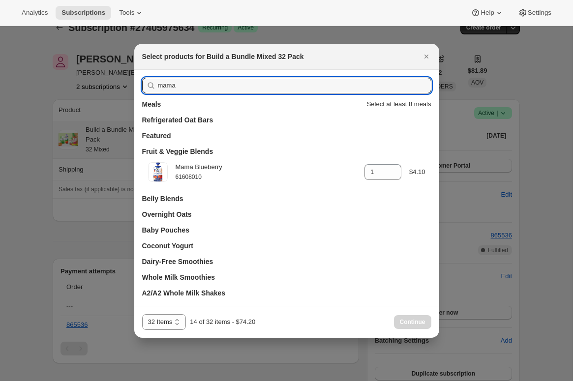
drag, startPoint x: 189, startPoint y: 89, endPoint x: 109, endPoint y: 83, distance: 79.9
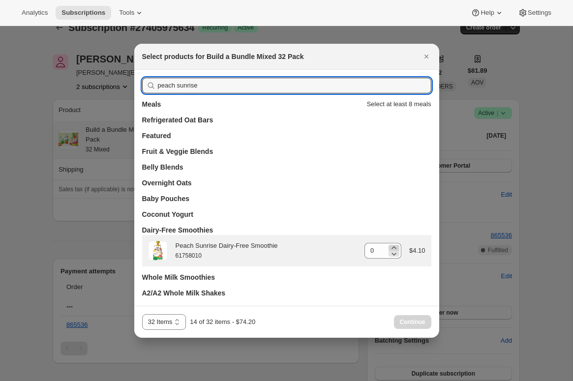
type input "peach sunrise"
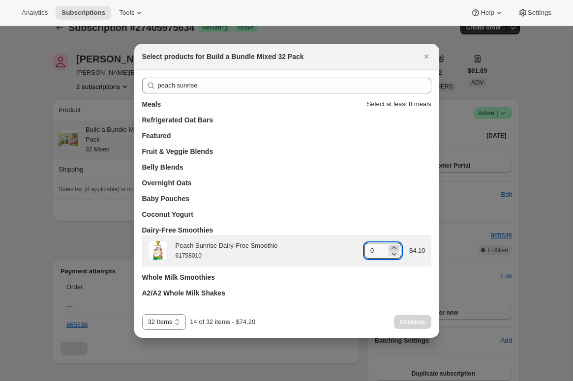
click at [396, 247] on icon ":r39:" at bounding box center [394, 248] width 10 height 10
type input "1"
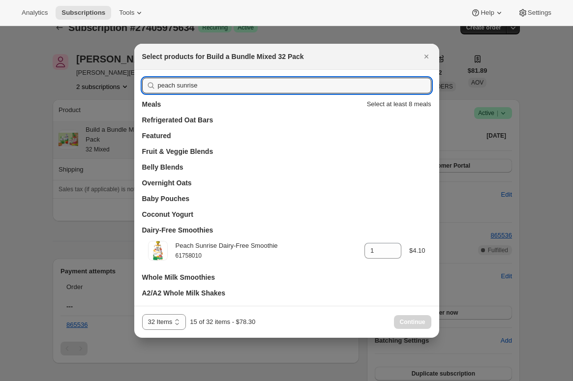
drag, startPoint x: 206, startPoint y: 89, endPoint x: 112, endPoint y: 79, distance: 94.4
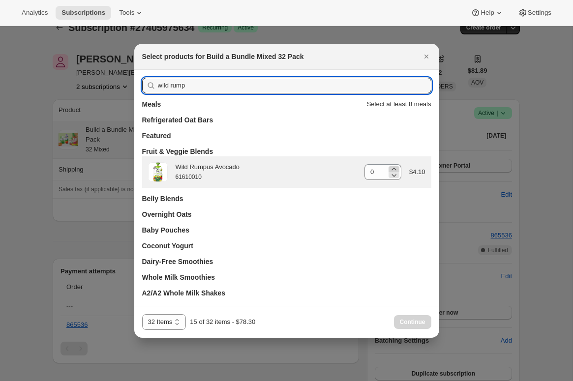
type input "wild rump"
click at [394, 166] on icon ":r39:" at bounding box center [394, 169] width 10 height 10
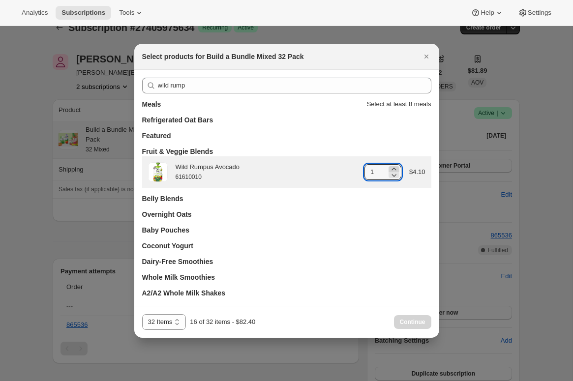
click at [394, 166] on icon ":r39:" at bounding box center [394, 169] width 10 height 10
type input "2"
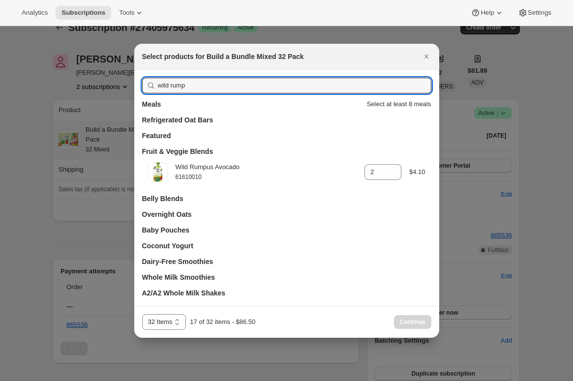
drag, startPoint x: 144, startPoint y: 81, endPoint x: 130, endPoint y: 80, distance: 13.9
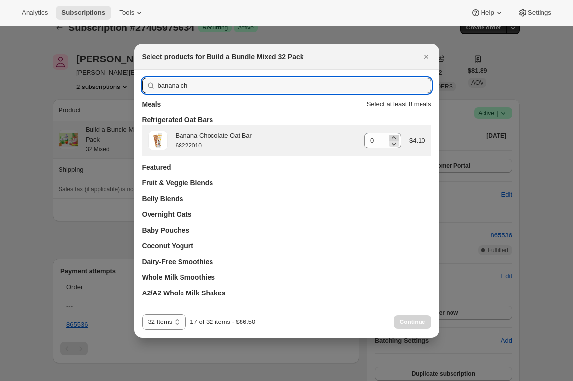
type input "banana ch"
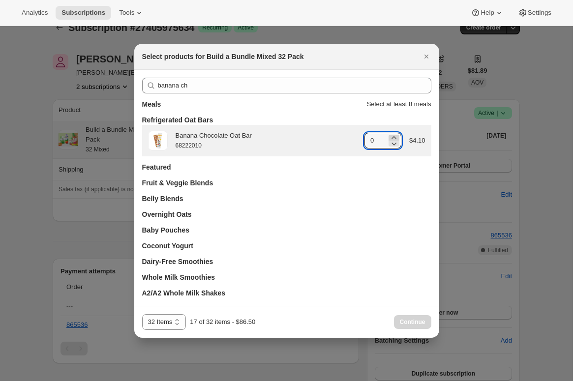
click at [393, 136] on icon ":r39:" at bounding box center [394, 137] width 4 height 2
type input "1"
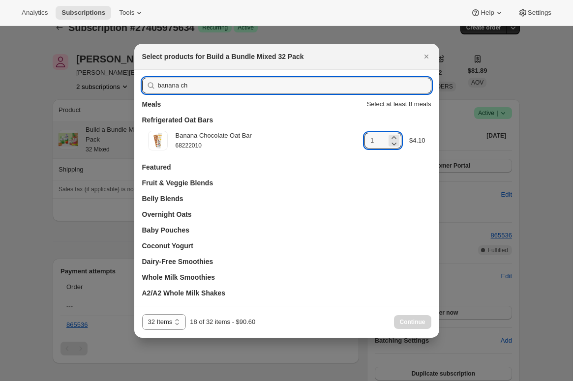
drag, startPoint x: 188, startPoint y: 85, endPoint x: 71, endPoint y: 76, distance: 117.4
type input "app"
type input "0"
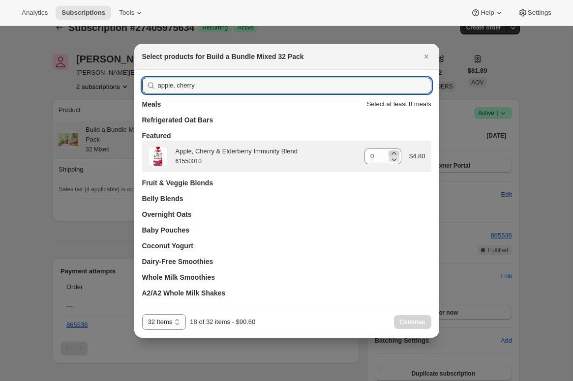
type input "apple, cherry"
click at [389, 151] on icon ":r39:" at bounding box center [394, 154] width 10 height 10
type input "1"
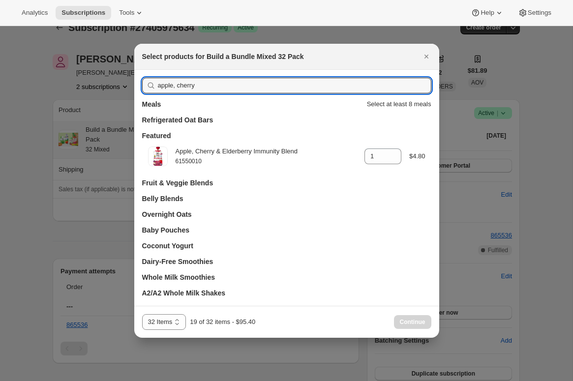
drag, startPoint x: 153, startPoint y: 87, endPoint x: 127, endPoint y: 87, distance: 26.1
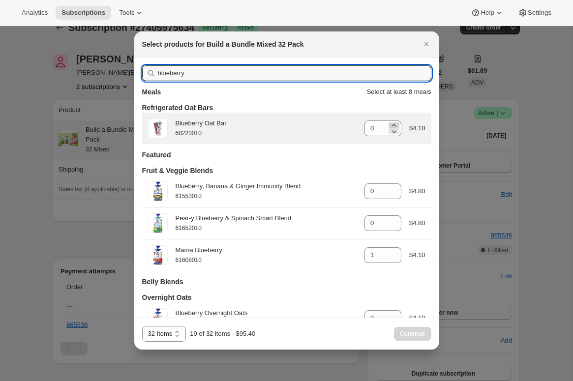
type input "blueberry"
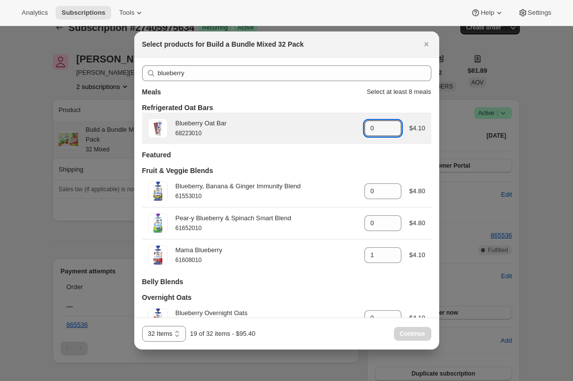
drag, startPoint x: 394, startPoint y: 124, endPoint x: 371, endPoint y: 117, distance: 24.0
click at [394, 124] on icon ":r39:" at bounding box center [394, 125] width 4 height 2
type input "1"
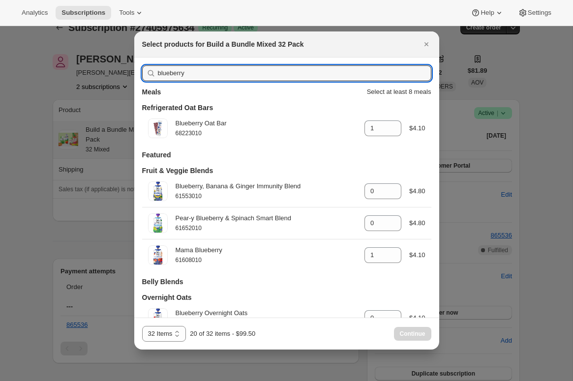
drag, startPoint x: 189, startPoint y: 72, endPoint x: 121, endPoint y: 71, distance: 68.4
type input "blue"
type input "1"
type input "0"
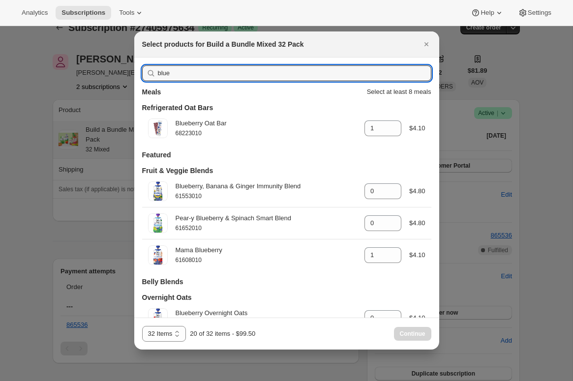
type input "1"
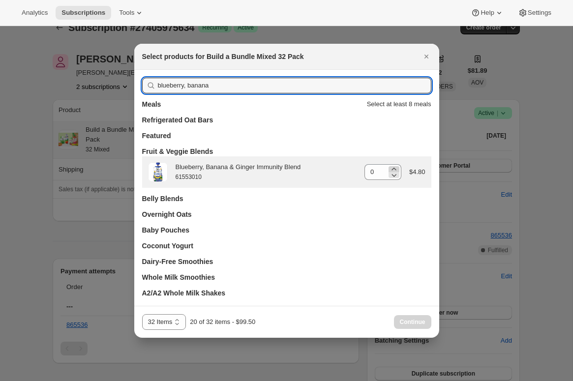
type input "blueberry, banana"
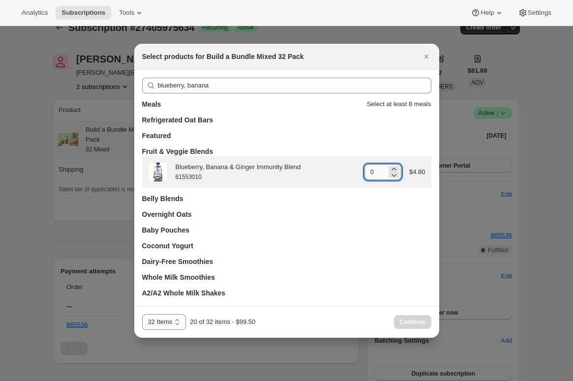
drag, startPoint x: 395, startPoint y: 168, endPoint x: 383, endPoint y: 164, distance: 11.8
click at [395, 168] on icon ":r39:" at bounding box center [394, 169] width 10 height 10
type input "1"
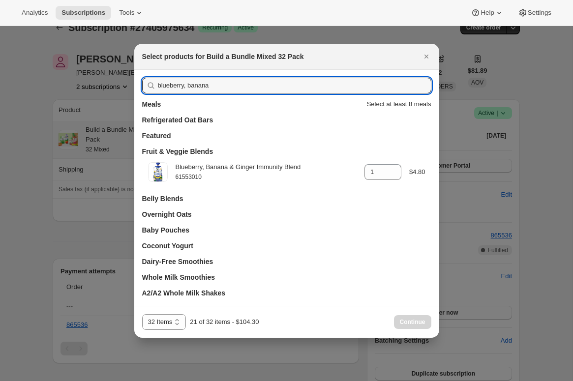
drag, startPoint x: 213, startPoint y: 83, endPoint x: 121, endPoint y: 75, distance: 92.9
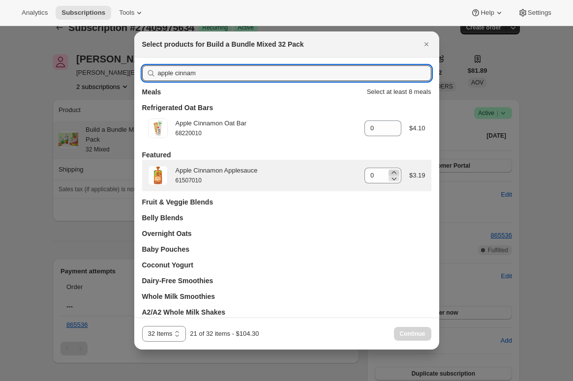
type input "apple cinnam"
click at [395, 171] on icon ":r39:" at bounding box center [394, 173] width 10 height 10
type input "1"
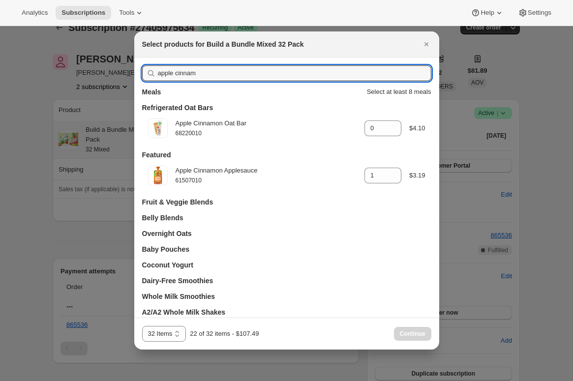
drag, startPoint x: 244, startPoint y: 77, endPoint x: 121, endPoint y: 67, distance: 123.8
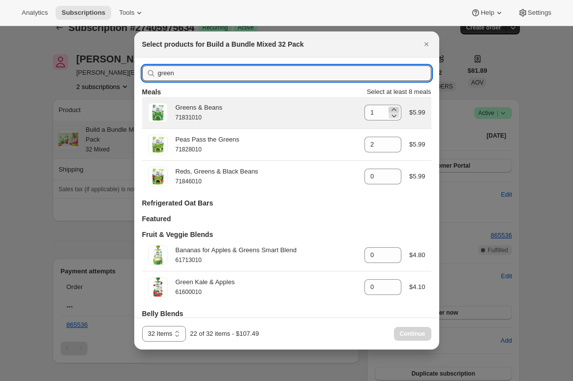
type input "green"
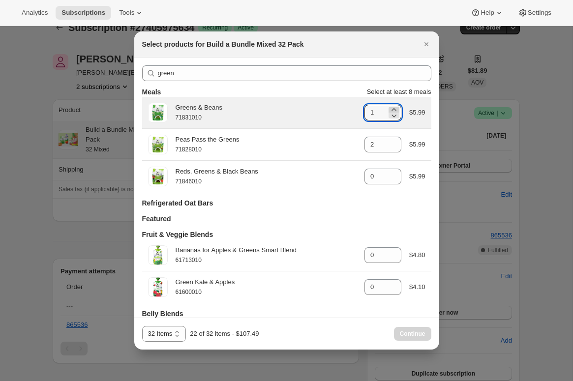
click at [393, 108] on icon ":r39:" at bounding box center [394, 110] width 10 height 10
type input "2"
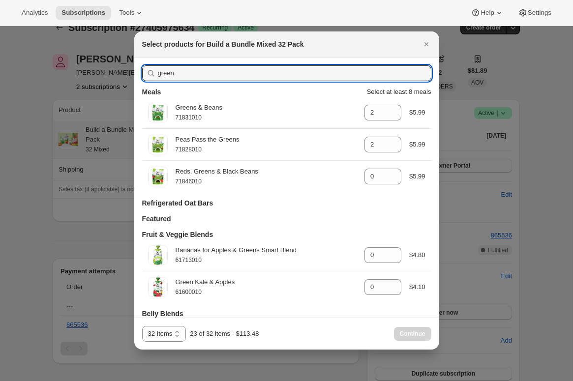
drag, startPoint x: 180, startPoint y: 73, endPoint x: 146, endPoint y: 72, distance: 34.4
click at [146, 72] on div "green" at bounding box center [286, 73] width 289 height 16
type input "ban"
type input "1"
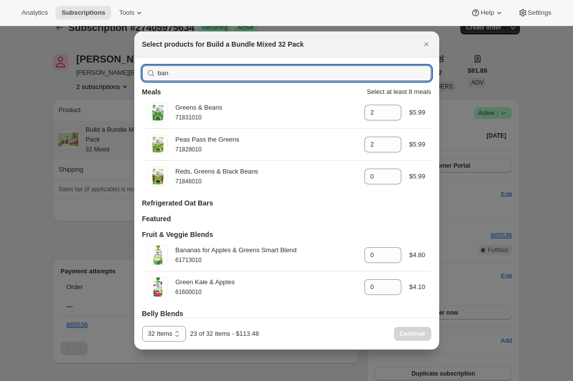
type input "0"
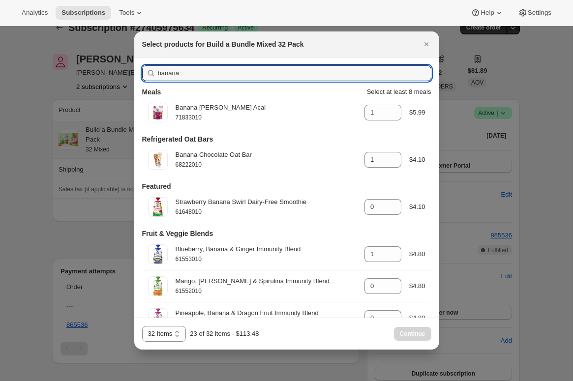
type input "bananas"
type input "0"
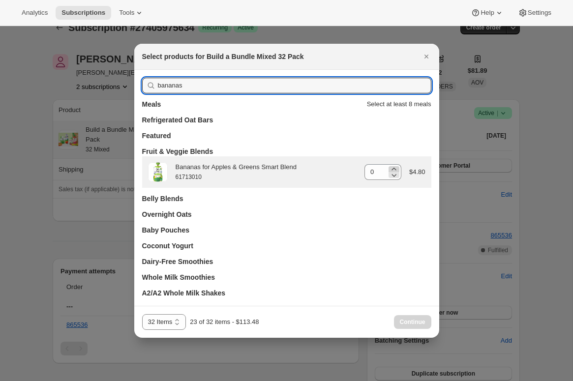
type input "bananas"
click at [392, 168] on icon ":r39:" at bounding box center [394, 169] width 4 height 2
type input "1"
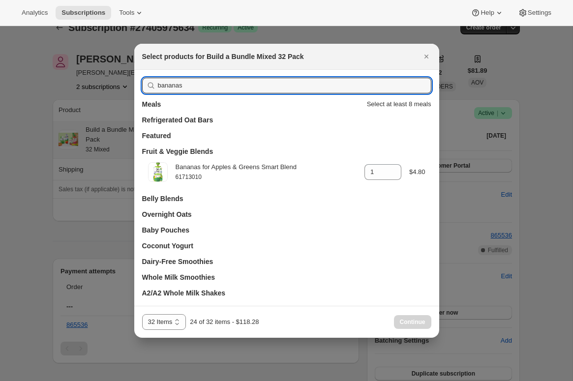
drag, startPoint x: 170, startPoint y: 83, endPoint x: 139, endPoint y: 83, distance: 30.5
click at [139, 83] on div "bananas Meals Select at least 8 meals Refrigerated Oat Bars Featured Fruit & Ve…" at bounding box center [286, 188] width 305 height 236
type input "pear-"
type input "0"
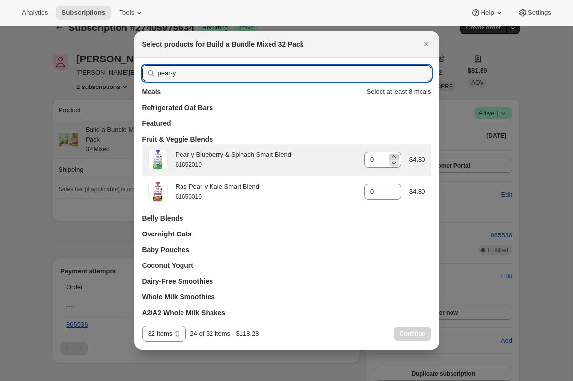
type input "pear-y"
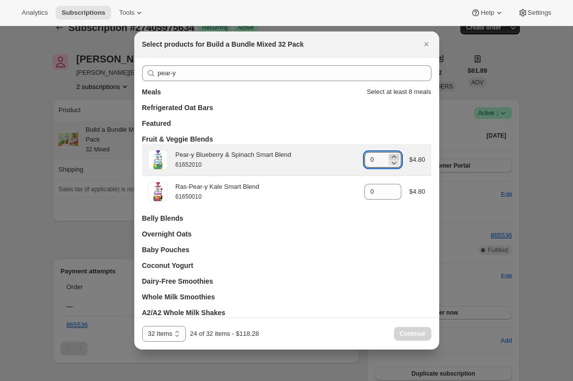
click at [393, 156] on icon ":r39:" at bounding box center [394, 156] width 4 height 2
type input "1"
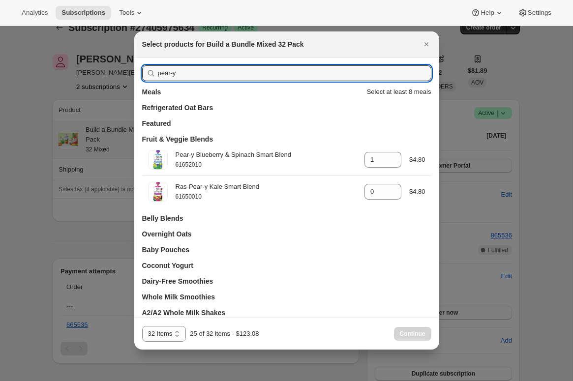
drag, startPoint x: 164, startPoint y: 72, endPoint x: 122, endPoint y: 68, distance: 42.5
type input "bl"
type input "0"
type input "blue"
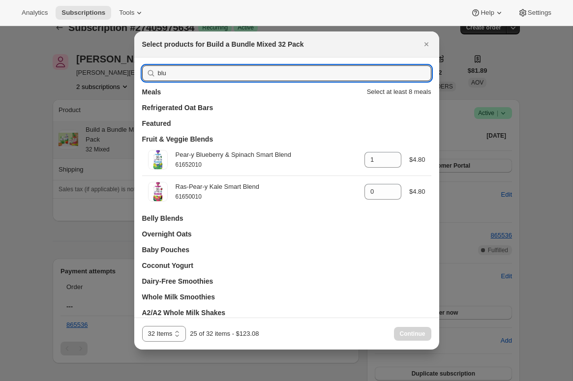
type input "1"
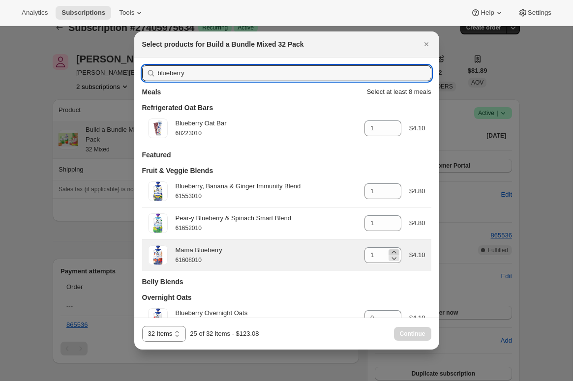
type input "blueberry"
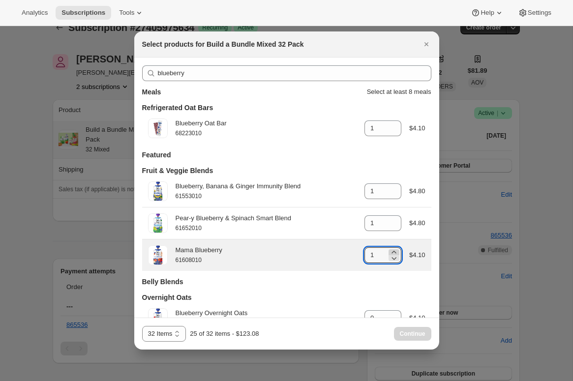
click at [396, 251] on icon ":r39:" at bounding box center [394, 252] width 10 height 10
type input "2"
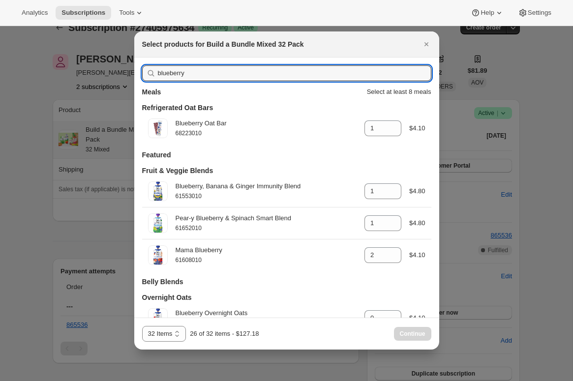
drag, startPoint x: 175, startPoint y: 68, endPoint x: 126, endPoint y: 72, distance: 48.9
drag, startPoint x: 205, startPoint y: 73, endPoint x: 82, endPoint y: 69, distance: 123.0
type input "pinea"
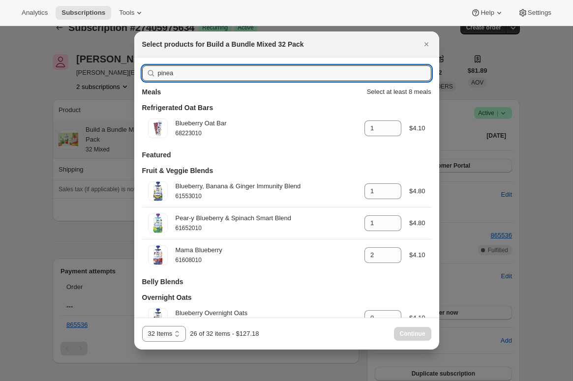
type input "0"
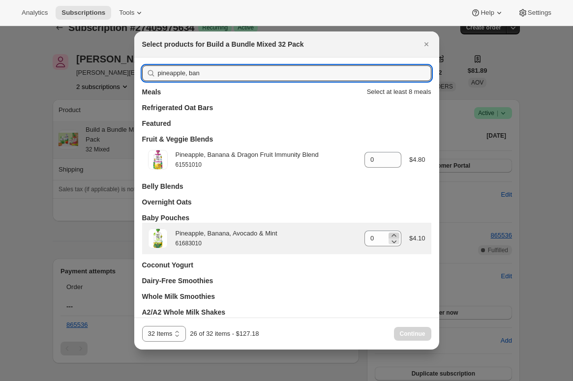
type input "pineapple, ban"
click at [392, 234] on icon ":r39:" at bounding box center [394, 236] width 10 height 10
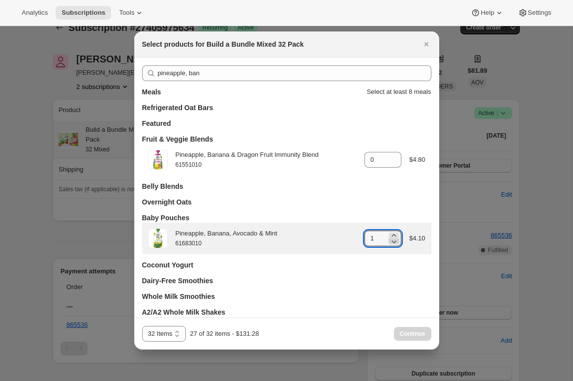
click at [396, 242] on icon ":r39:" at bounding box center [394, 242] width 10 height 10
type input "0"
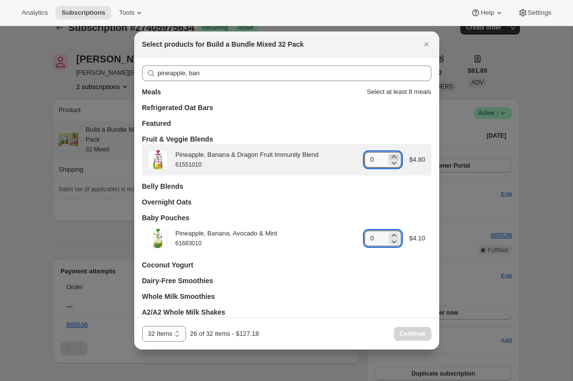
click at [391, 156] on icon ":r39:" at bounding box center [394, 157] width 10 height 10
type input "1"
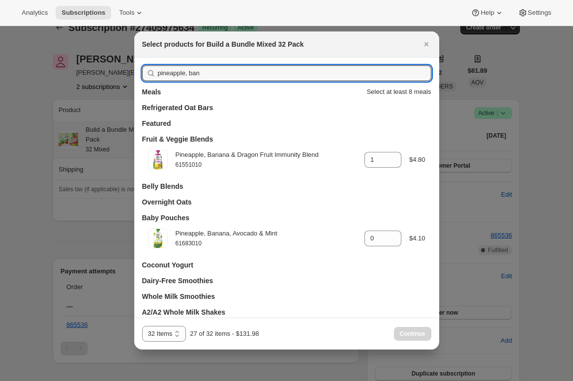
drag, startPoint x: 176, startPoint y: 78, endPoint x: 75, endPoint y: 68, distance: 100.8
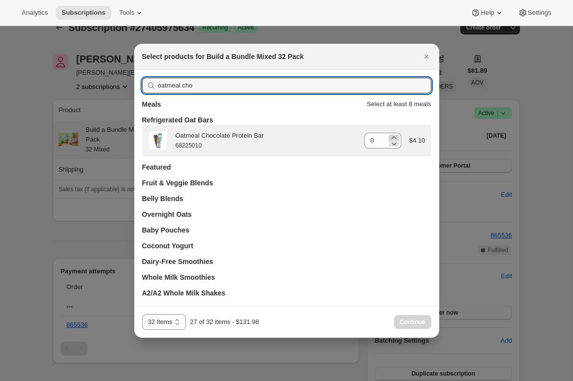
type input "oatmeal cho"
click at [392, 134] on icon ":r39:" at bounding box center [394, 138] width 10 height 10
type input "1"
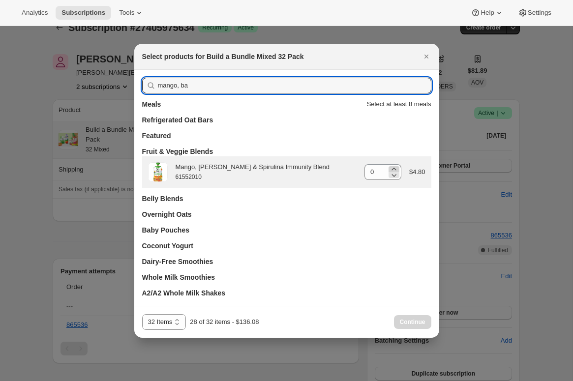
type input "mango, ba"
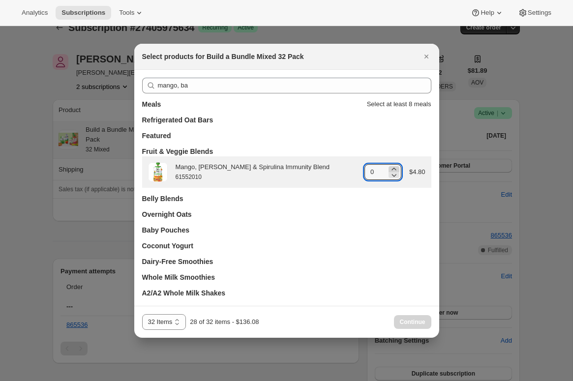
click at [394, 167] on icon ":r39:" at bounding box center [394, 169] width 10 height 10
type input "1"
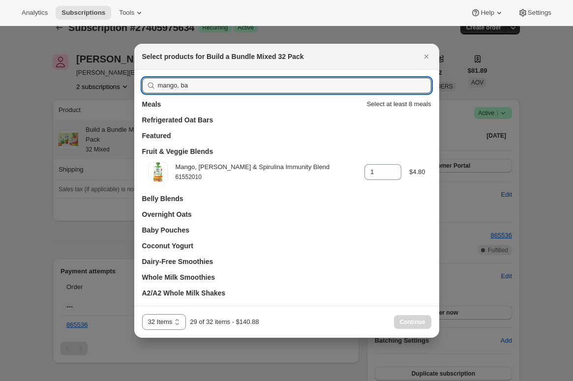
drag, startPoint x: 210, startPoint y: 89, endPoint x: 132, endPoint y: 85, distance: 77.8
type input "green k"
type input "0"
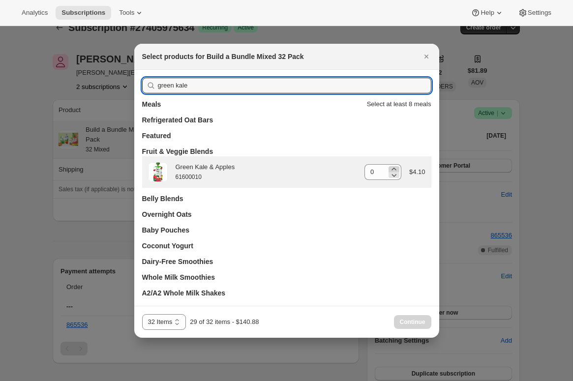
type input "green kale"
click at [392, 169] on icon ":r39:" at bounding box center [394, 169] width 4 height 2
type input "1"
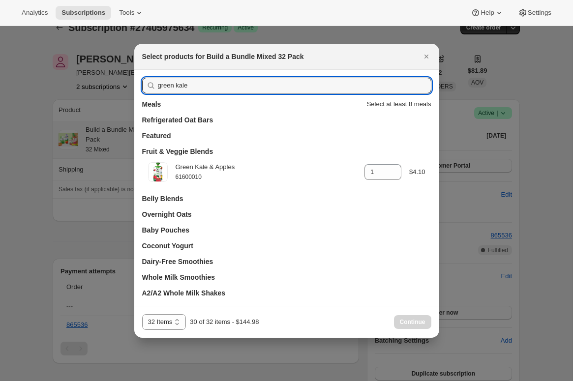
drag, startPoint x: 83, startPoint y: 79, endPoint x: 62, endPoint y: 78, distance: 20.7
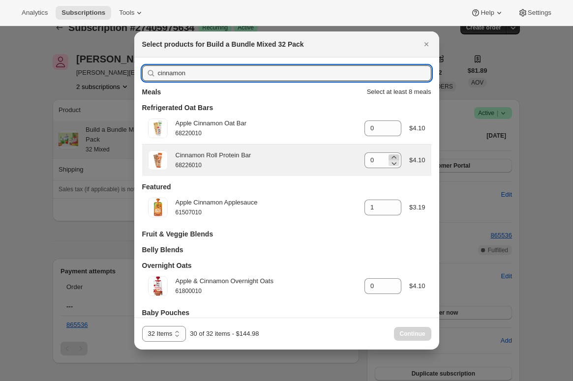
type input "cinnamon"
click at [394, 157] on icon ":r39:" at bounding box center [394, 157] width 4 height 2
type input "1"
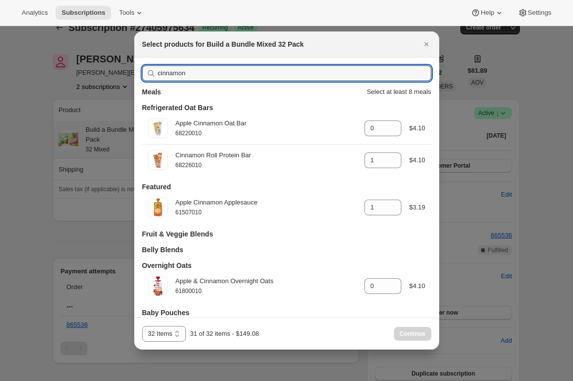
drag, startPoint x: 219, startPoint y: 75, endPoint x: 109, endPoint y: 74, distance: 110.7
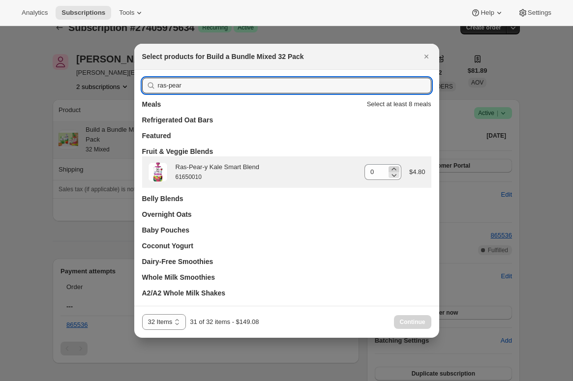
type input "ras-pear"
click at [393, 168] on icon ":r39:" at bounding box center [394, 169] width 4 height 2
type input "1"
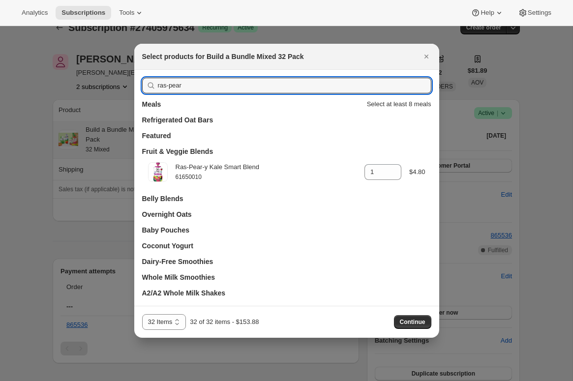
drag, startPoint x: 134, startPoint y: 70, endPoint x: 113, endPoint y: 71, distance: 20.7
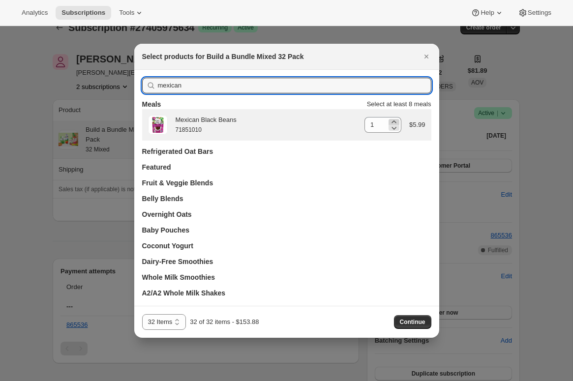
type input "mexican"
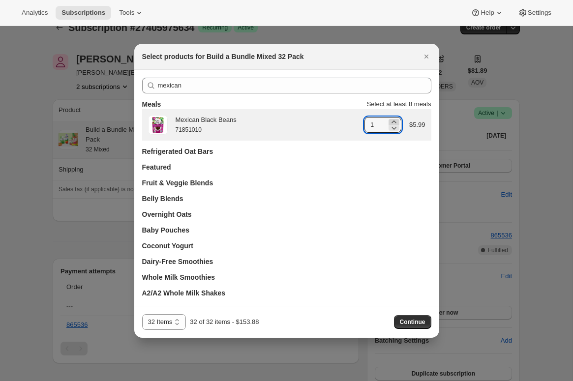
click at [392, 121] on icon ":r39:" at bounding box center [394, 122] width 10 height 10
drag, startPoint x: 395, startPoint y: 128, endPoint x: 395, endPoint y: 140, distance: 11.3
click at [395, 128] on icon ":r39:" at bounding box center [394, 128] width 10 height 10
type input "1"
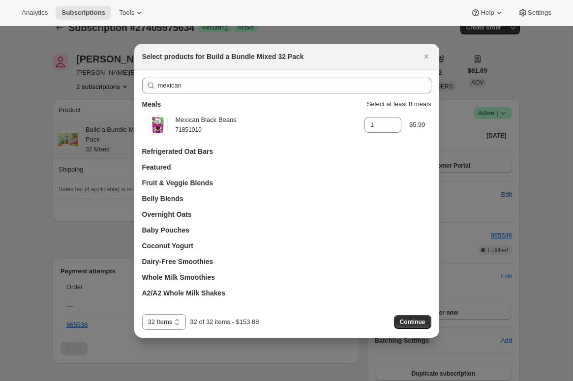
click at [413, 322] on span "Continue" at bounding box center [413, 322] width 26 height 8
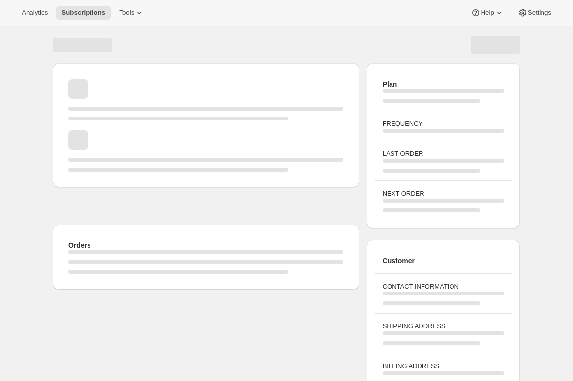
scroll to position [17, 0]
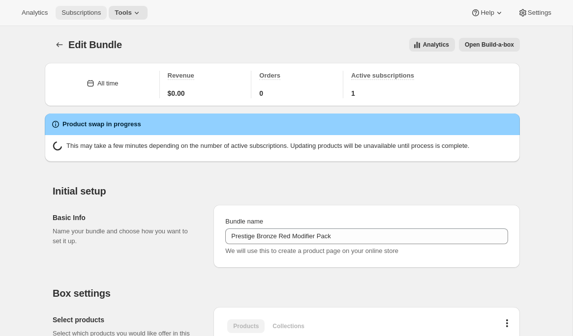
scroll to position [129, 0]
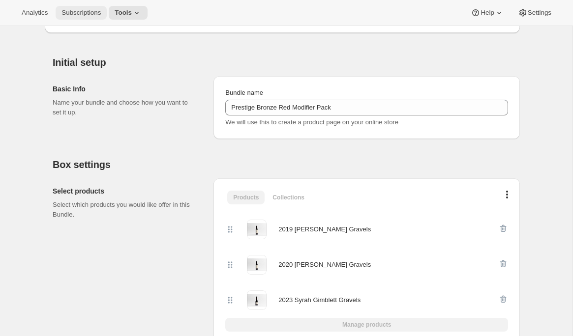
click at [88, 9] on span "Subscriptions" at bounding box center [80, 13] width 39 height 8
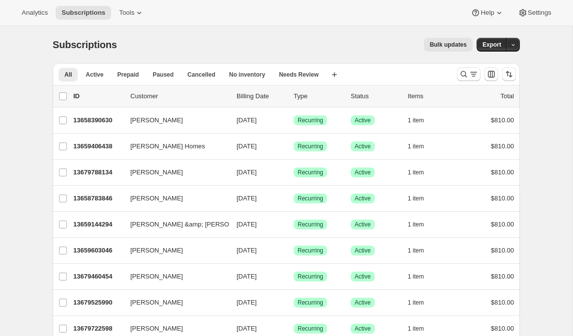
click at [455, 77] on div at bounding box center [486, 74] width 67 height 20
click at [460, 77] on icon "Search and filter results" at bounding box center [464, 74] width 10 height 10
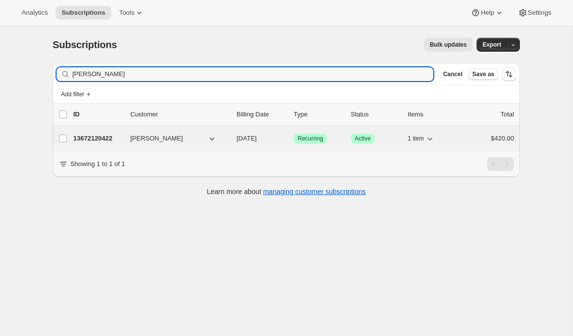
type input "Wanda Sarnecki-Butcher"
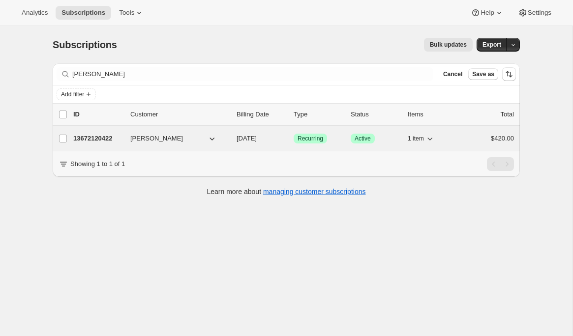
click at [103, 141] on p "13672120422" at bounding box center [97, 139] width 49 height 10
